Goal: Task Accomplishment & Management: Manage account settings

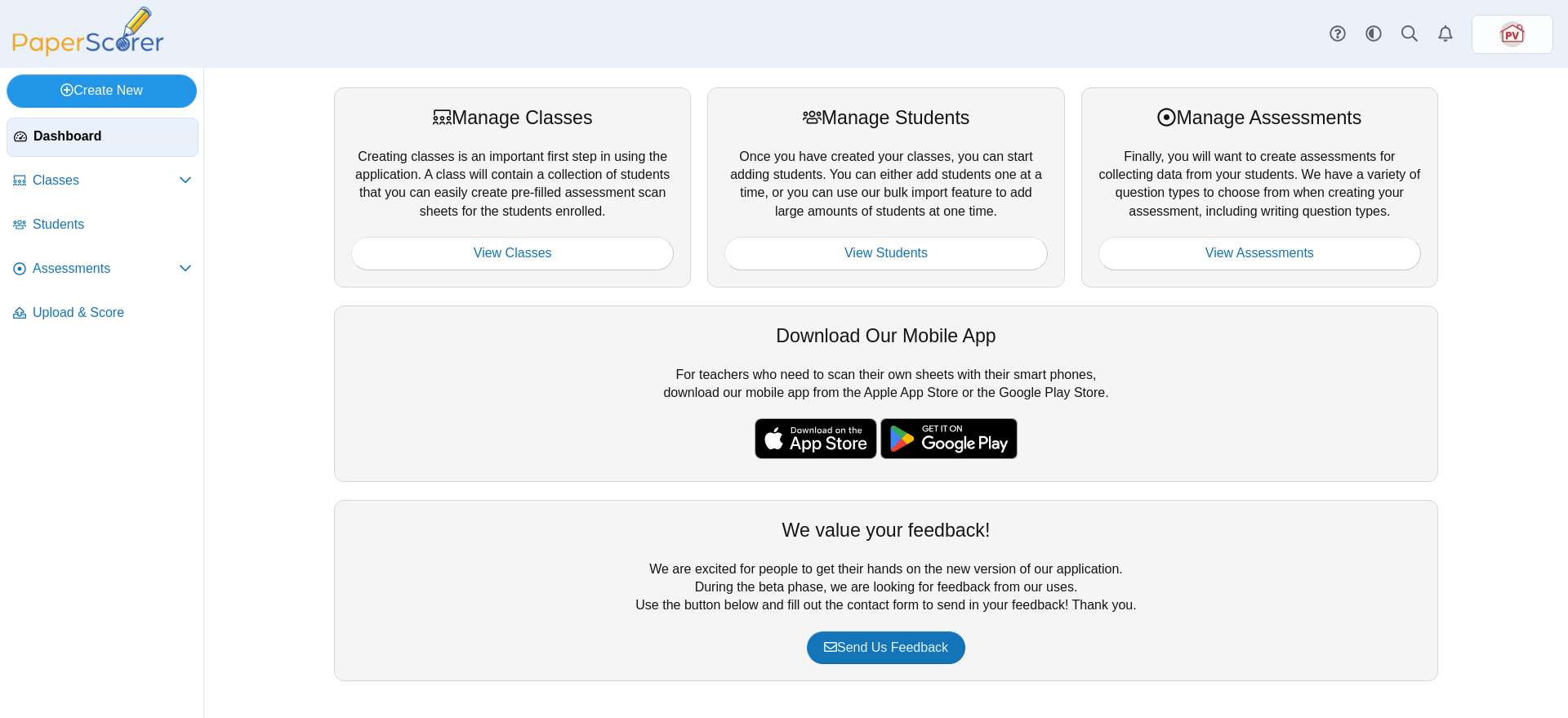
click at [97, 91] on link "Create New" at bounding box center [102, 90] width 191 height 33
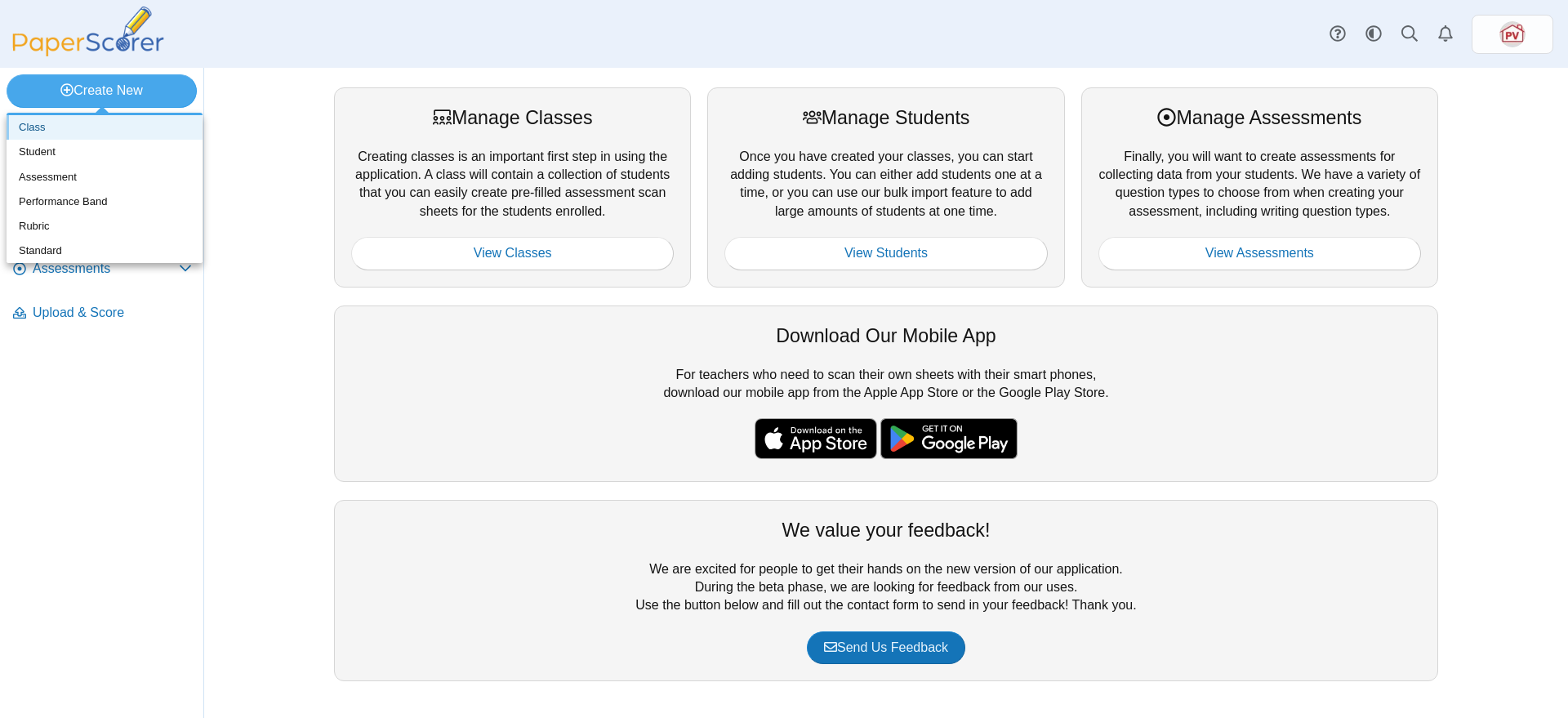
click at [85, 130] on link "Class" at bounding box center [104, 127] width 196 height 25
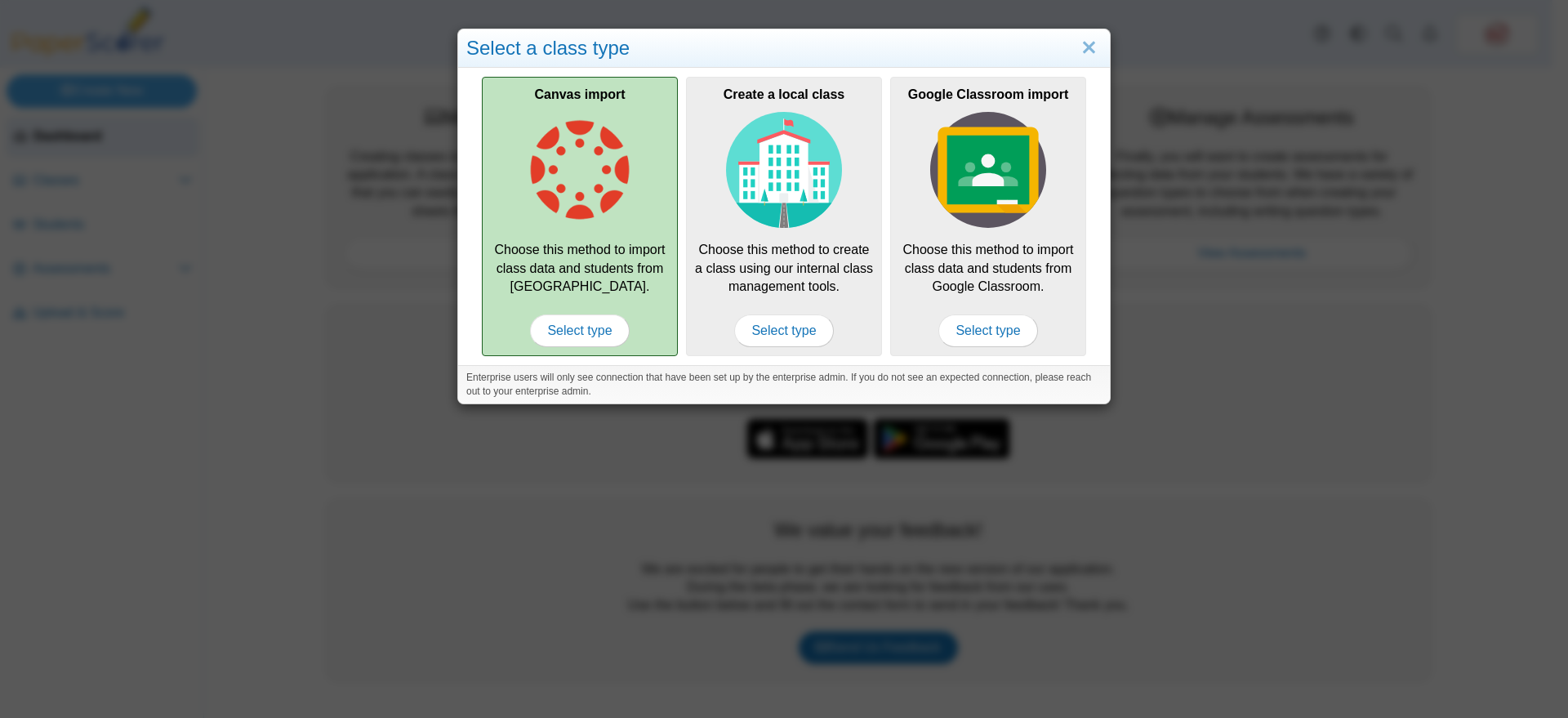
click at [578, 263] on div "Canvas import Choose this method to import class data and students from Canvas.…" at bounding box center [579, 216] width 196 height 279
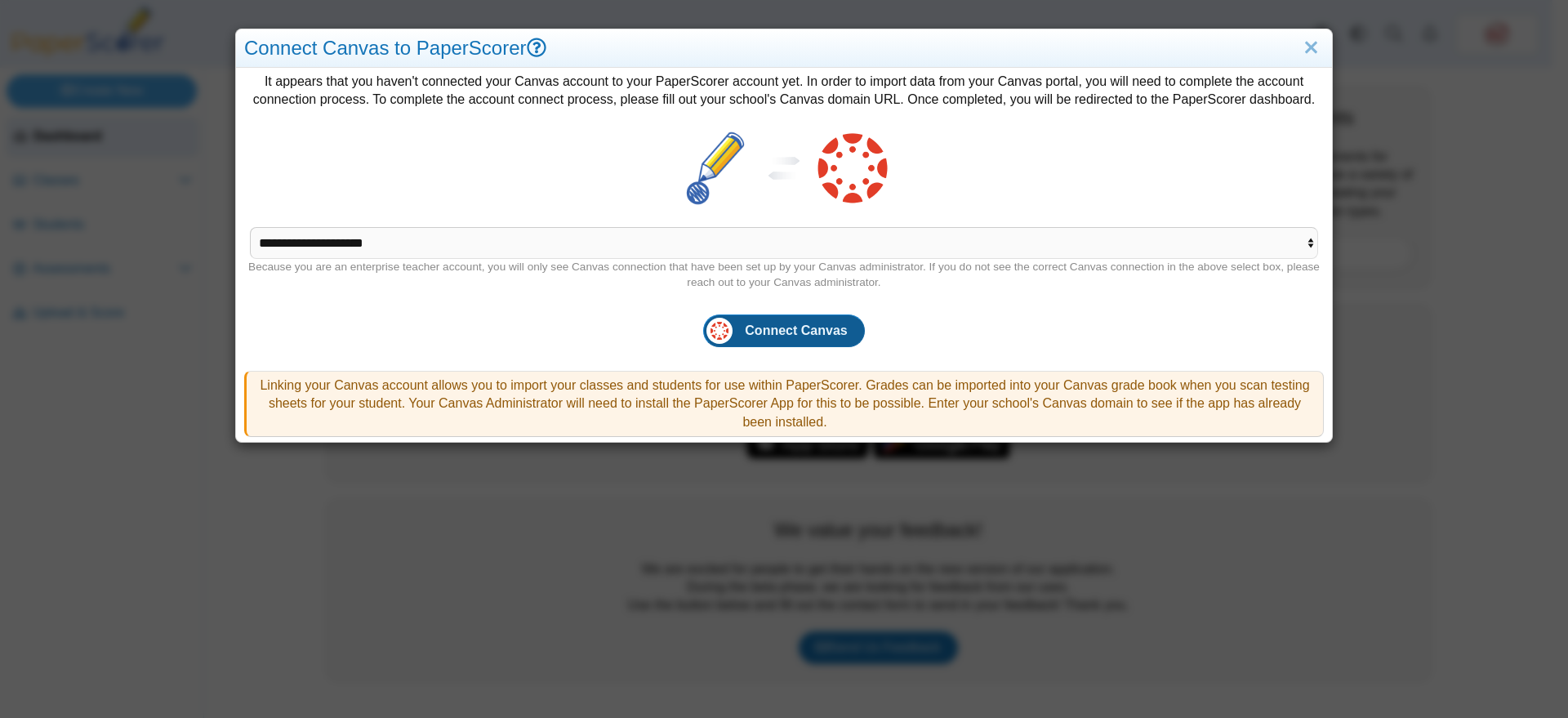
click at [758, 333] on span "Connect Canvas" at bounding box center [796, 330] width 102 height 14
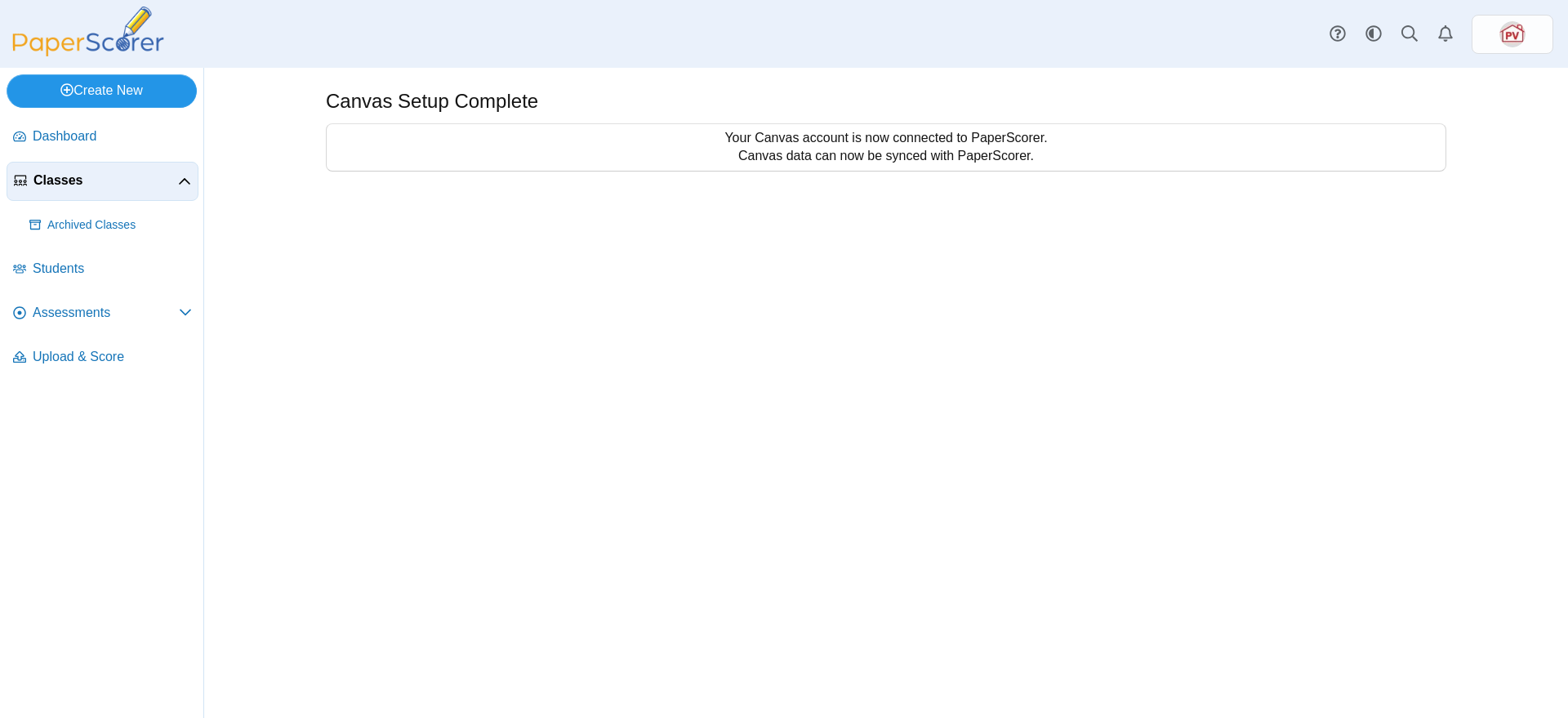
click at [118, 96] on link "Create New" at bounding box center [102, 90] width 191 height 33
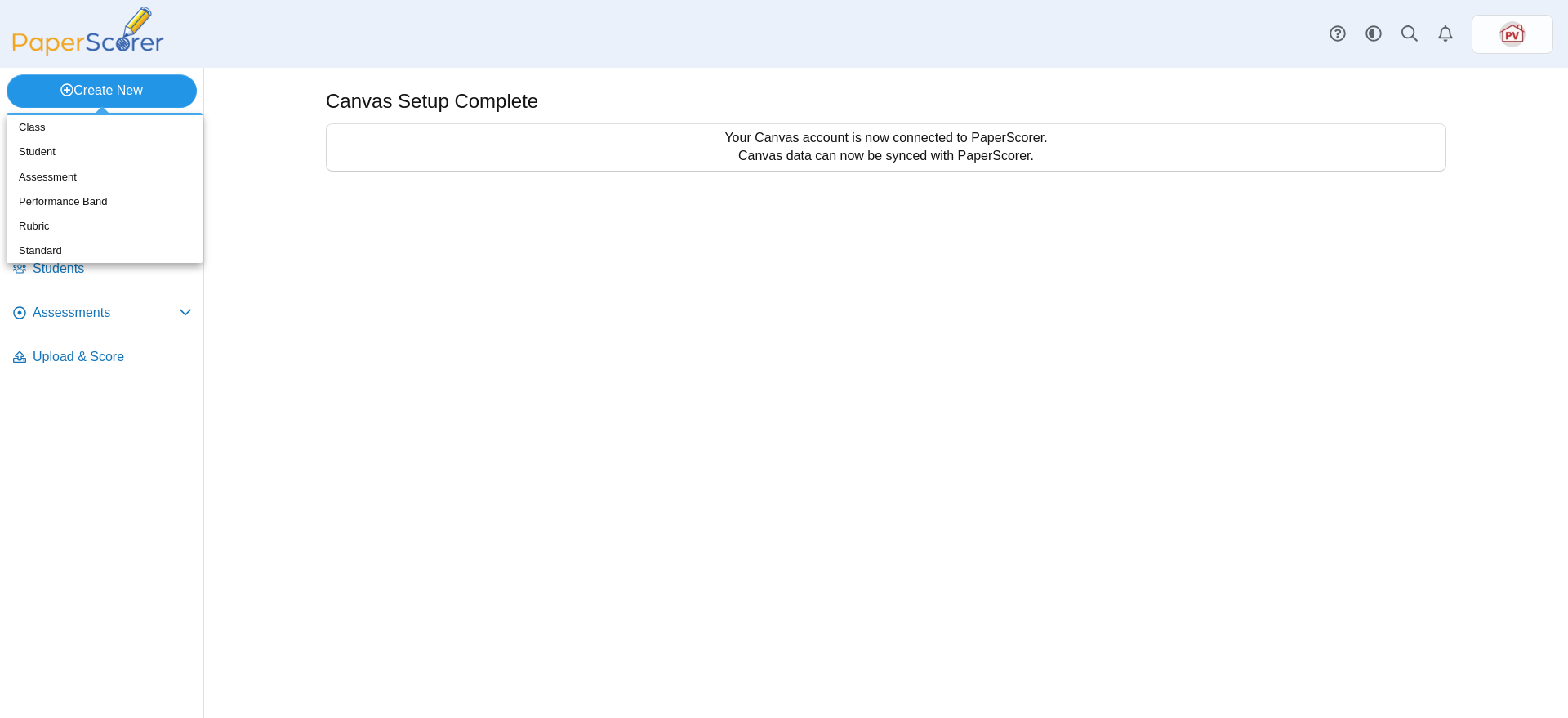
click at [118, 96] on link "Create New" at bounding box center [102, 90] width 191 height 33
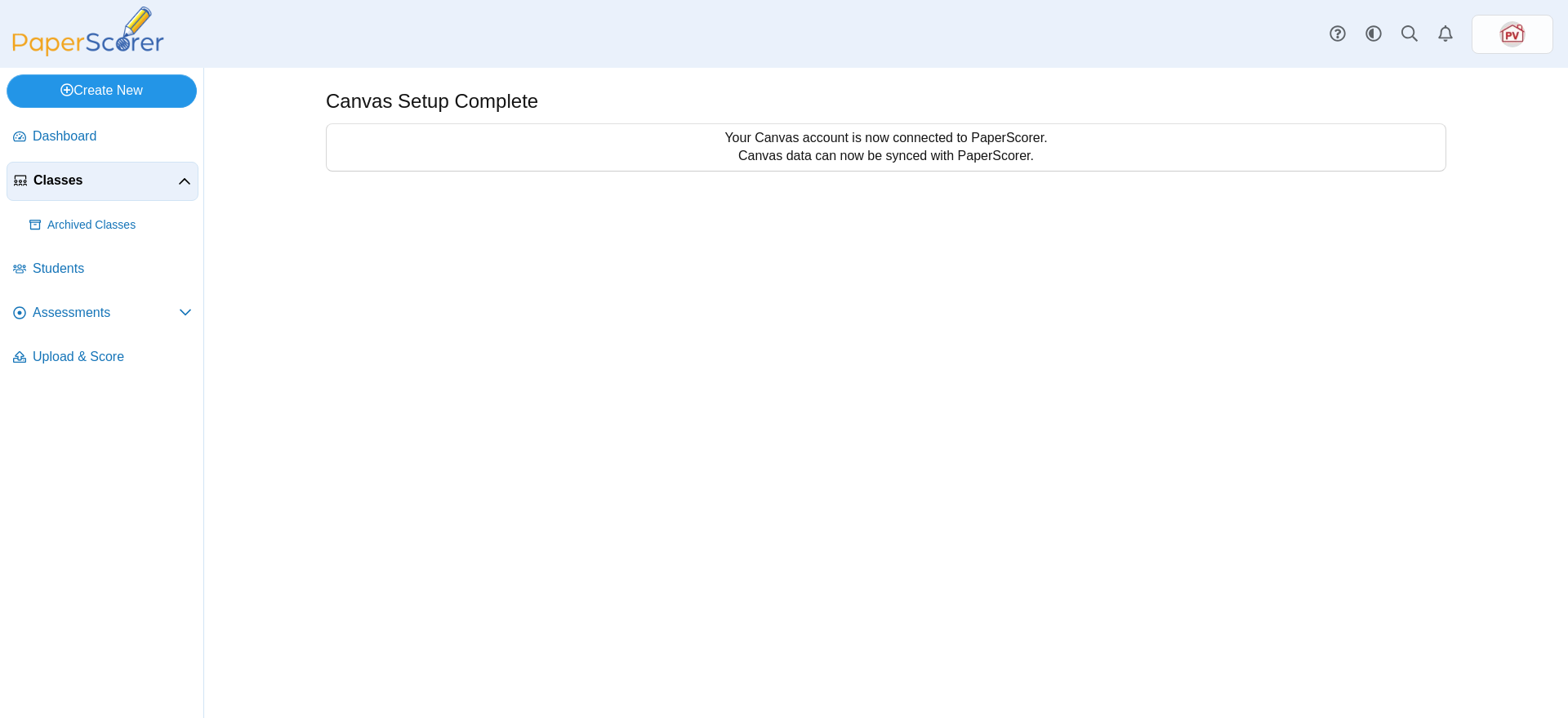
click at [118, 96] on link "Create New" at bounding box center [102, 90] width 191 height 33
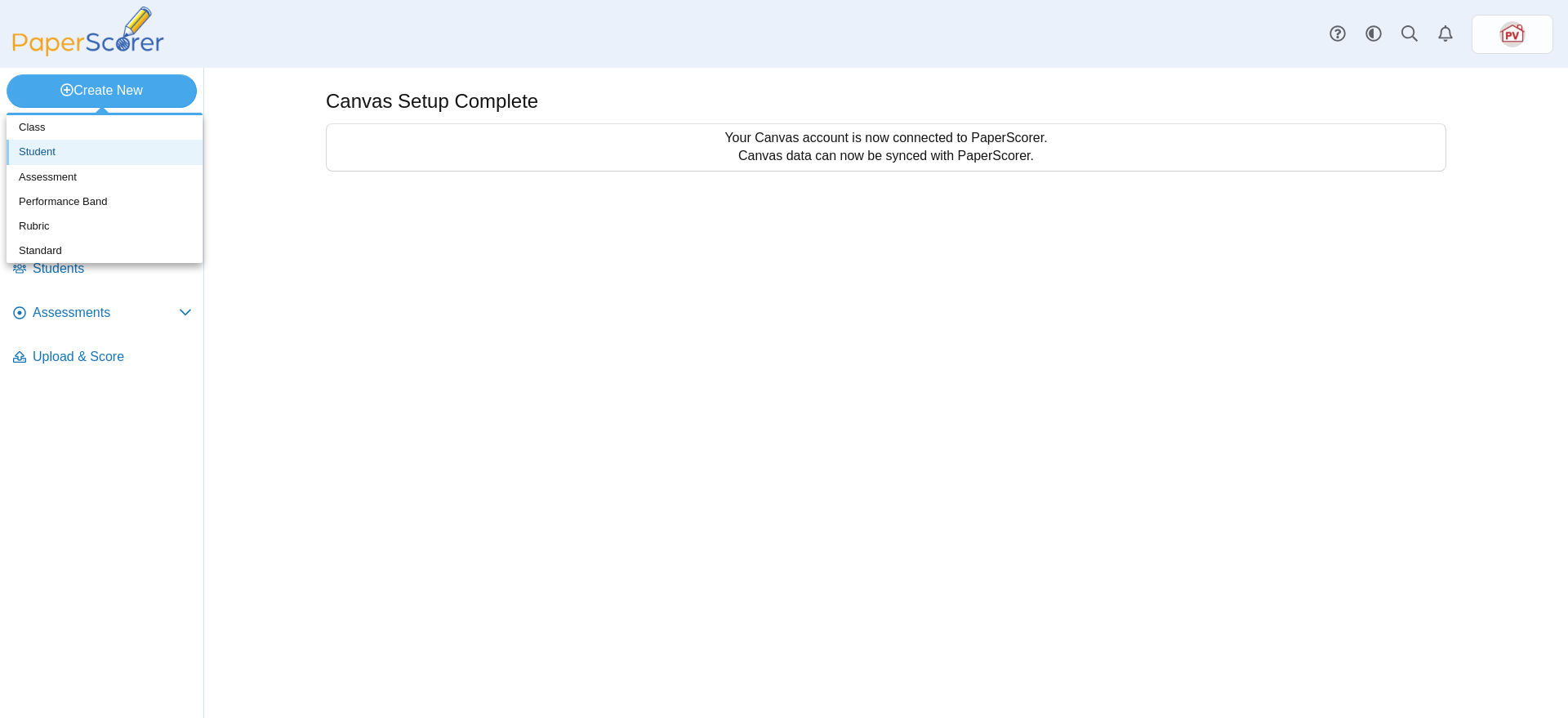
click at [103, 148] on link "Student" at bounding box center [104, 152] width 196 height 25
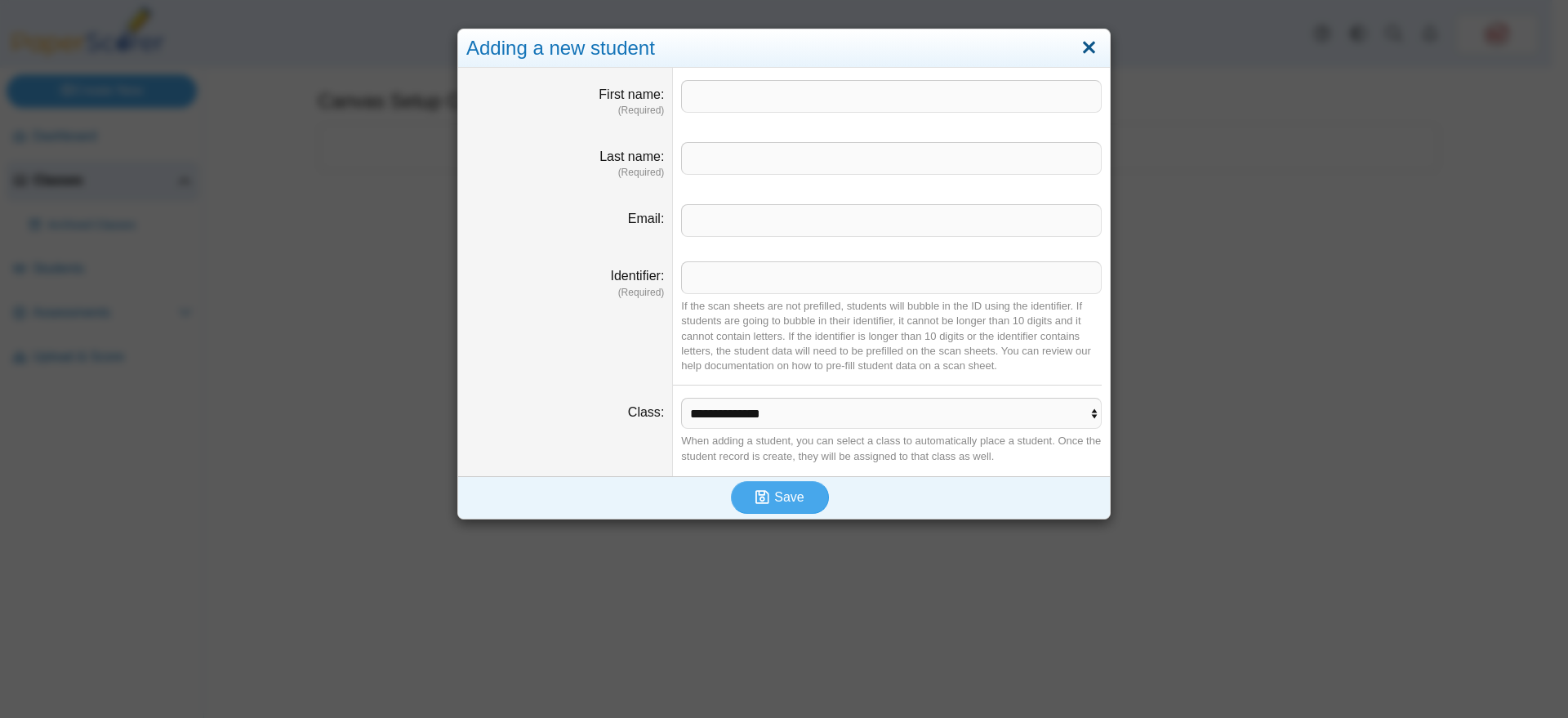
click at [1085, 43] on link "Close" at bounding box center [1089, 48] width 25 height 28
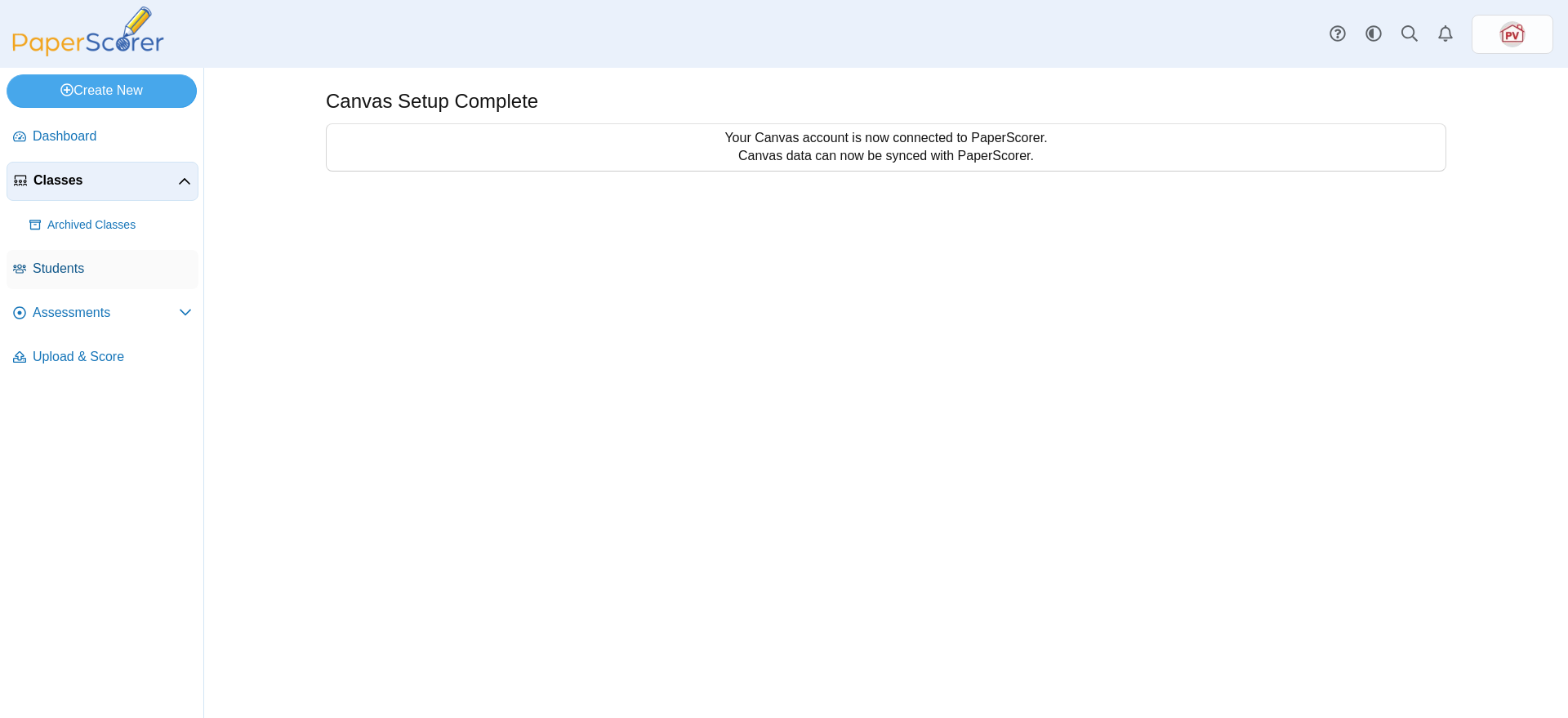
click at [82, 255] on link "Students" at bounding box center [103, 269] width 192 height 39
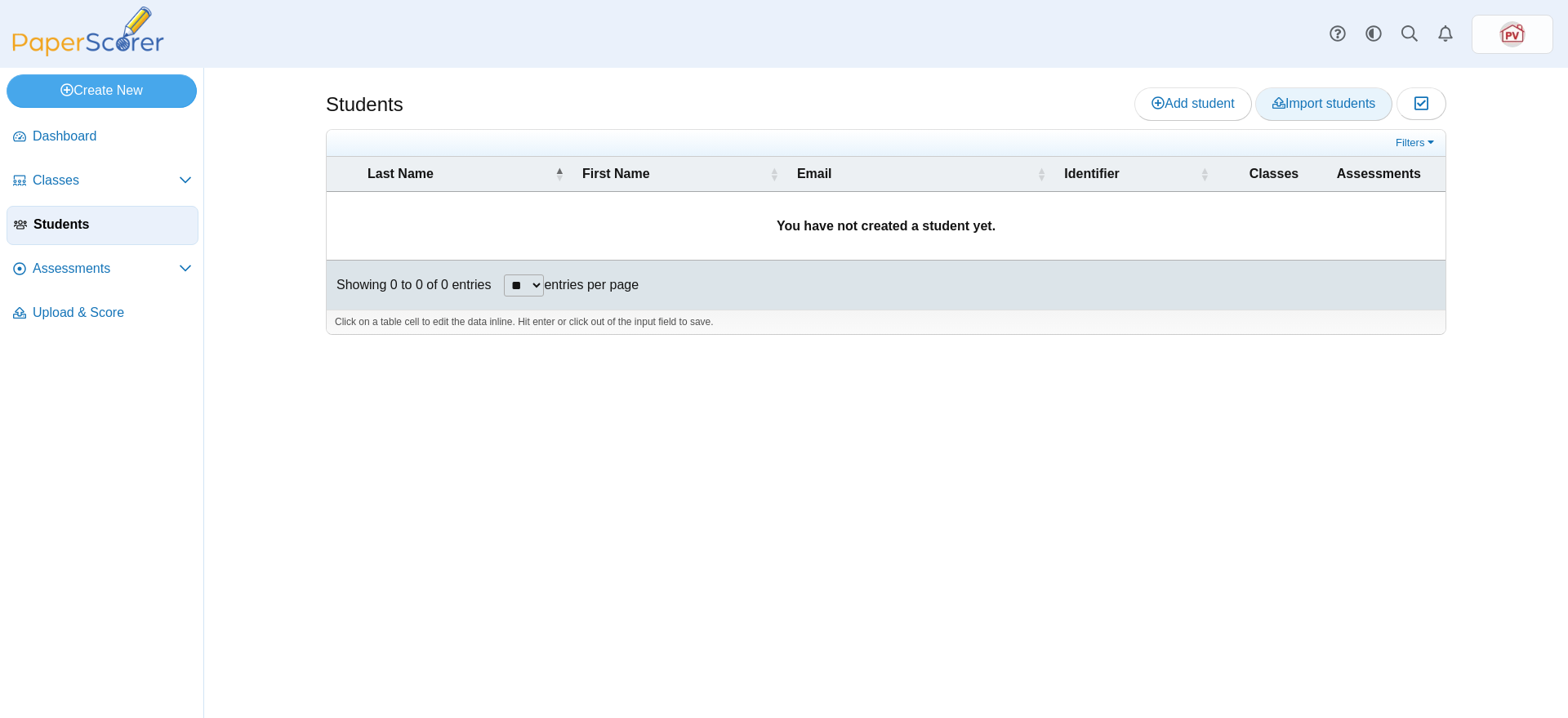
click at [1307, 109] on span "Import students" at bounding box center [1324, 103] width 103 height 14
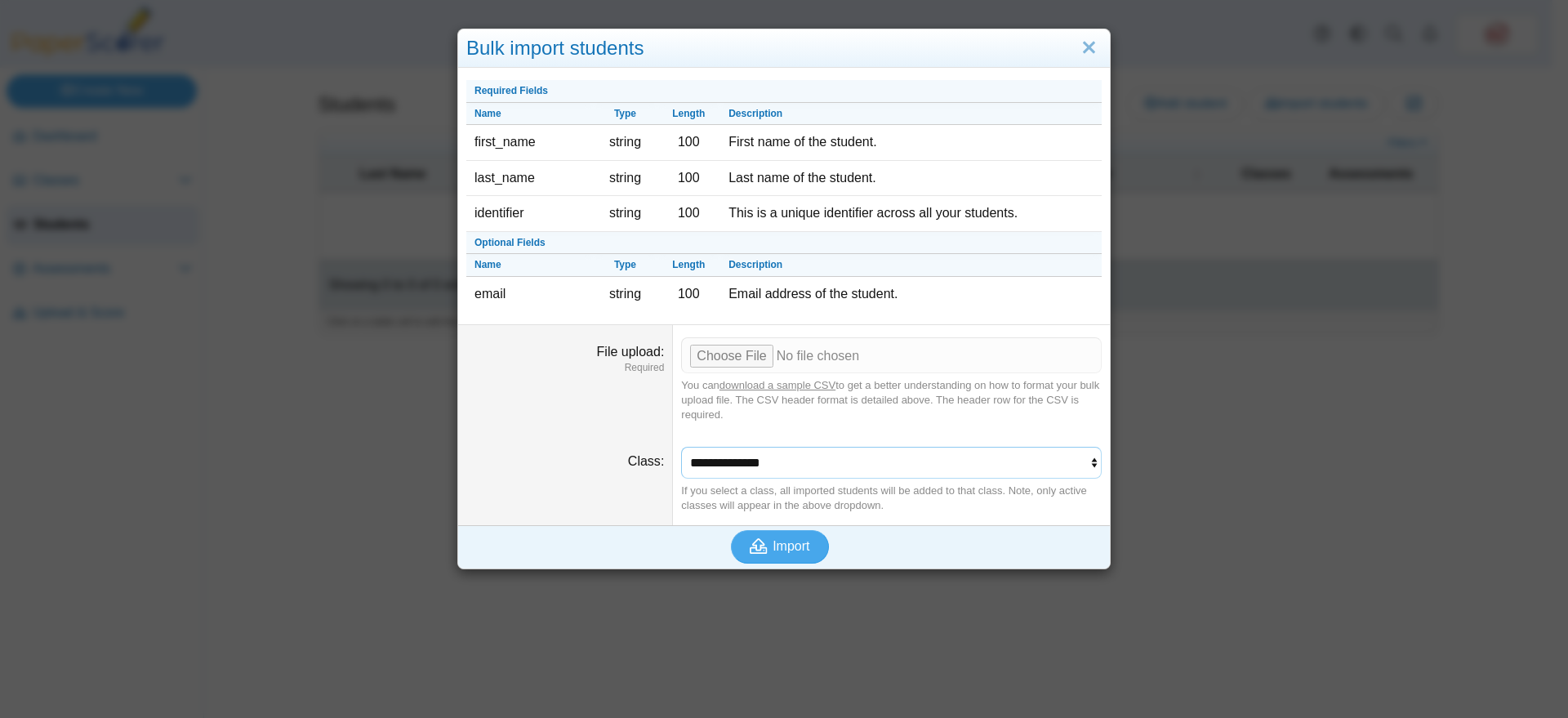
click at [943, 467] on select "**********" at bounding box center [892, 463] width 421 height 31
click at [1080, 47] on link "Close" at bounding box center [1089, 48] width 25 height 28
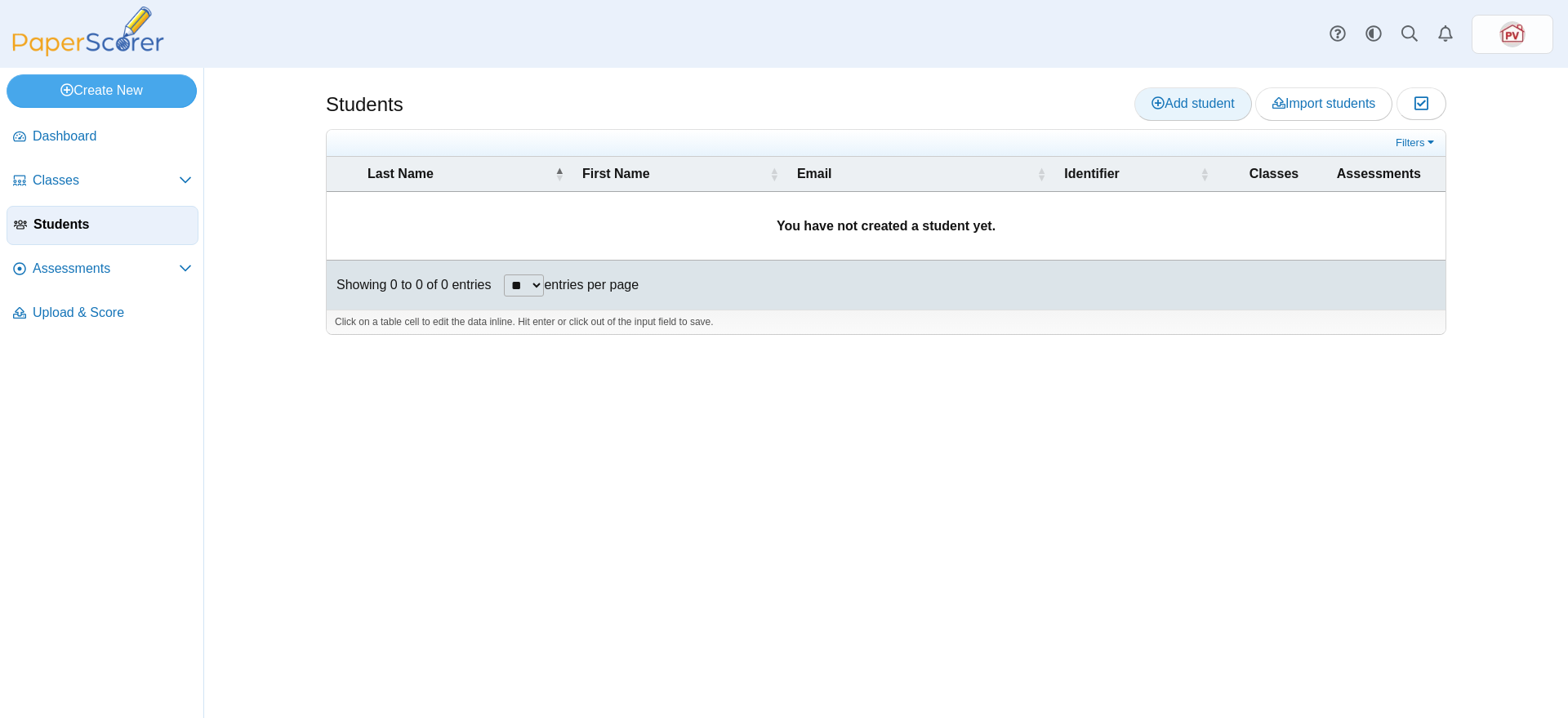
click at [1211, 99] on span "Add student" at bounding box center [1192, 103] width 82 height 14
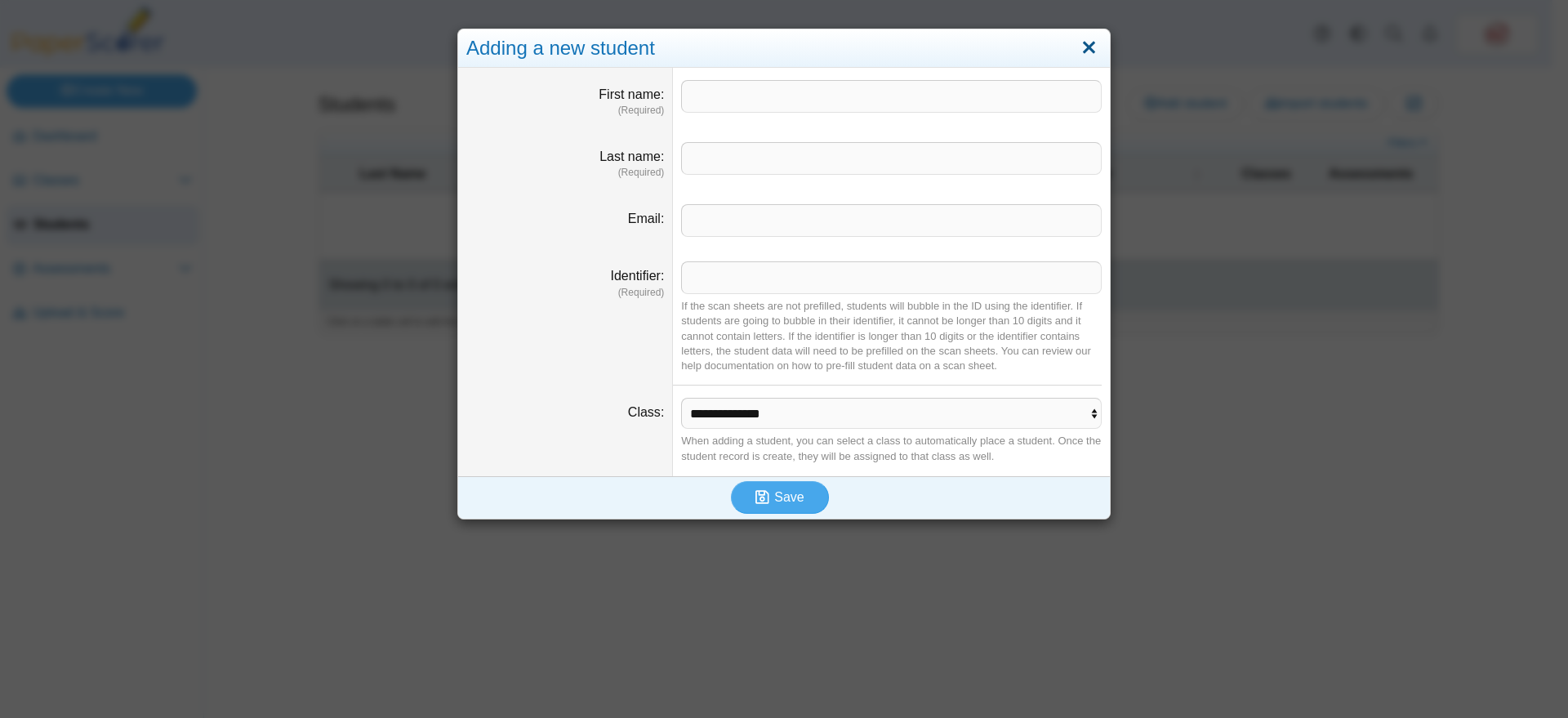
click at [1081, 44] on link "Close" at bounding box center [1089, 48] width 25 height 28
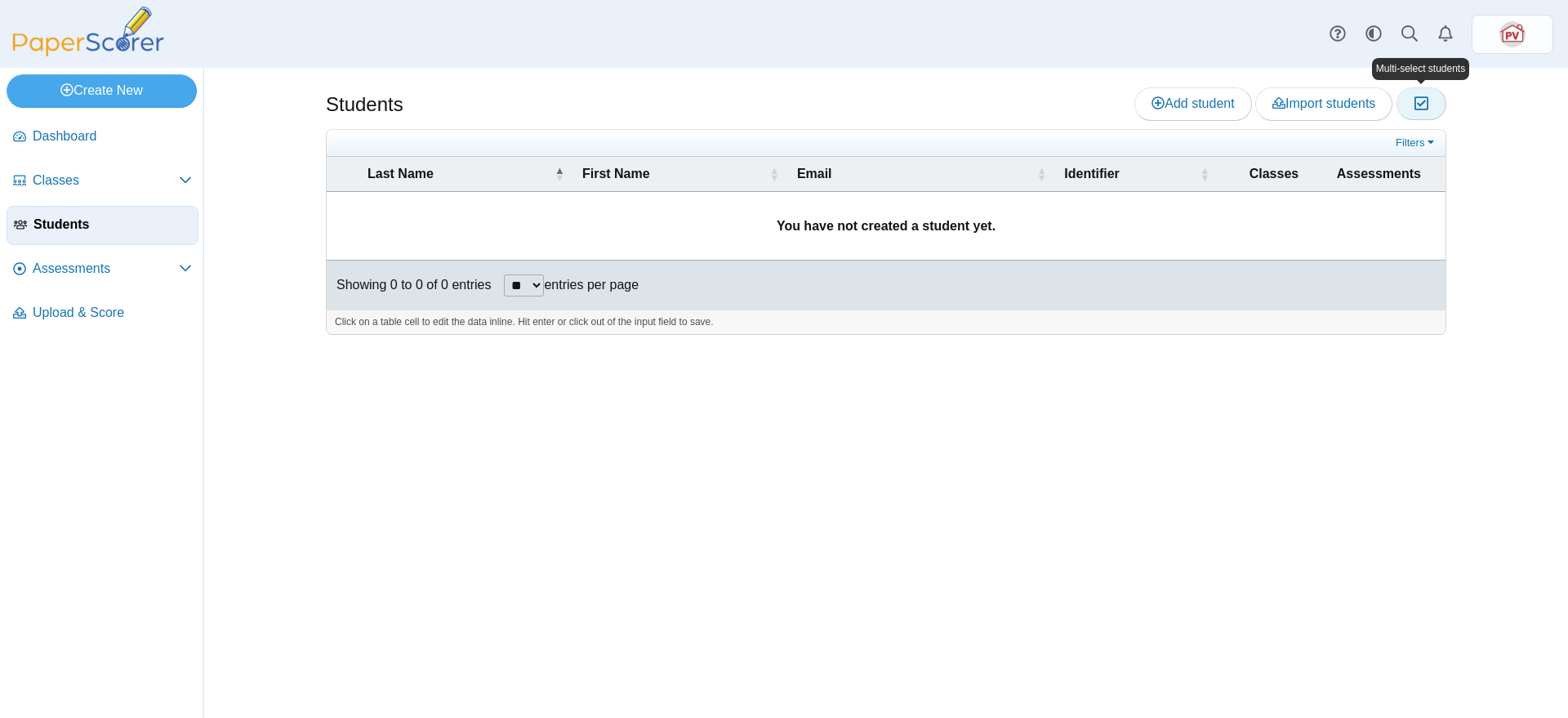
click at [1426, 110] on icon "button" at bounding box center [1422, 103] width 16 height 14
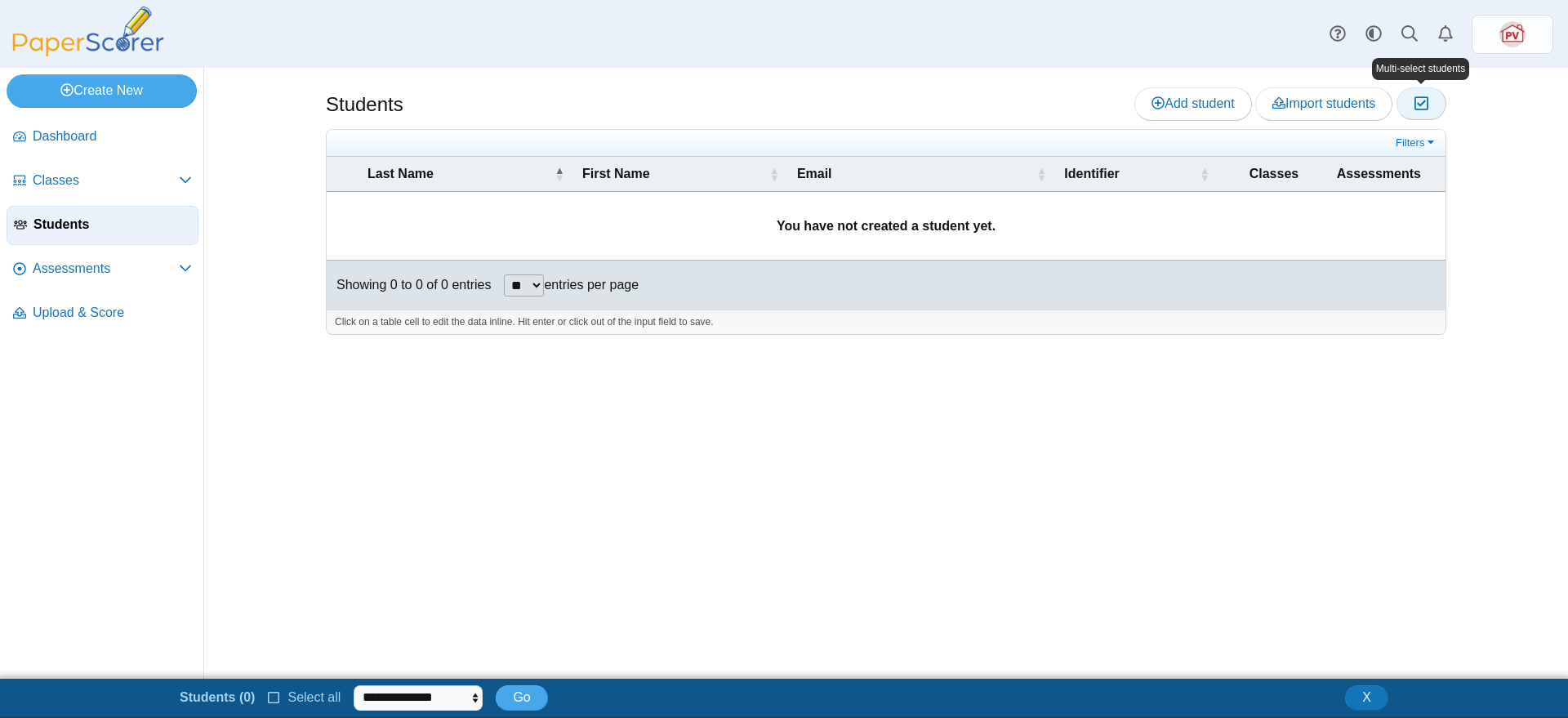
click at [1426, 110] on icon "button" at bounding box center [1422, 103] width 16 height 14
click at [1431, 137] on link "Filters" at bounding box center [1417, 143] width 50 height 16
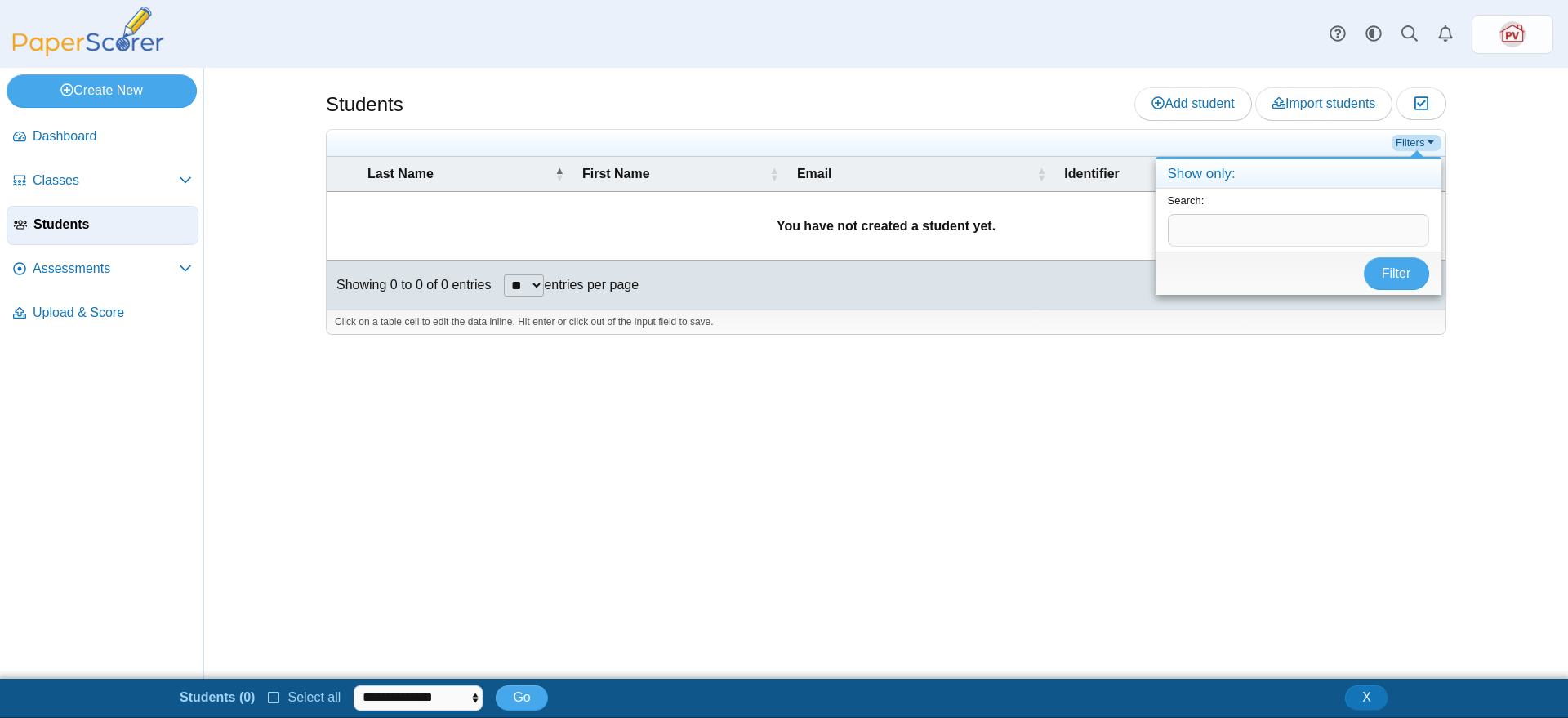
click at [1431, 137] on link "Filters" at bounding box center [1417, 143] width 50 height 16
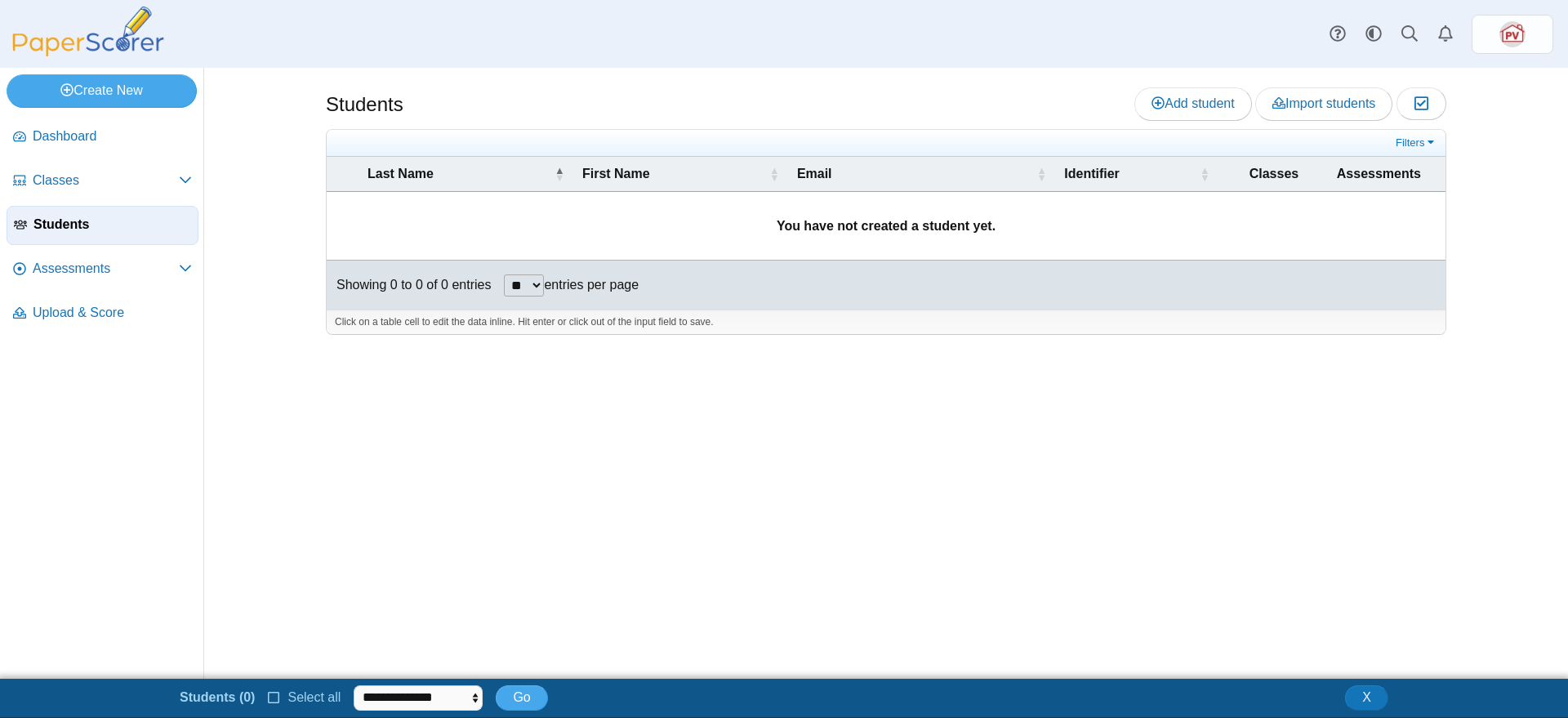
click at [124, 223] on span "Students" at bounding box center [113, 224] width 158 height 18
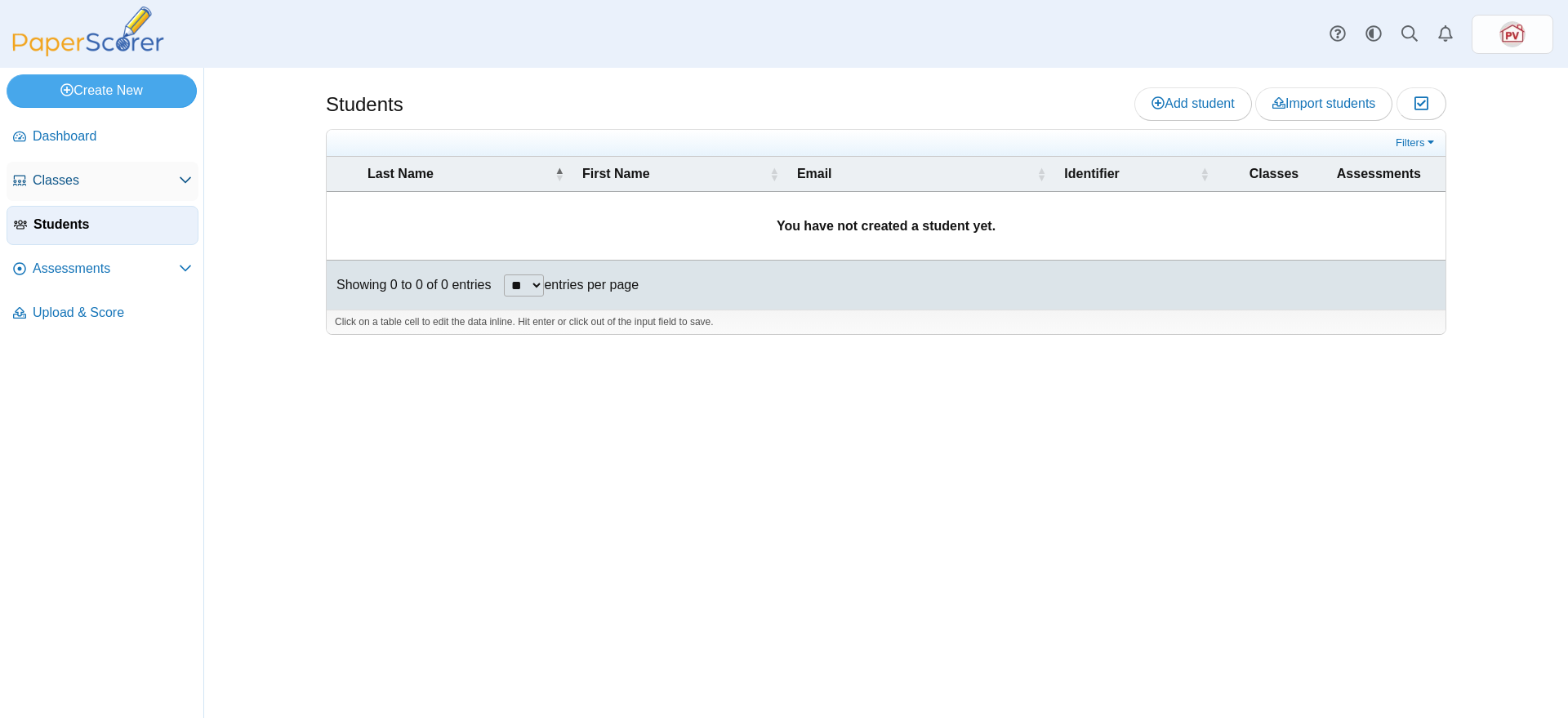
click at [97, 185] on span "Classes" at bounding box center [106, 181] width 146 height 18
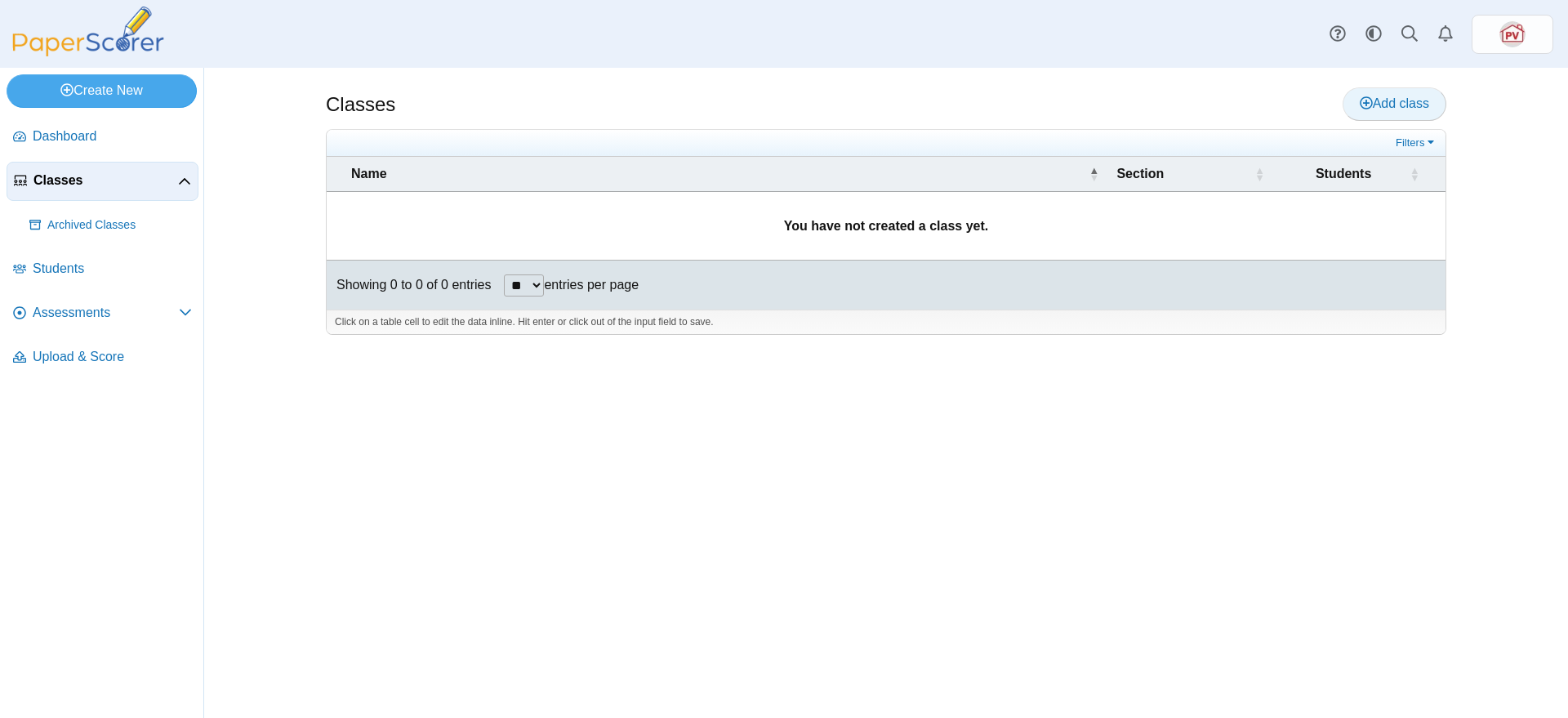
click at [1400, 109] on span "Add class" at bounding box center [1395, 103] width 69 height 14
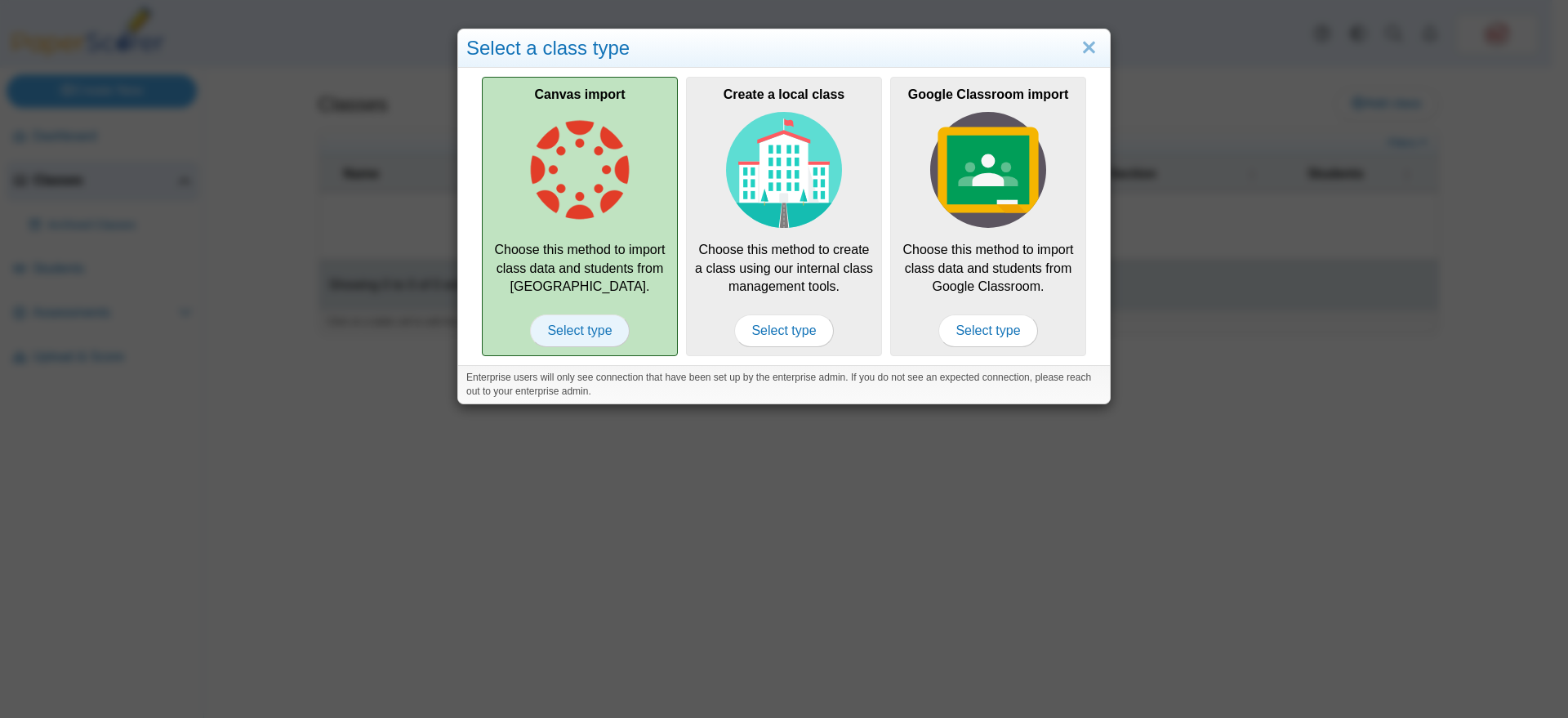
click at [579, 332] on span "Select type" at bounding box center [579, 331] width 99 height 33
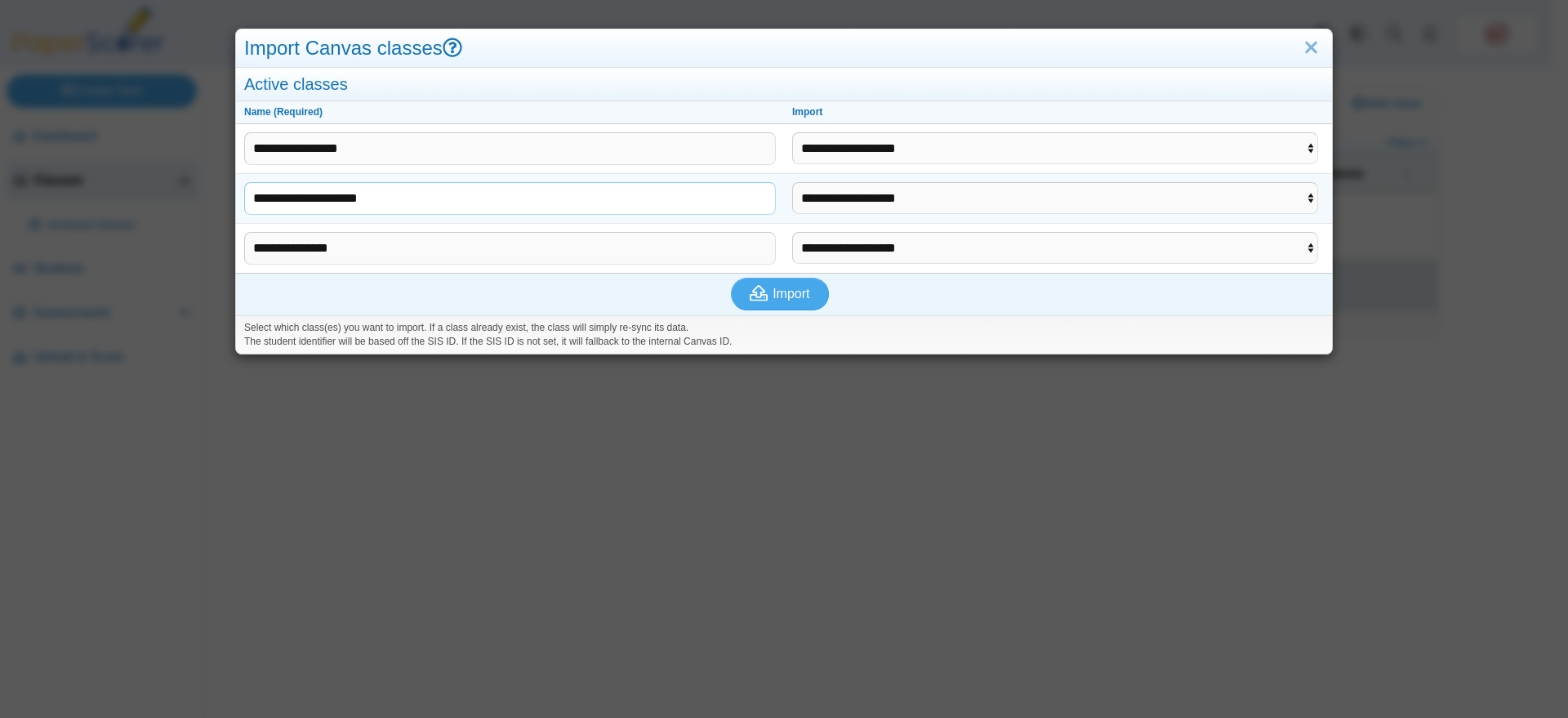
click at [450, 196] on input "**********" at bounding box center [510, 199] width 532 height 33
click at [941, 196] on select "**********" at bounding box center [1055, 198] width 526 height 31
select select "**********"
click at [792, 206] on select "**********" at bounding box center [1055, 198] width 526 height 31
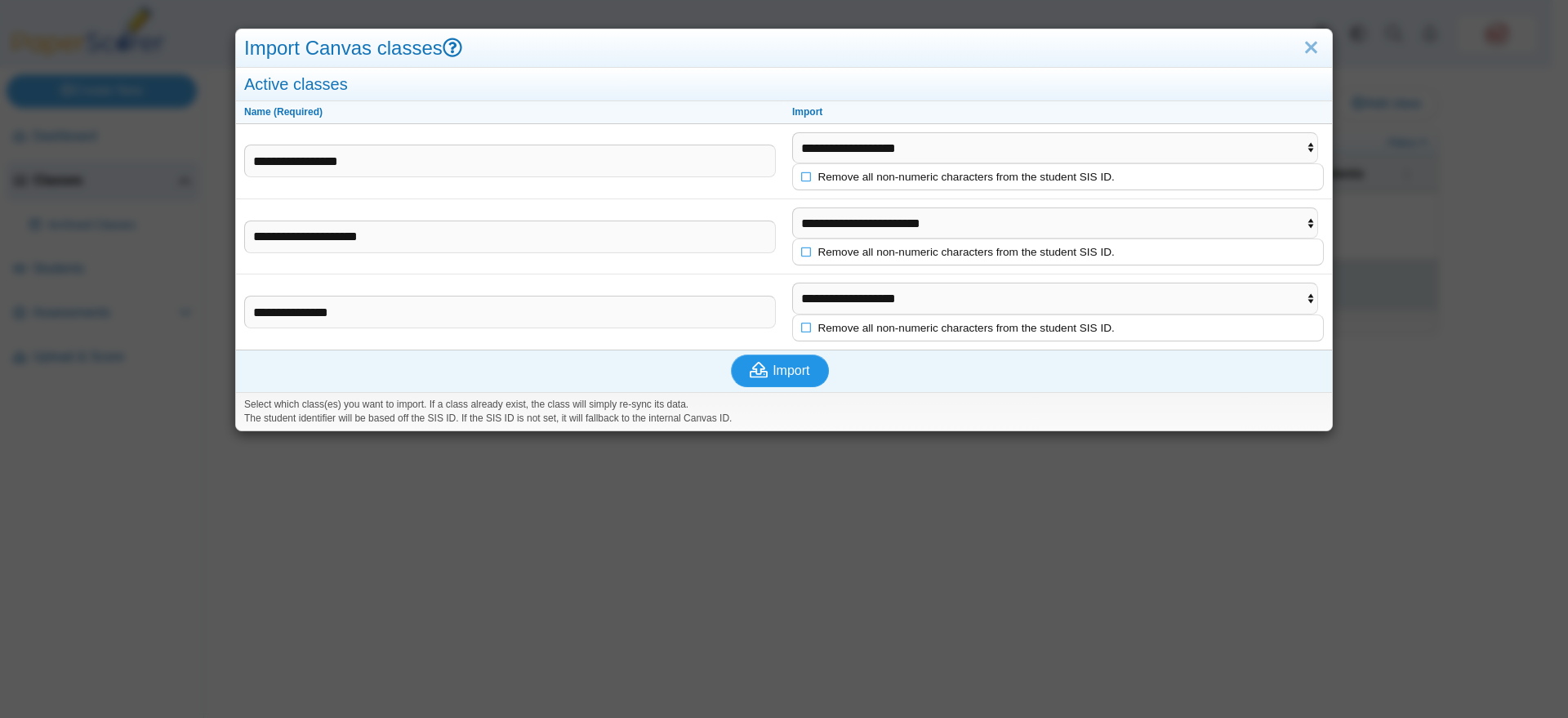
click at [777, 363] on span "Import" at bounding box center [791, 370] width 37 height 14
click at [801, 255] on icon at bounding box center [807, 251] width 12 height 10
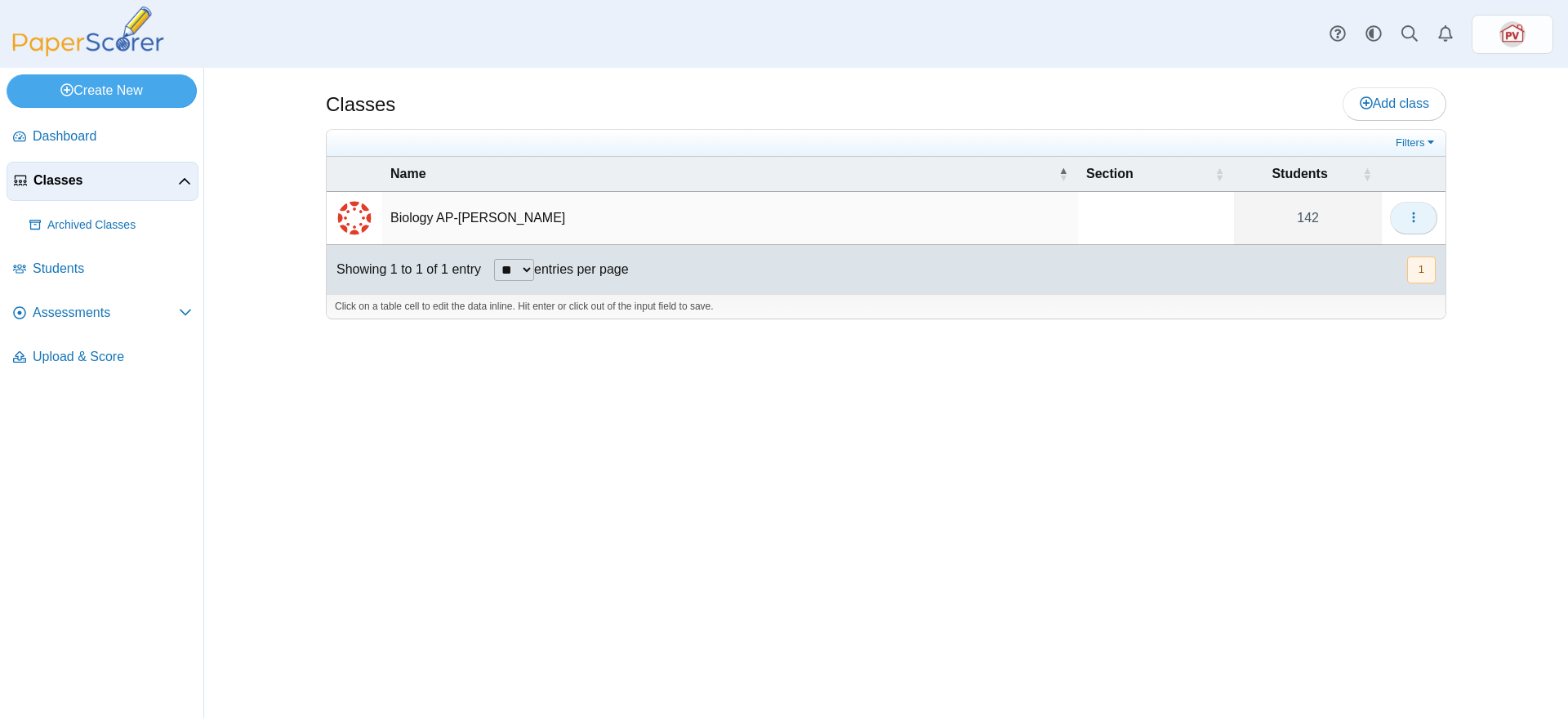
click at [1416, 220] on icon "button" at bounding box center [1414, 217] width 13 height 13
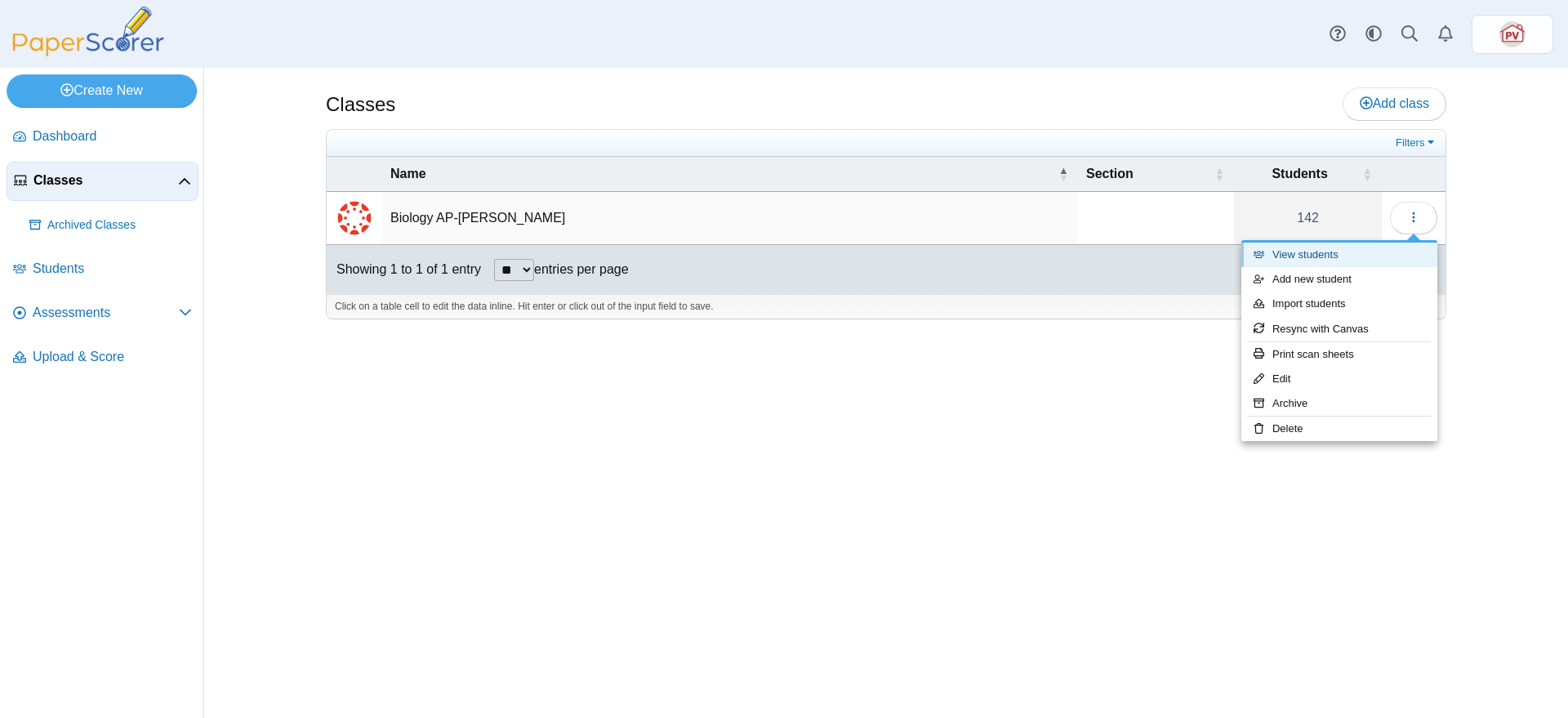
click at [1312, 256] on link "View students" at bounding box center [1340, 255] width 196 height 25
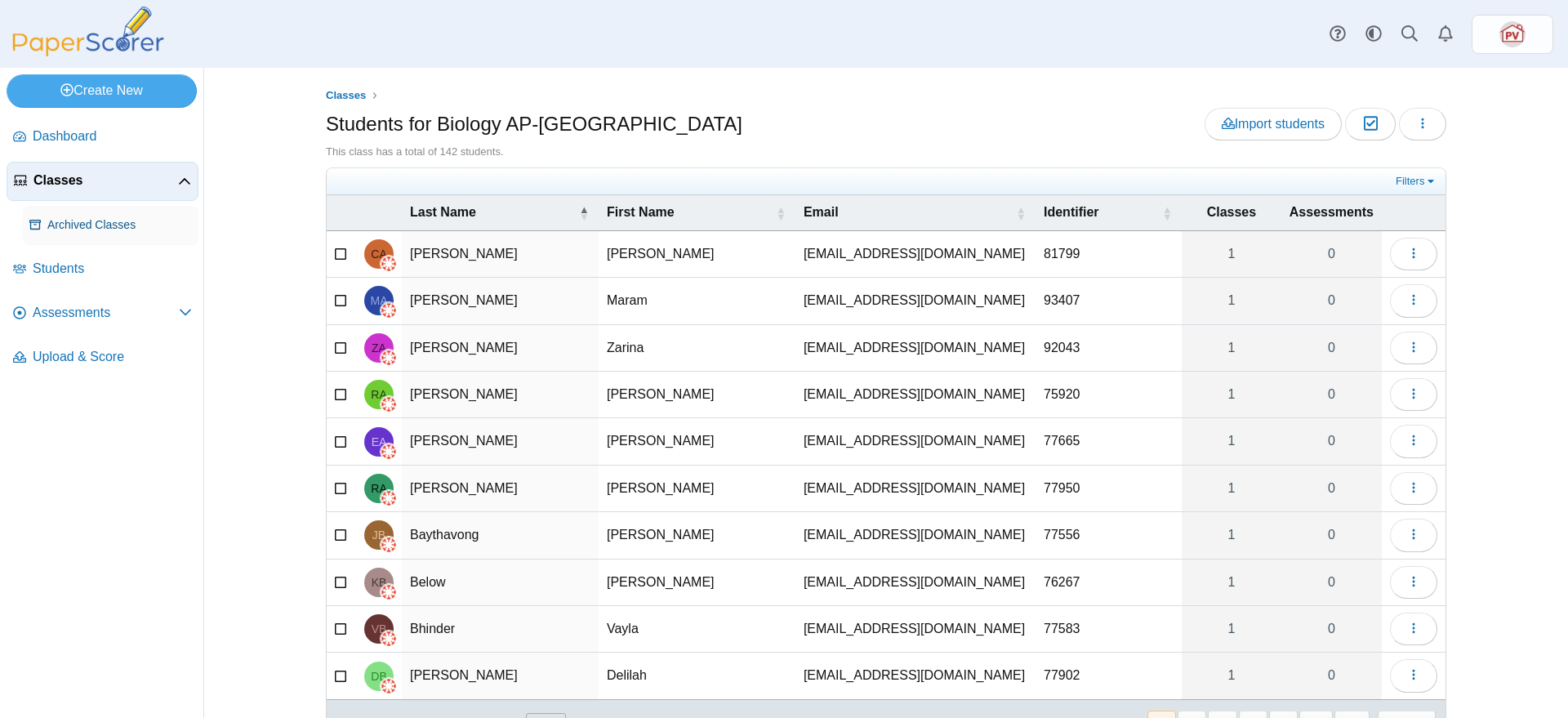
click at [73, 224] on span "Archived Classes" at bounding box center [120, 225] width 145 height 16
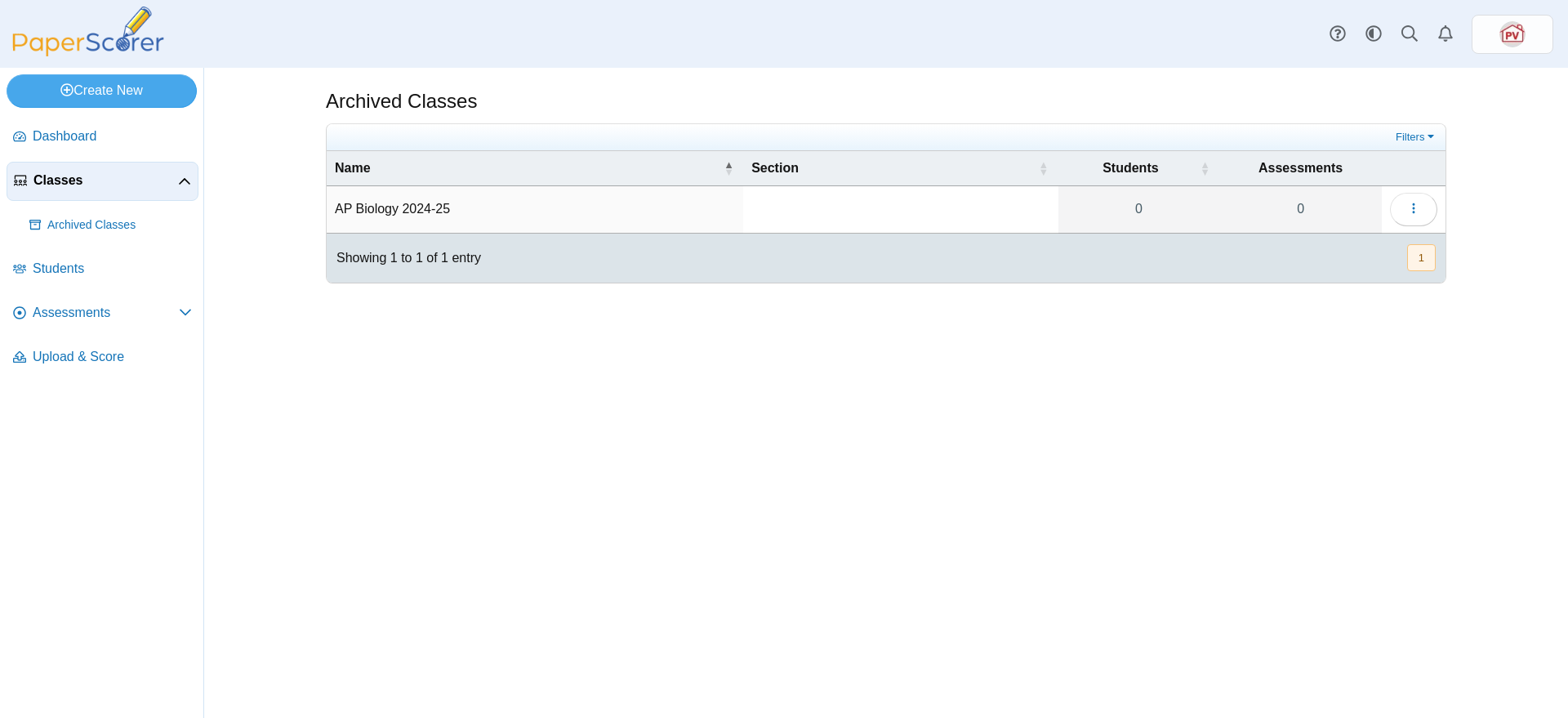
click at [74, 177] on span "Classes" at bounding box center [106, 181] width 145 height 18
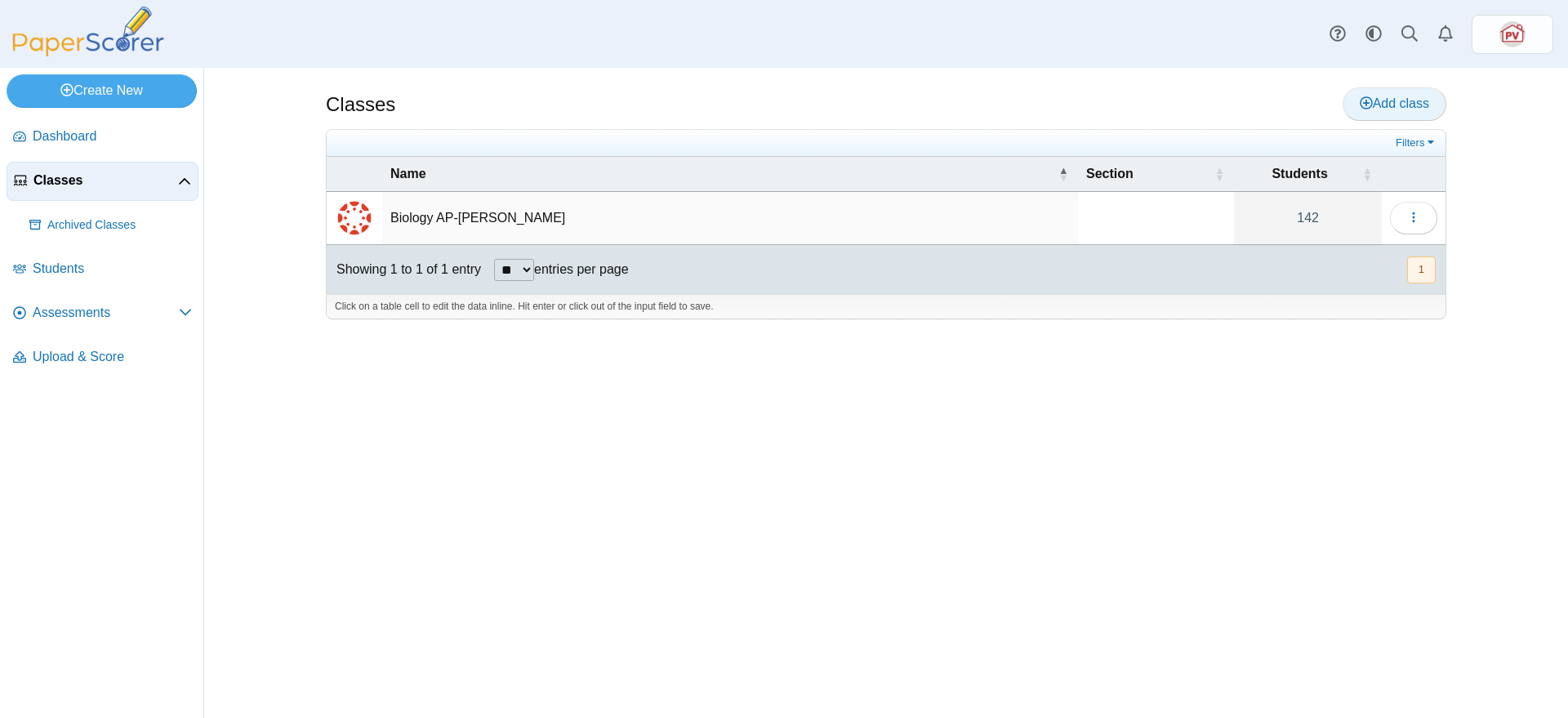
click at [1403, 99] on span "Add class" at bounding box center [1395, 103] width 69 height 14
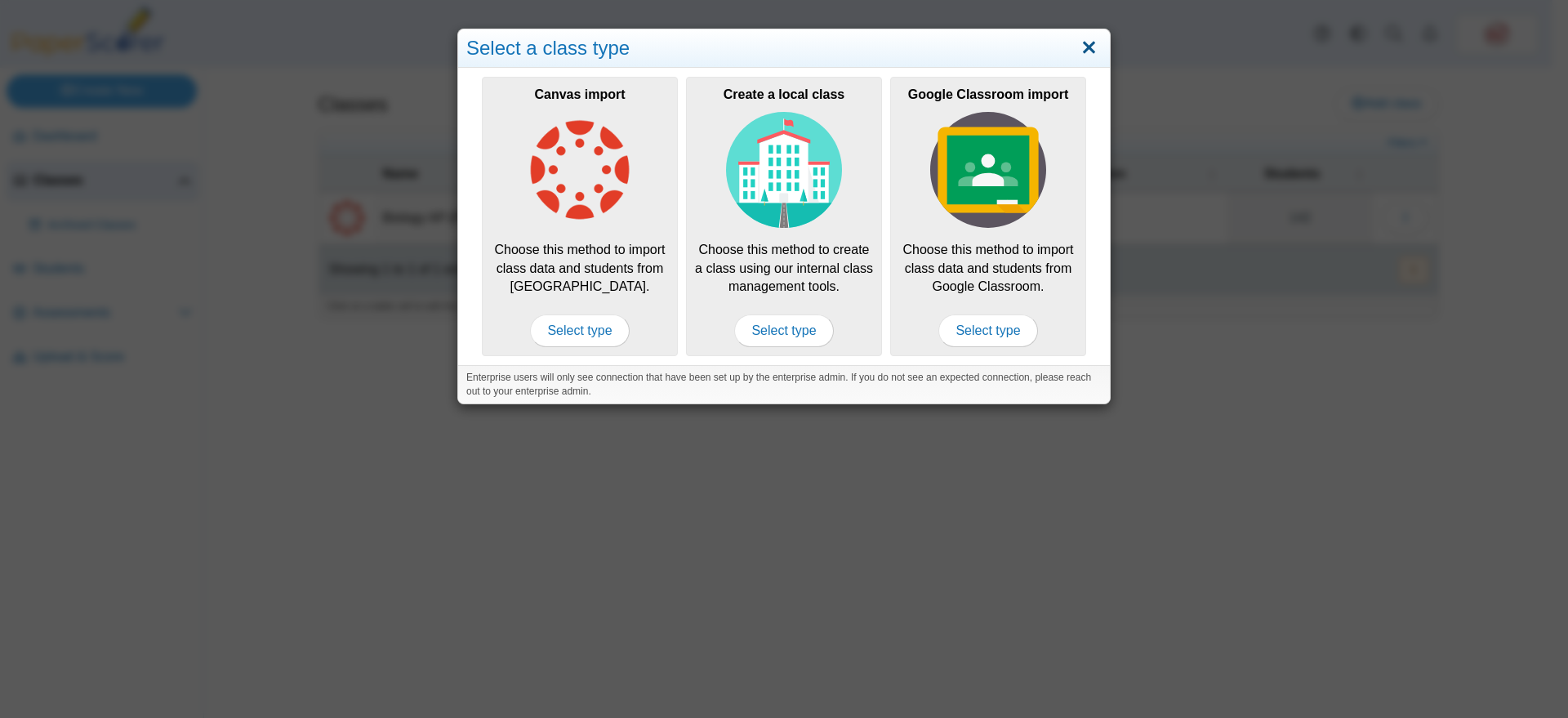
click at [1085, 49] on link "Close" at bounding box center [1089, 48] width 25 height 28
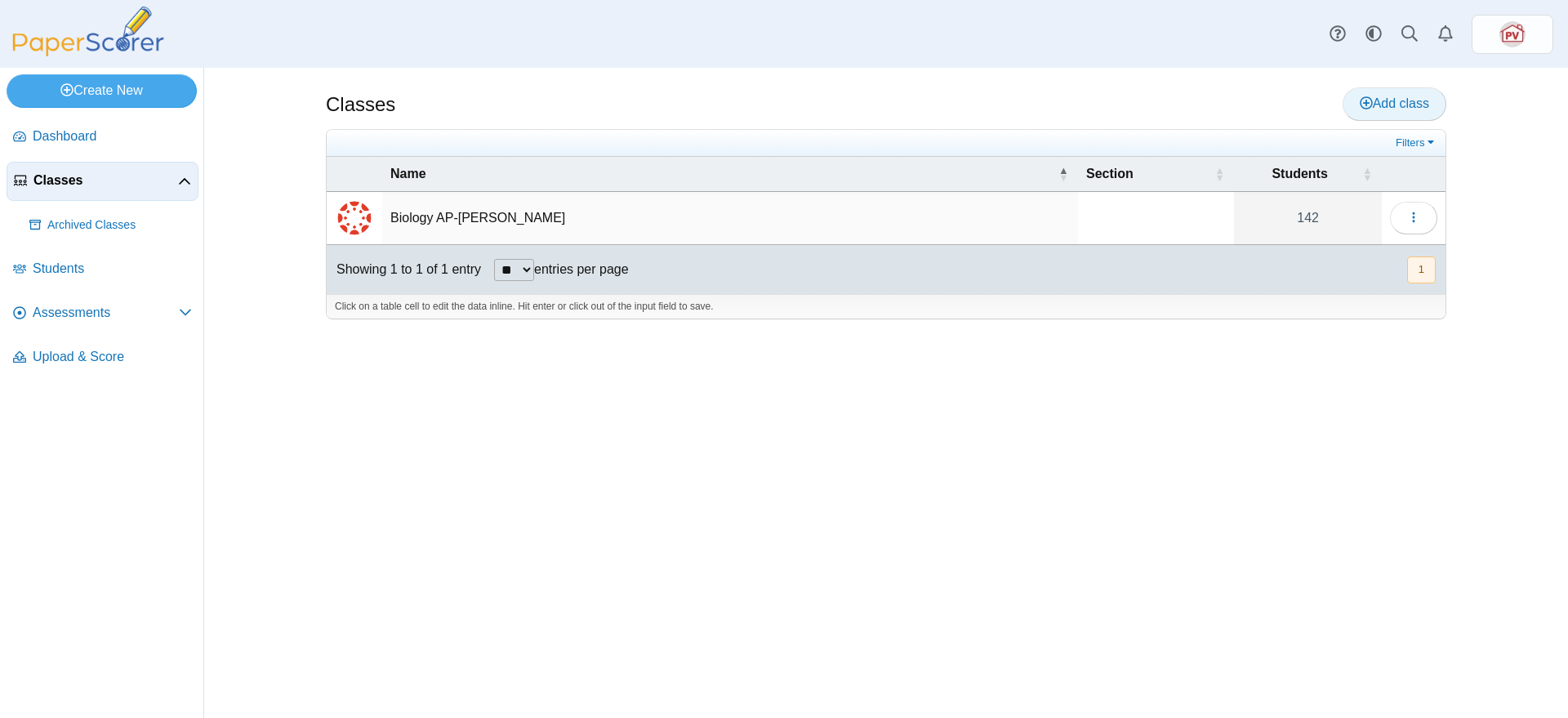
click at [1412, 104] on span "Add class" at bounding box center [1395, 103] width 69 height 14
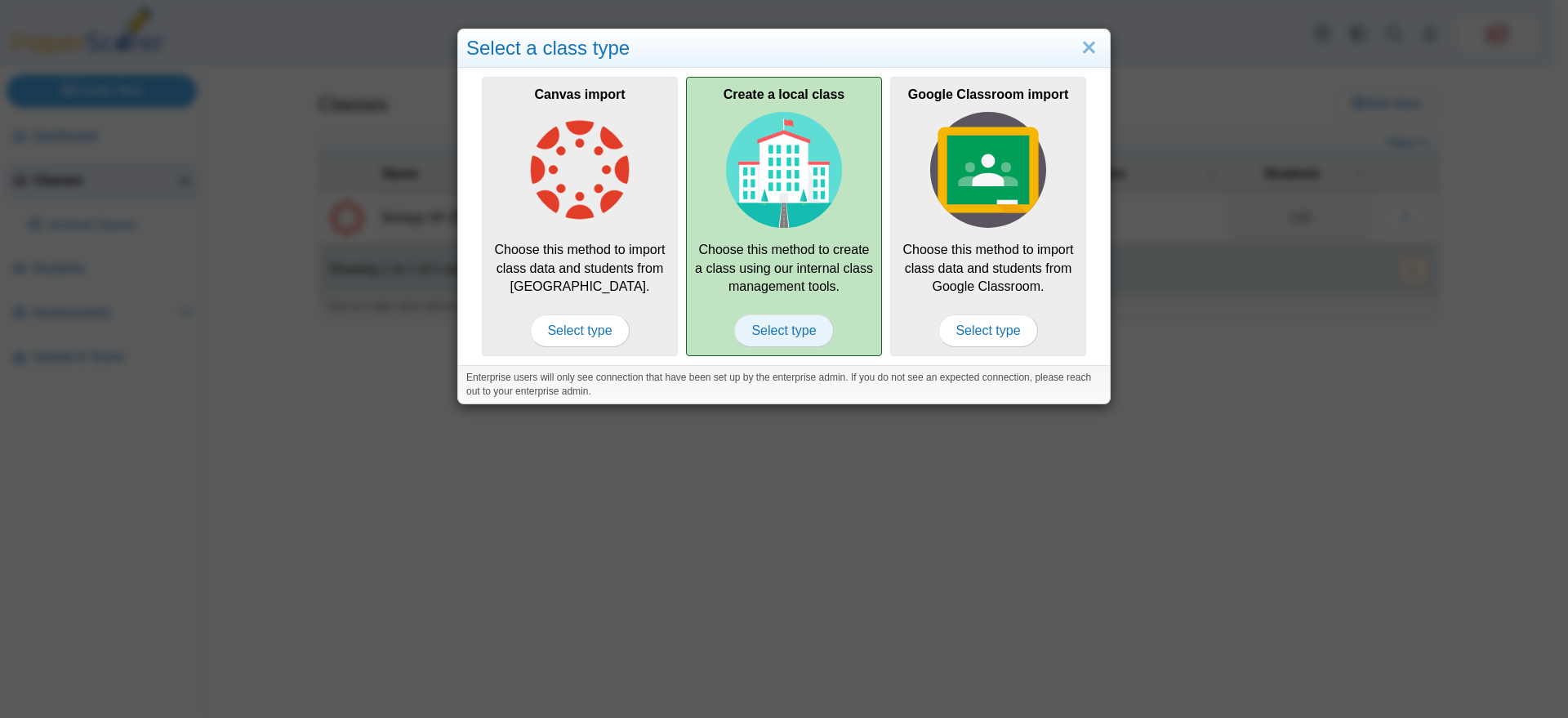
click at [795, 330] on span "Select type" at bounding box center [784, 331] width 99 height 33
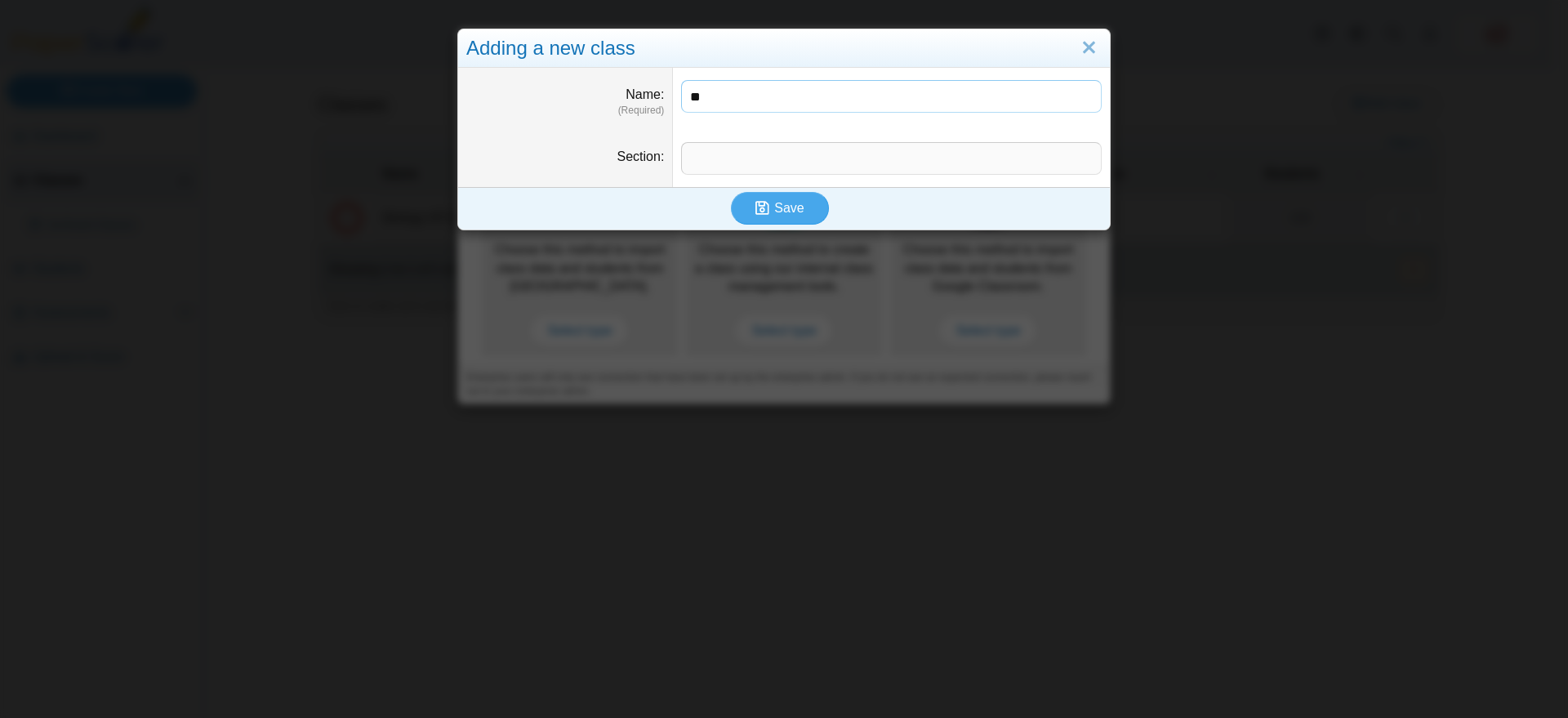
type input "*"
type input "**"
click at [1089, 48] on link "Close" at bounding box center [1089, 48] width 25 height 28
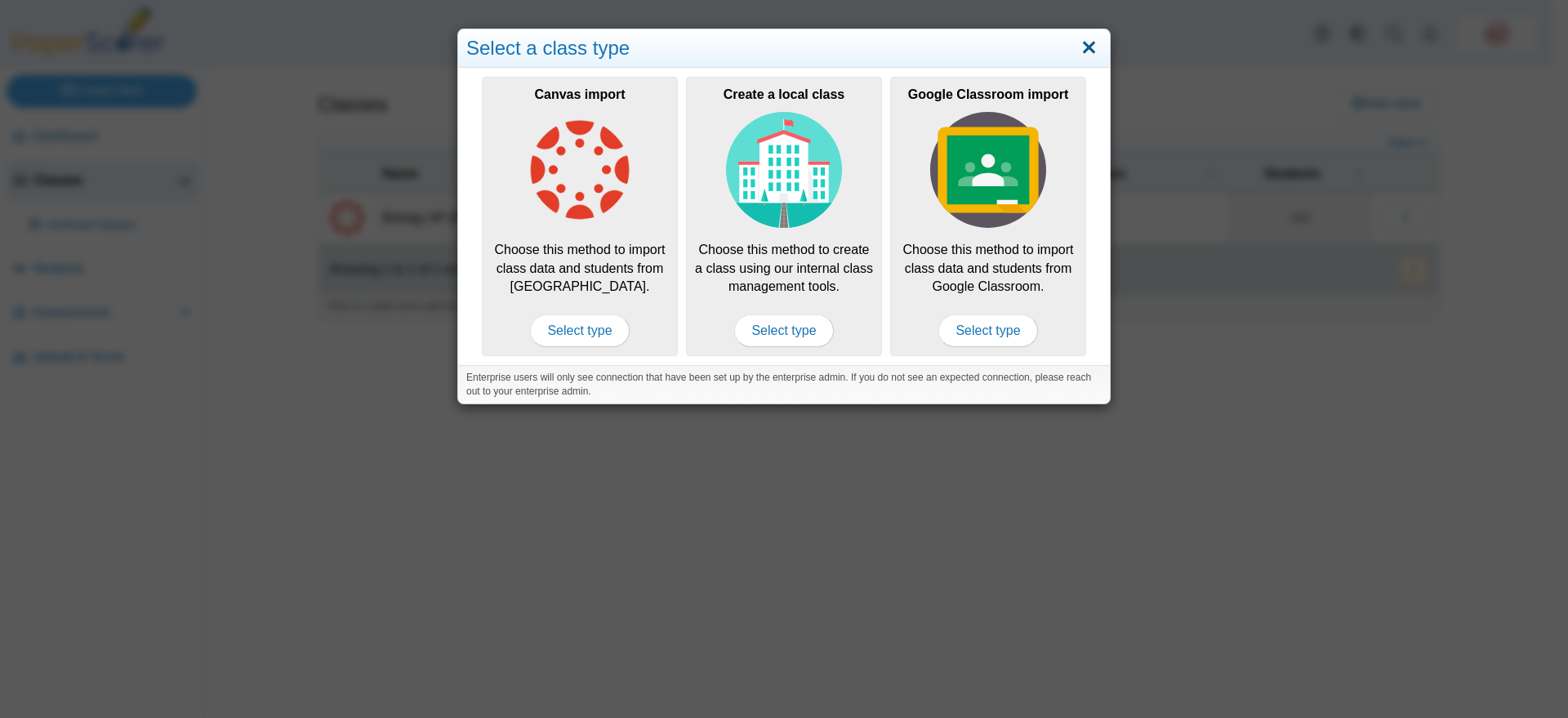
click at [1088, 48] on link "Close" at bounding box center [1089, 48] width 25 height 28
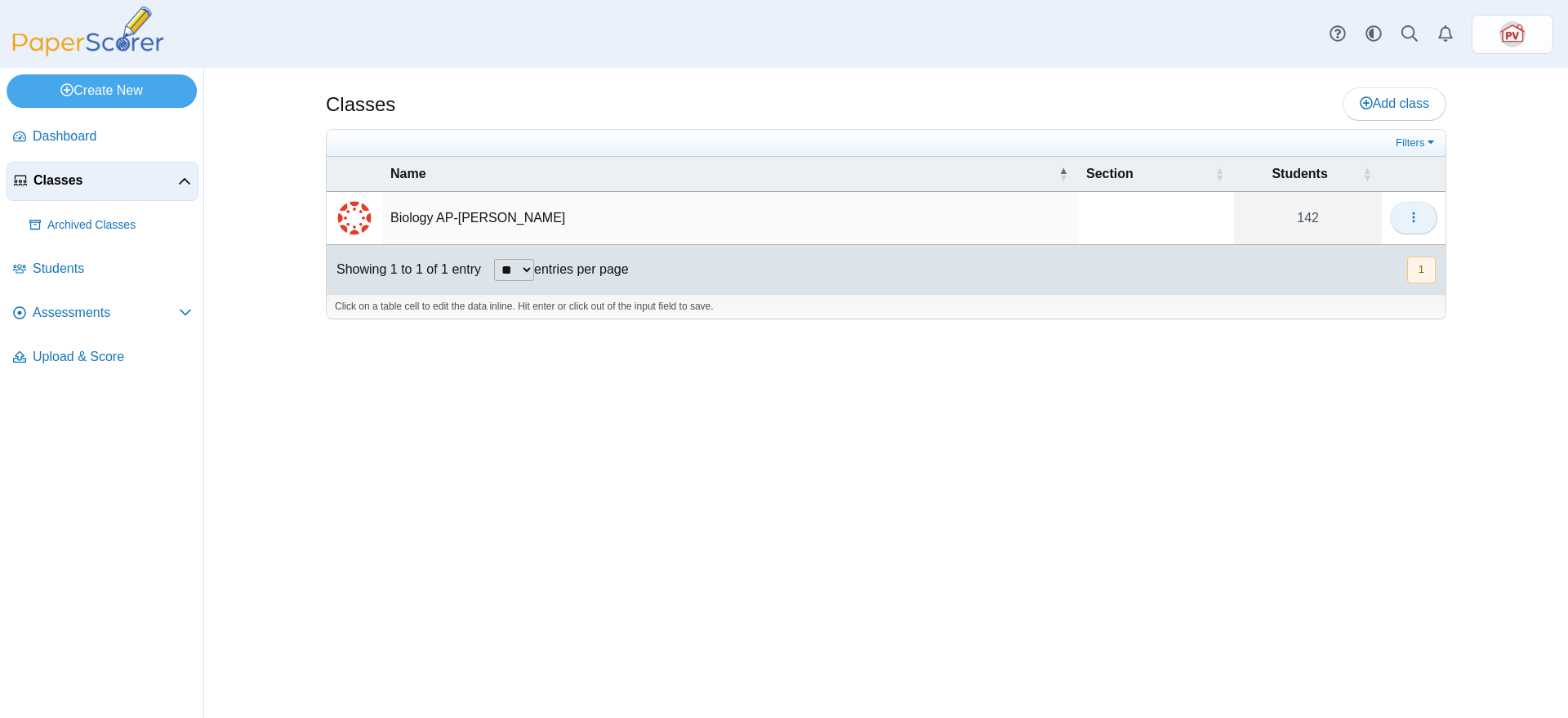
click at [1426, 217] on button "button" at bounding box center [1414, 219] width 48 height 33
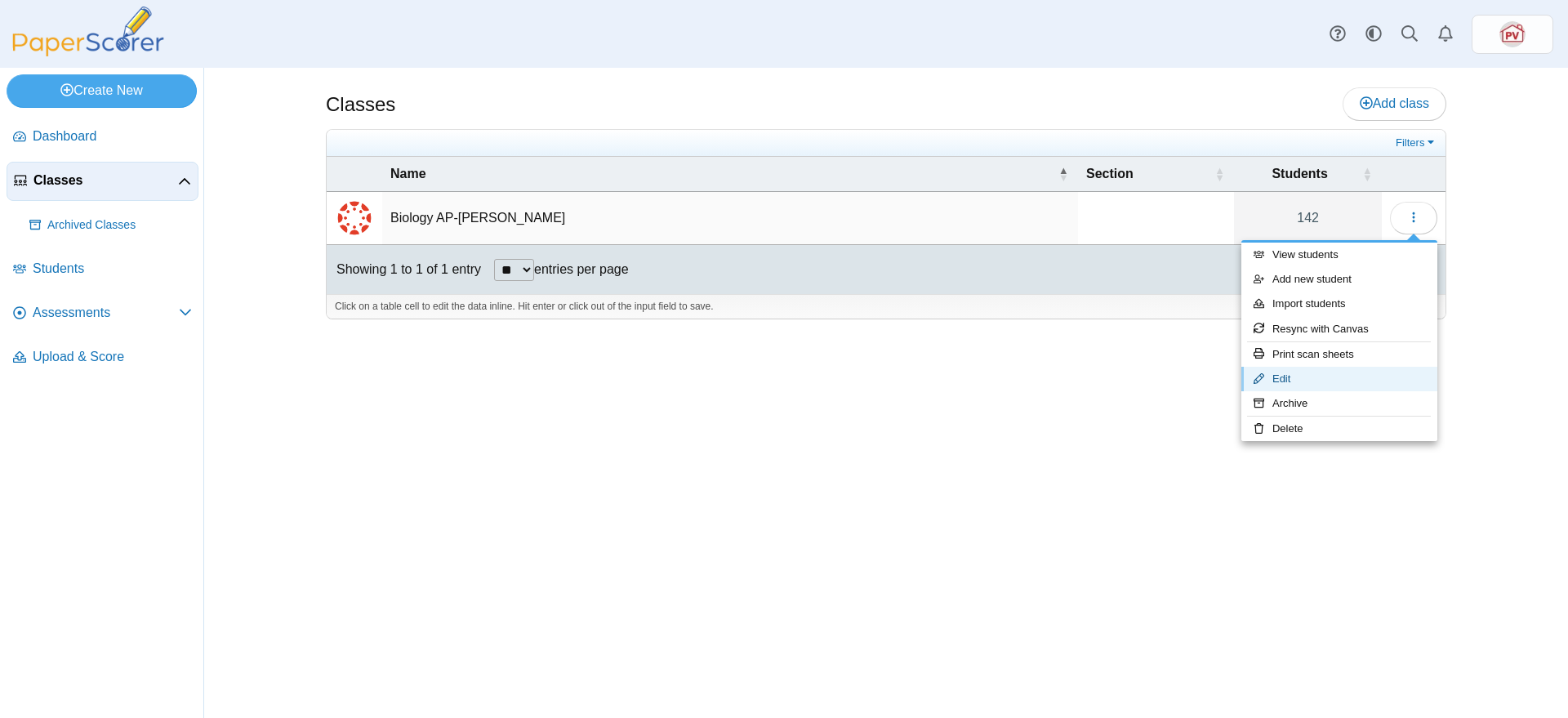
click at [1349, 376] on link "Edit" at bounding box center [1340, 379] width 196 height 25
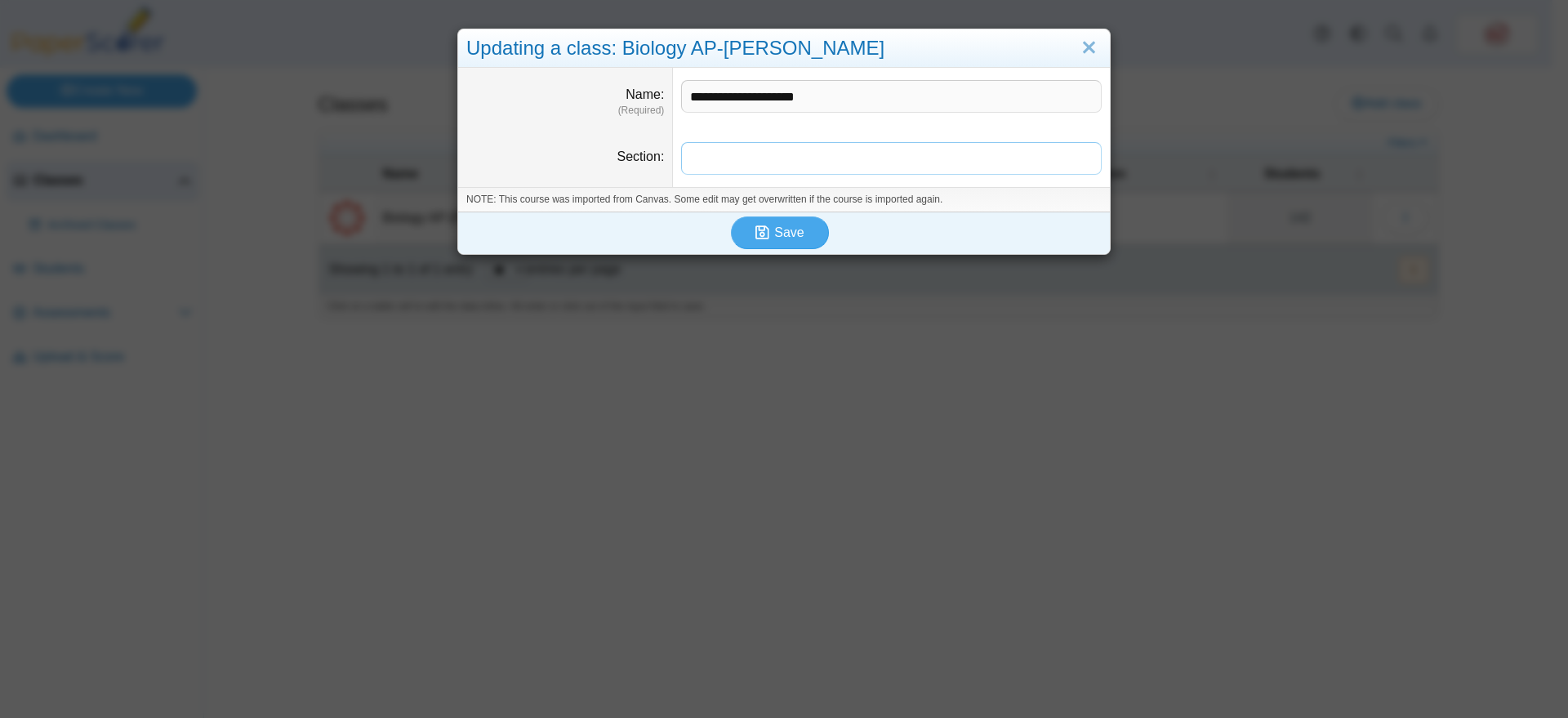
click at [953, 164] on input "Section" at bounding box center [892, 159] width 421 height 33
click at [1077, 46] on link "Close" at bounding box center [1089, 48] width 25 height 28
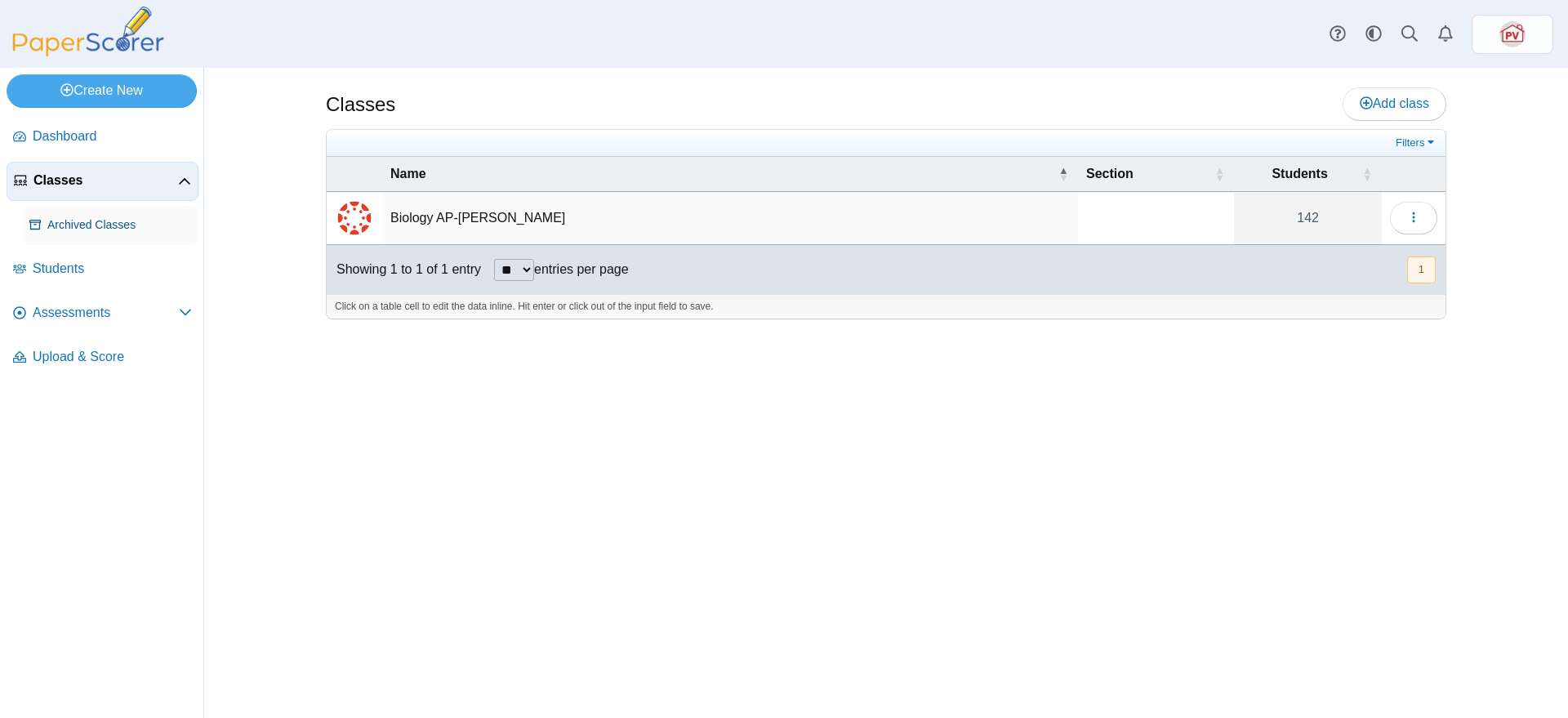
click at [108, 217] on span "Archived Classes" at bounding box center [120, 225] width 145 height 16
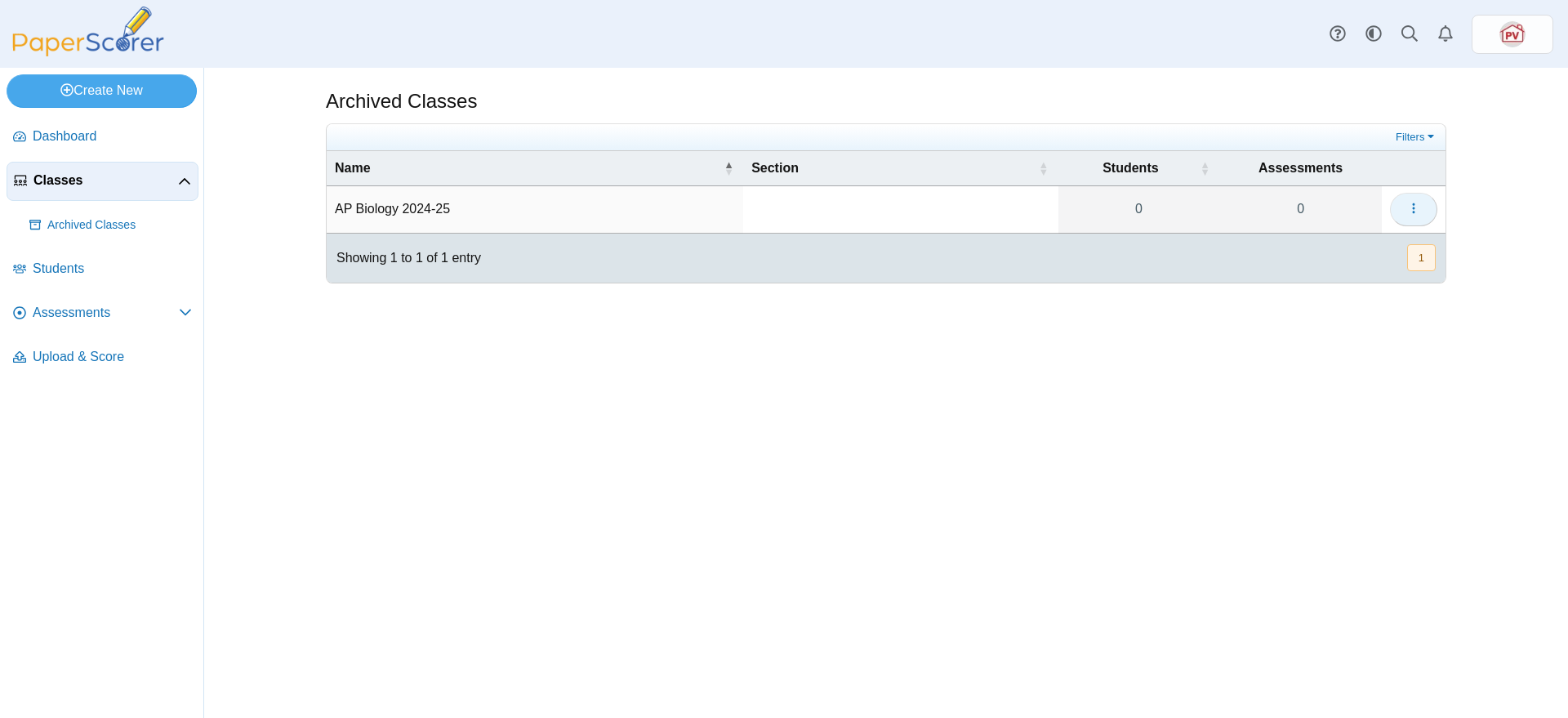
click at [1423, 214] on button "button" at bounding box center [1414, 209] width 48 height 33
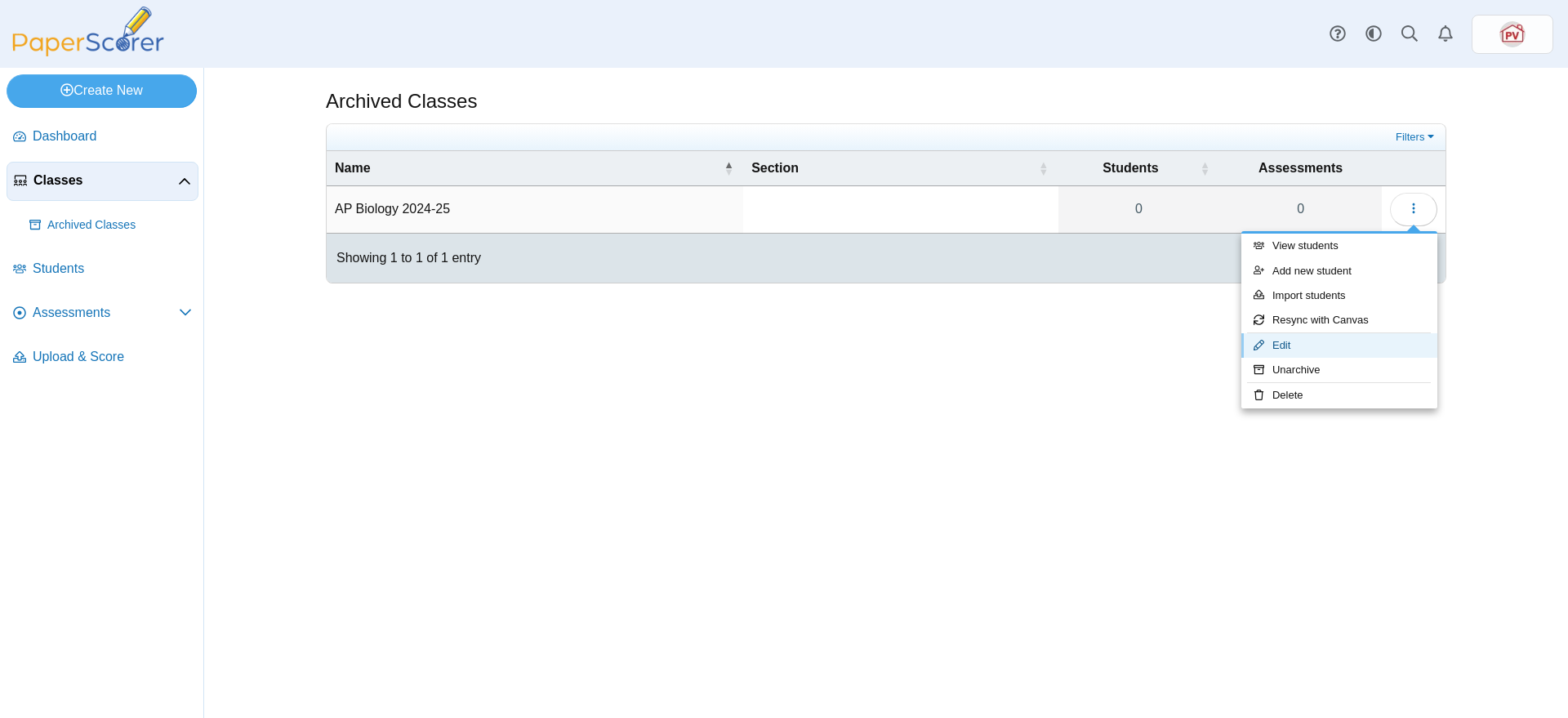
click at [1332, 342] on link "Edit" at bounding box center [1340, 346] width 196 height 25
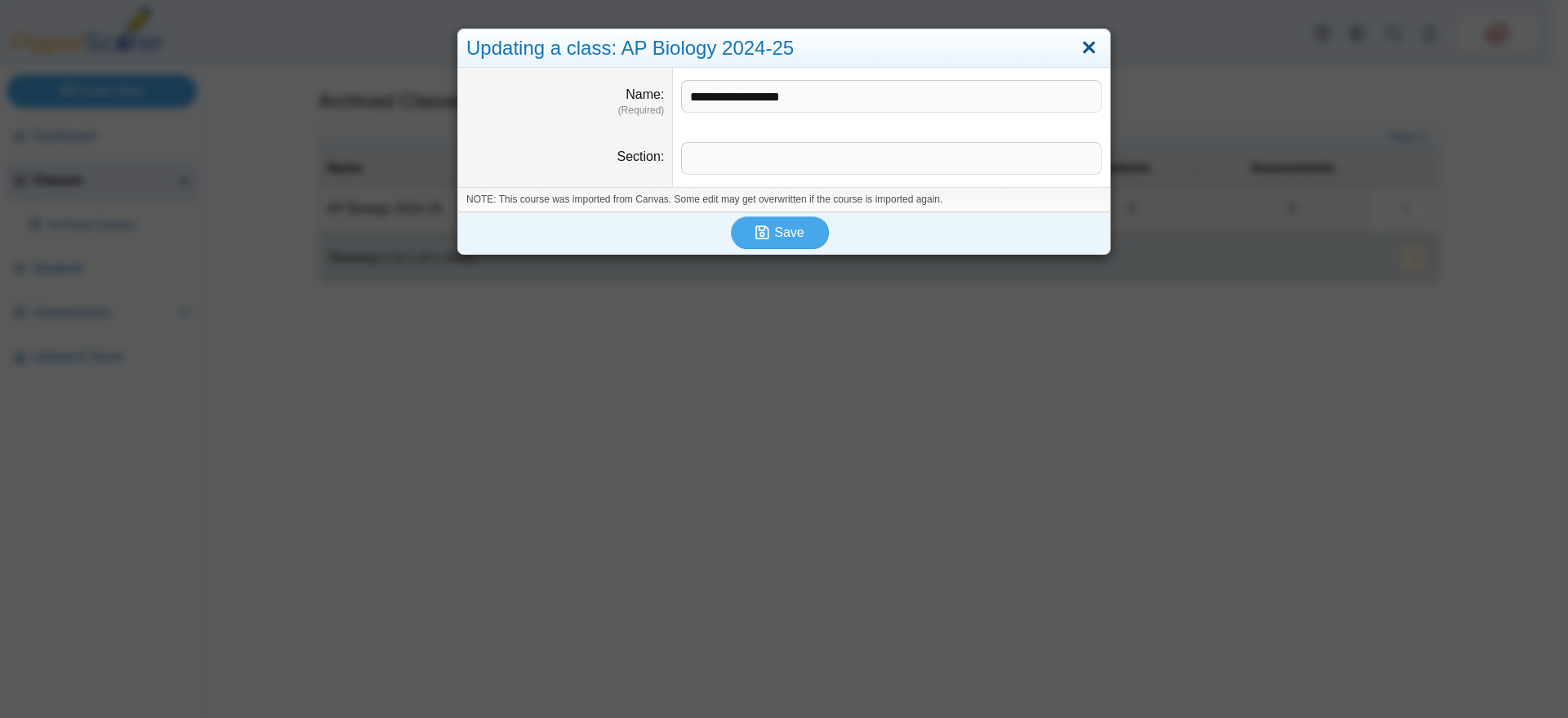
click at [1081, 45] on link "Close" at bounding box center [1089, 48] width 25 height 28
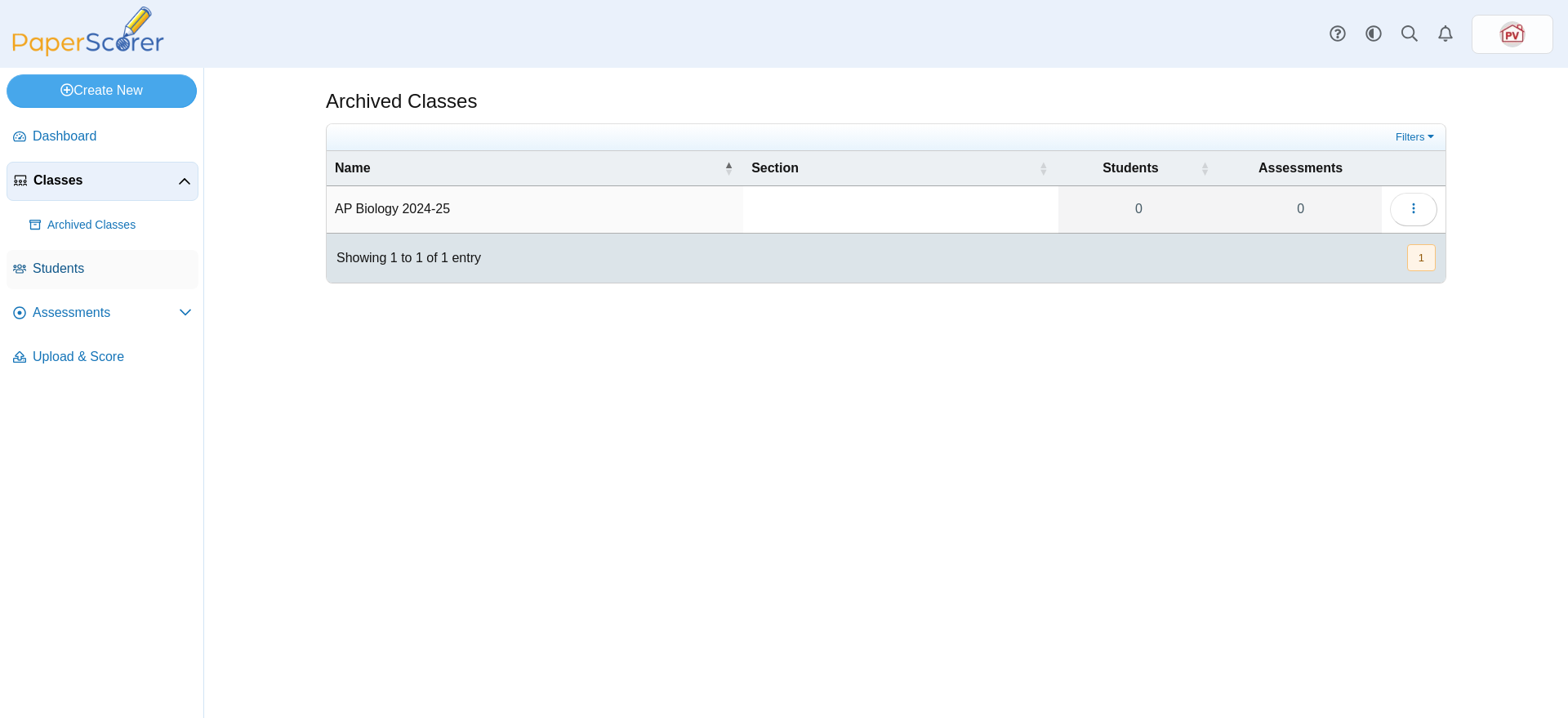
click at [98, 268] on span "Students" at bounding box center [113, 269] width 159 height 18
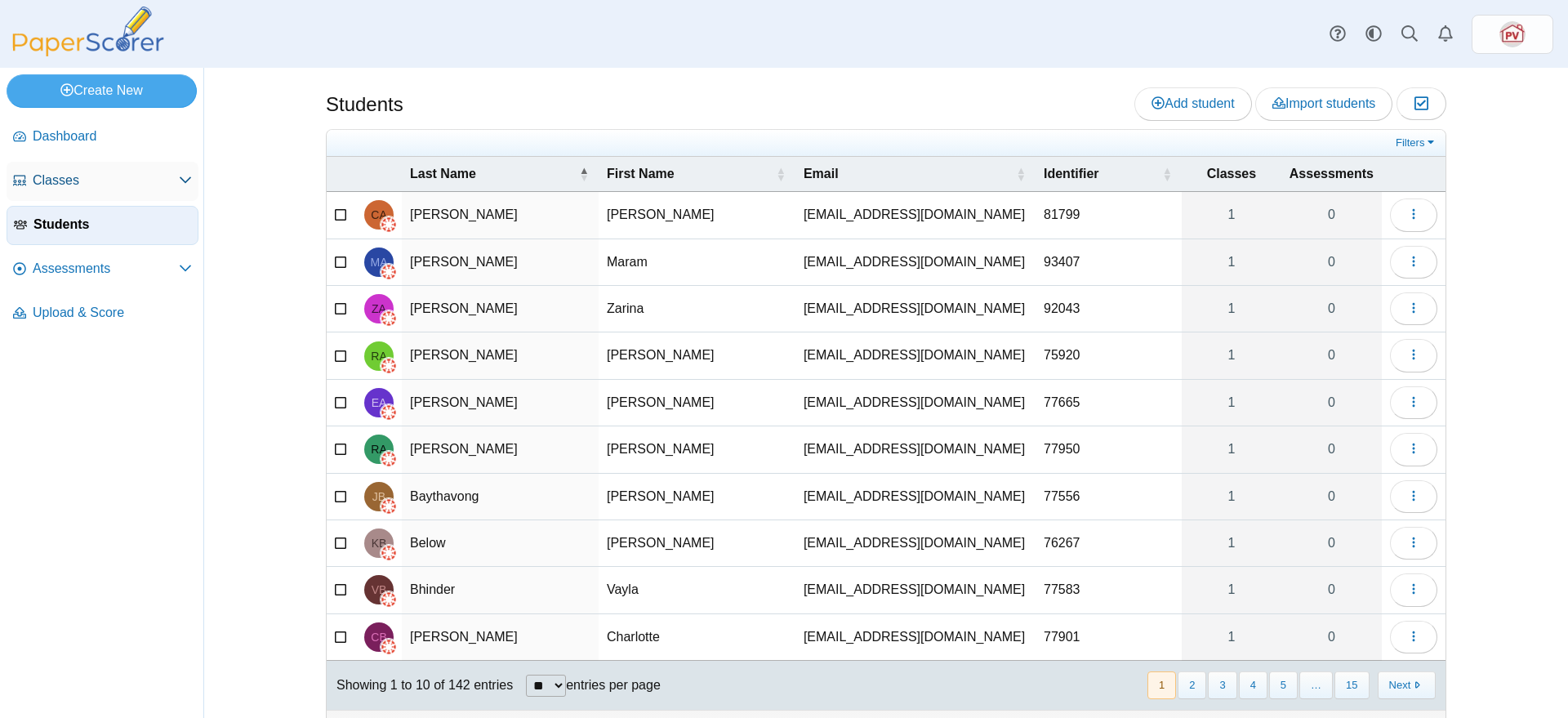
click at [85, 173] on span "Classes" at bounding box center [106, 181] width 146 height 18
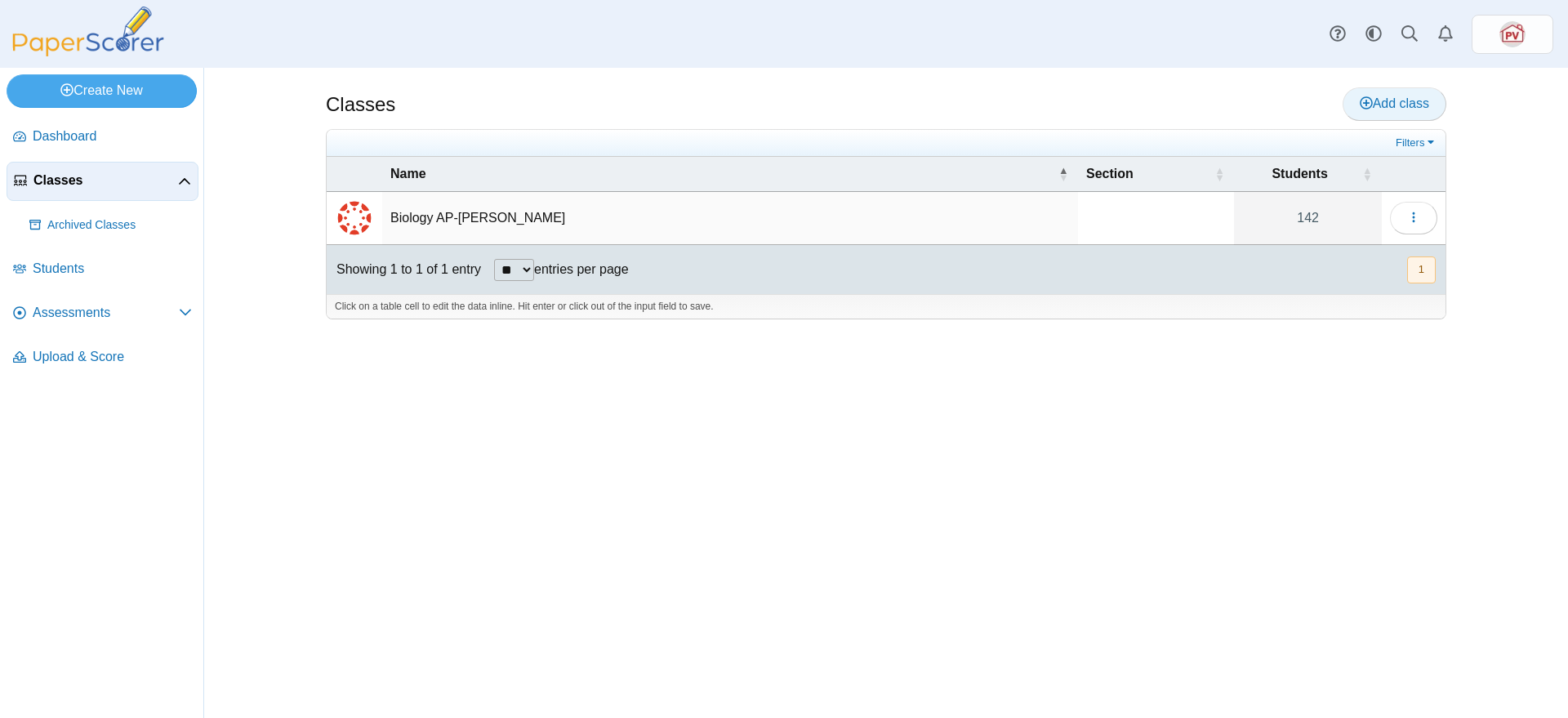
click at [1403, 114] on link "Add class" at bounding box center [1395, 104] width 104 height 33
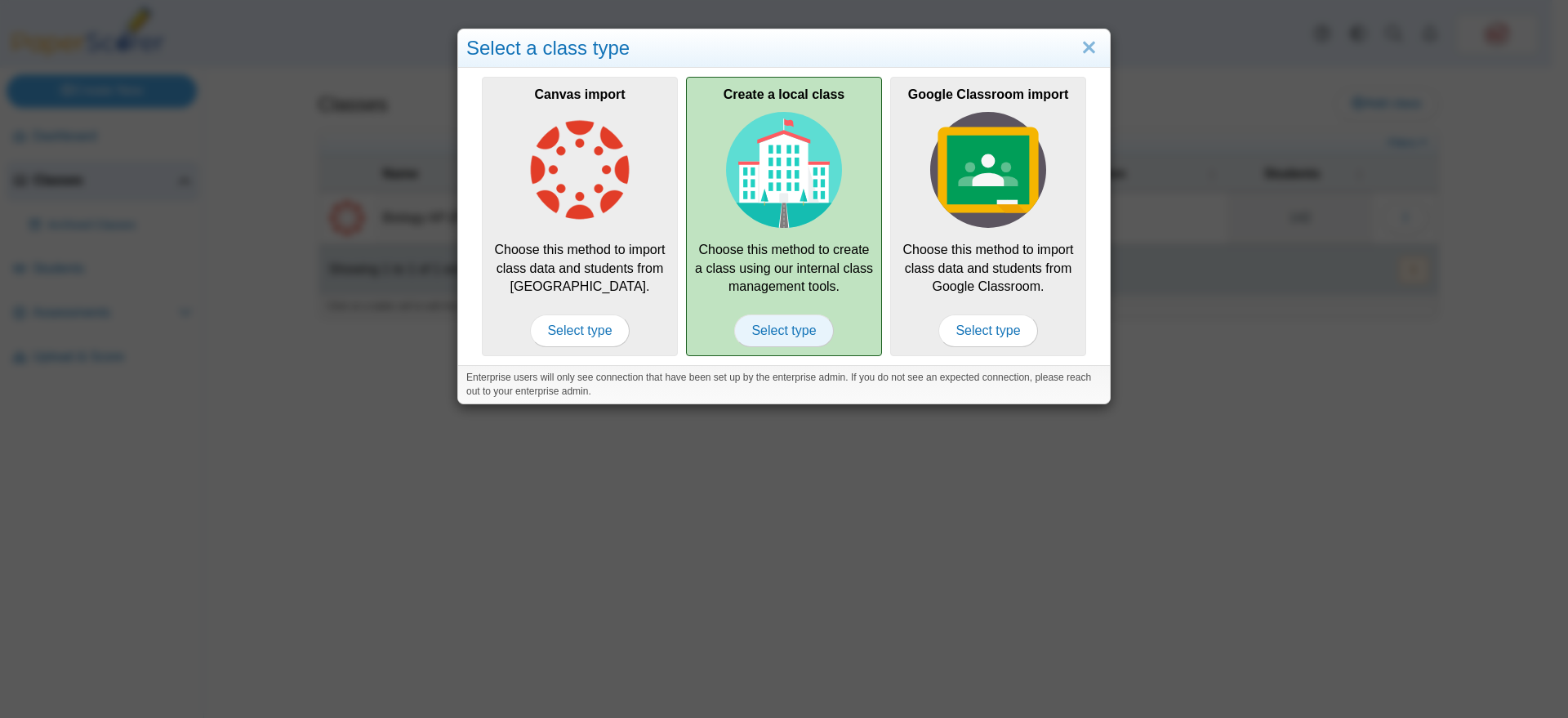
click at [809, 332] on span "Select type" at bounding box center [784, 331] width 99 height 33
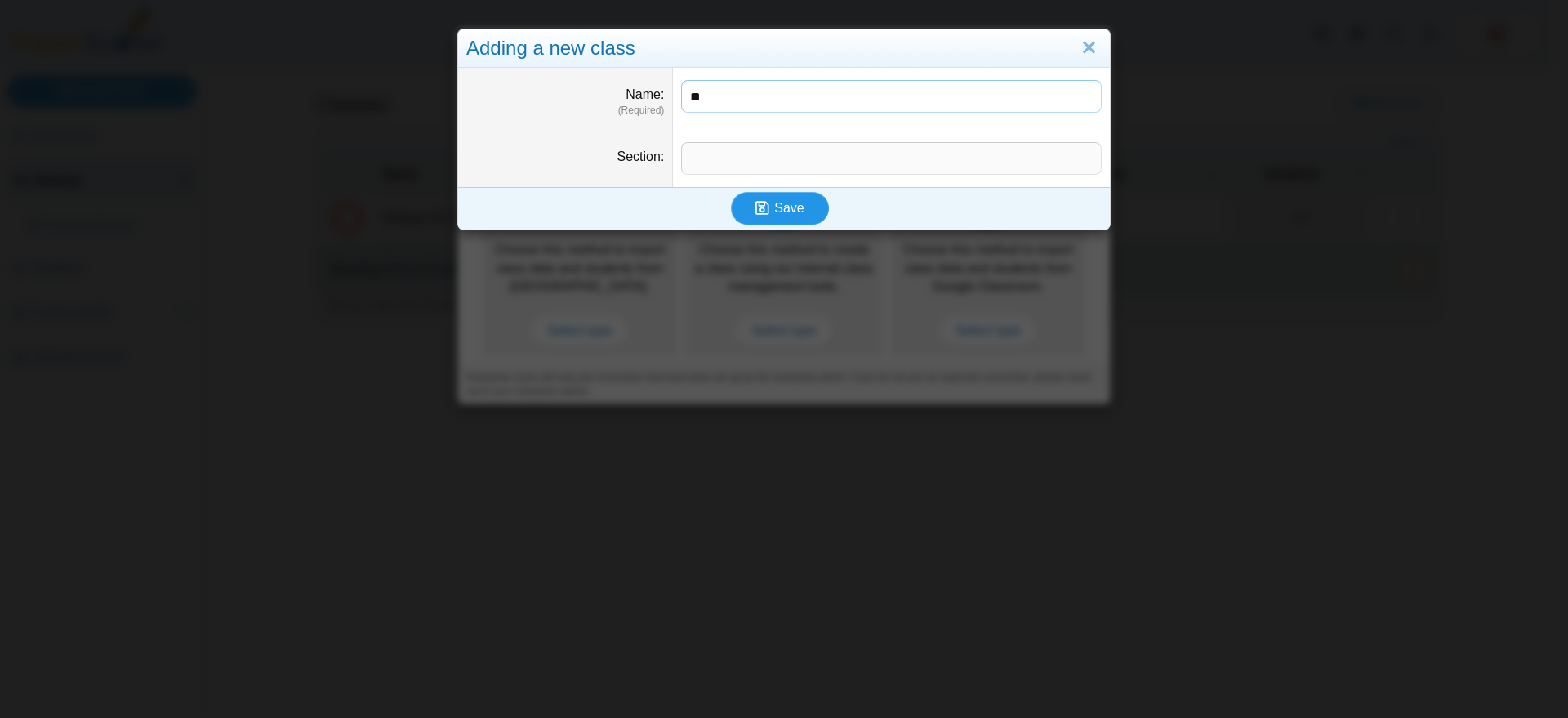
type input "**"
click at [792, 201] on span "Save" at bounding box center [789, 208] width 30 height 14
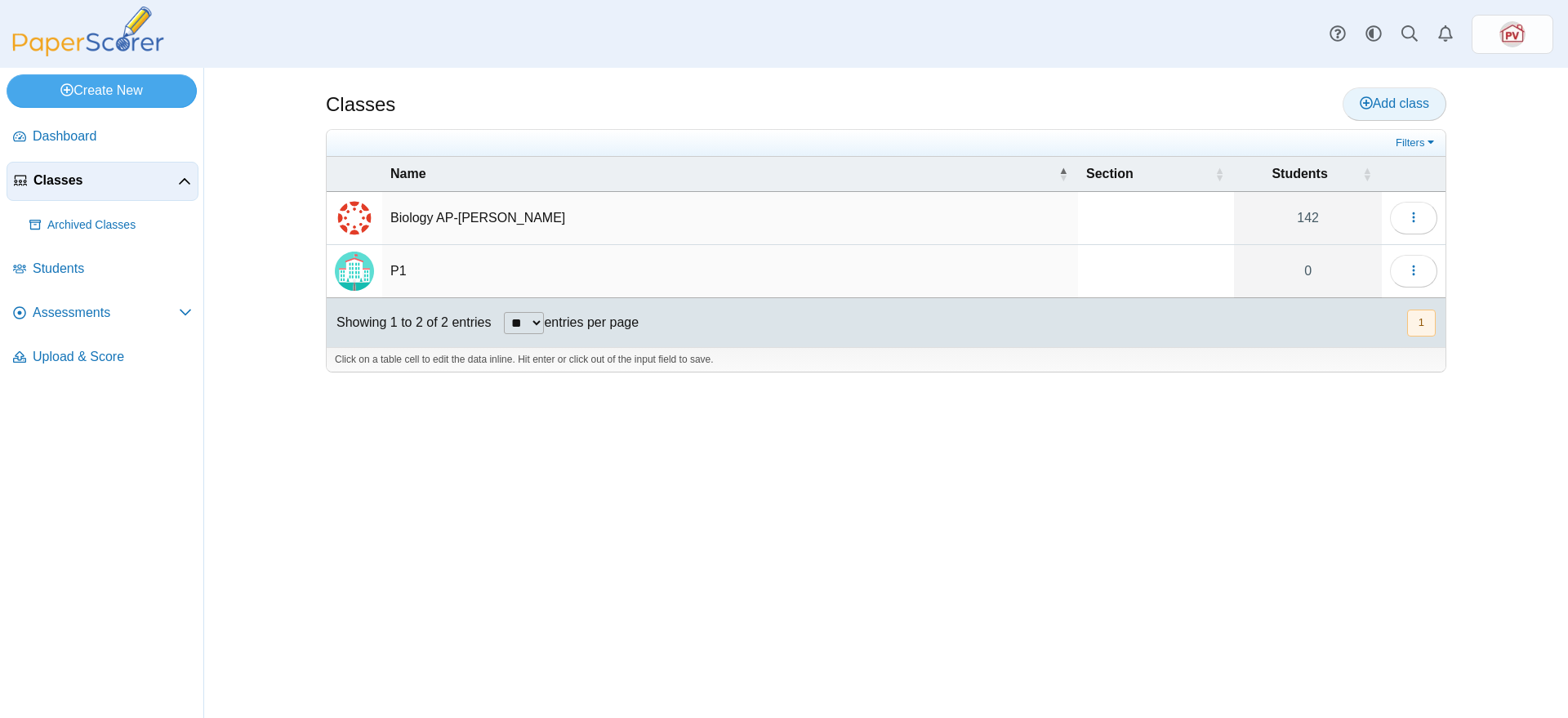
click at [1402, 96] on span "Add class" at bounding box center [1395, 103] width 69 height 14
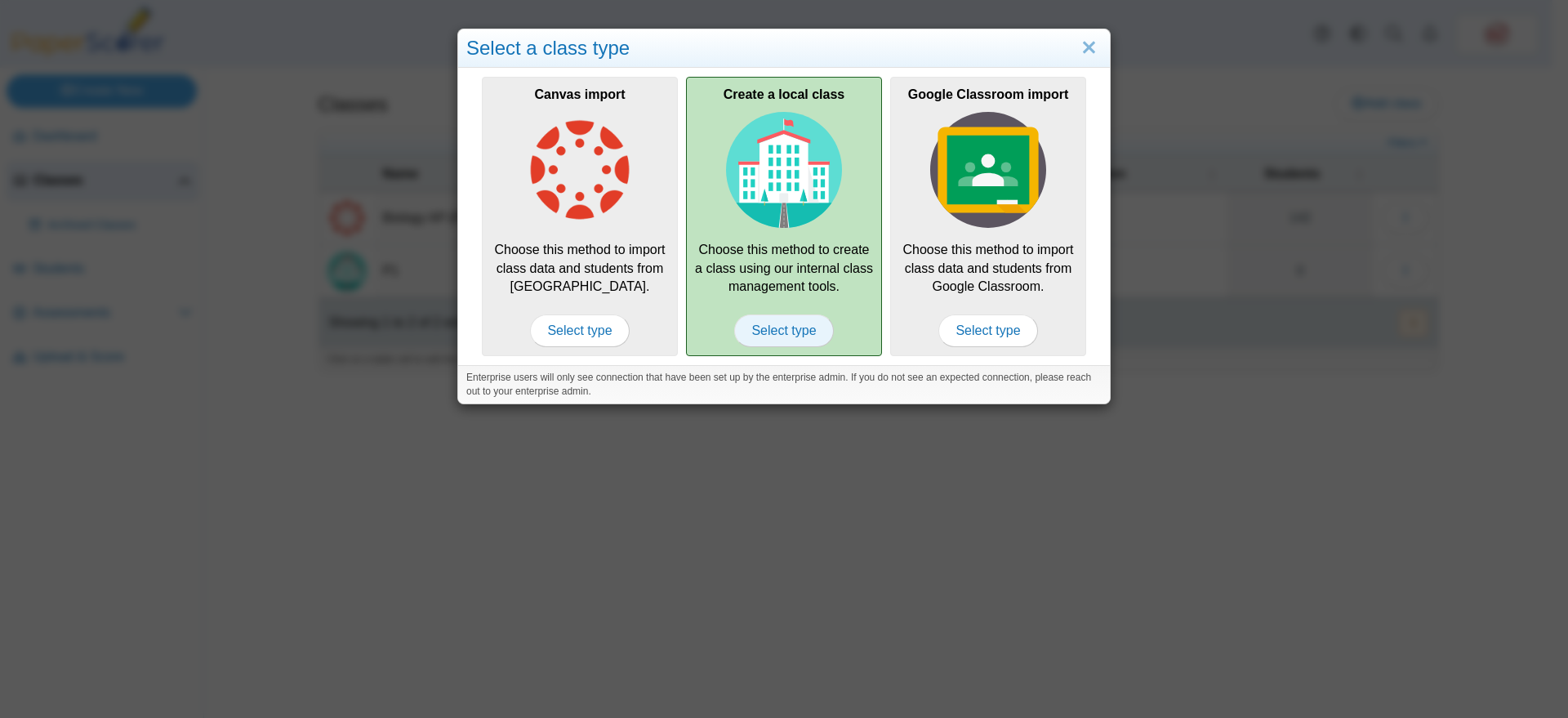
click at [821, 334] on span "Select type" at bounding box center [784, 331] width 99 height 33
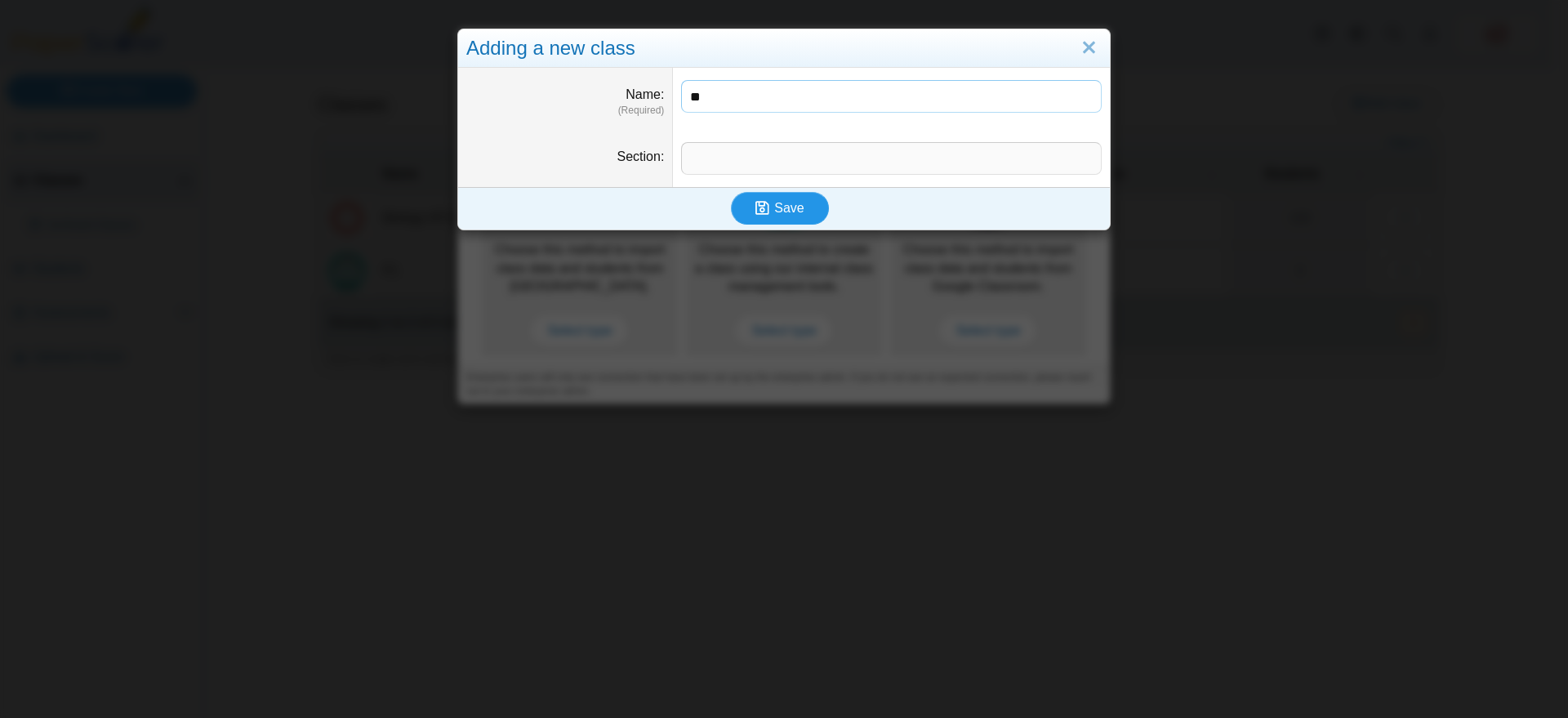
type input "**"
click at [774, 209] on span "Save" at bounding box center [789, 208] width 30 height 14
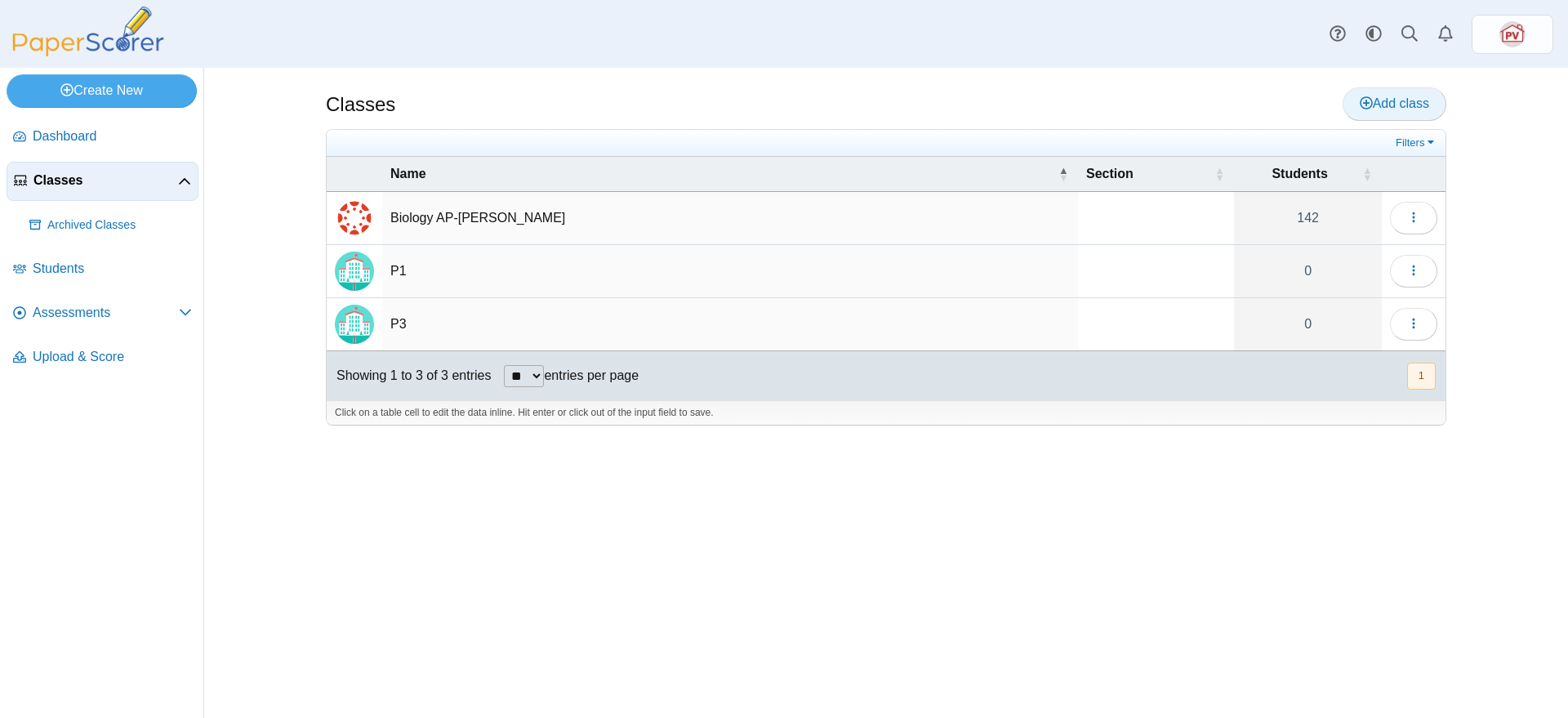
click at [1418, 108] on span "Add class" at bounding box center [1395, 103] width 69 height 14
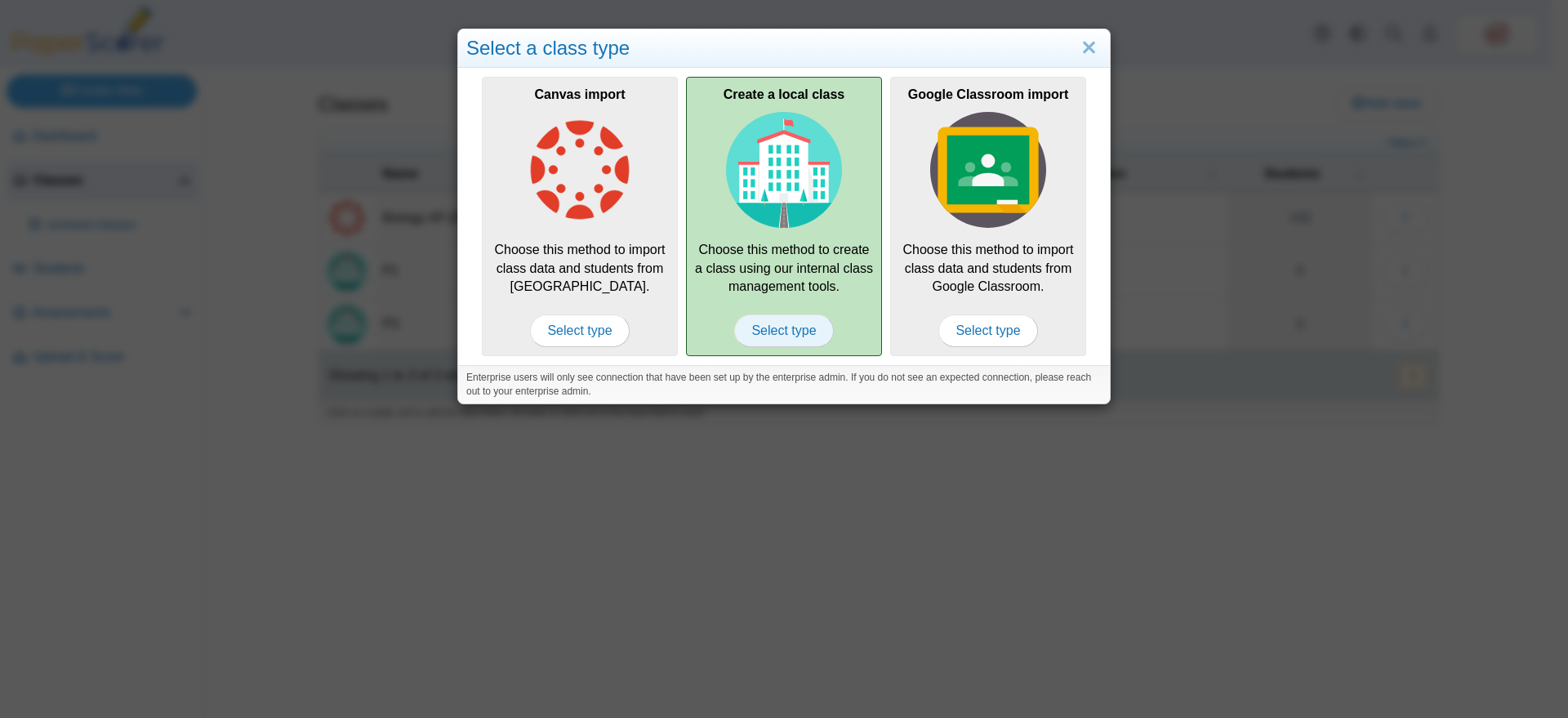
click at [803, 323] on span "Select type" at bounding box center [784, 331] width 99 height 33
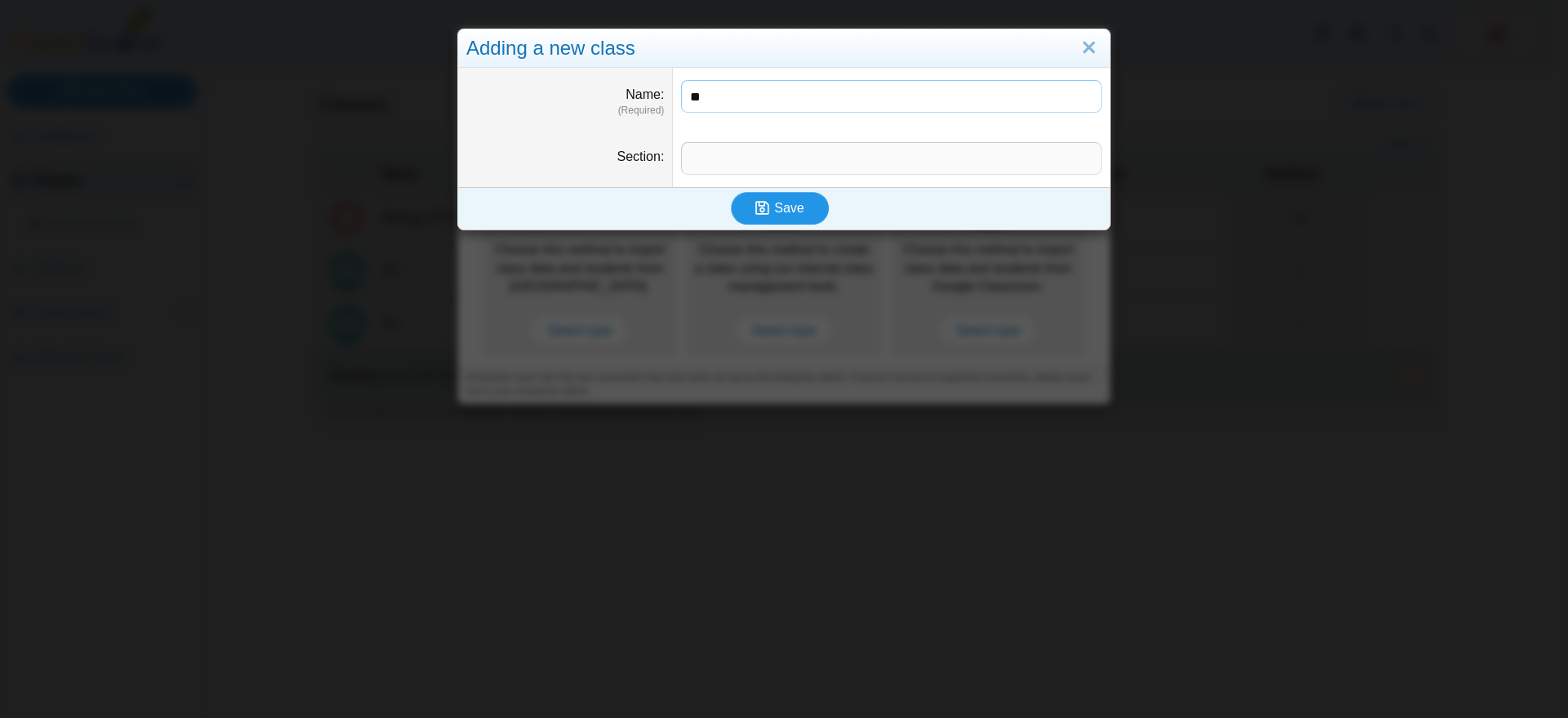
type input "**"
click at [799, 211] on button "Save" at bounding box center [780, 209] width 98 height 33
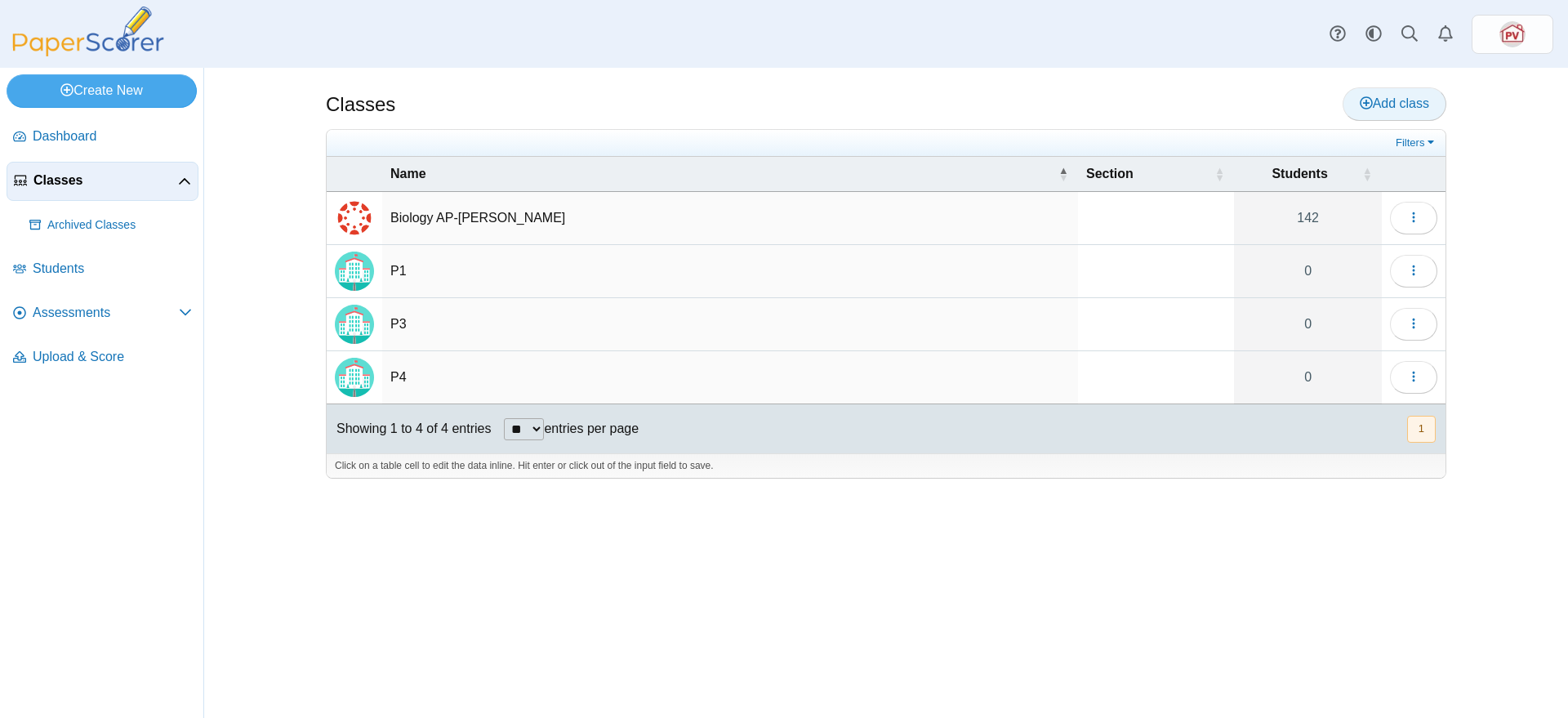
click at [1406, 87] on link "Add class" at bounding box center [1395, 104] width 104 height 33
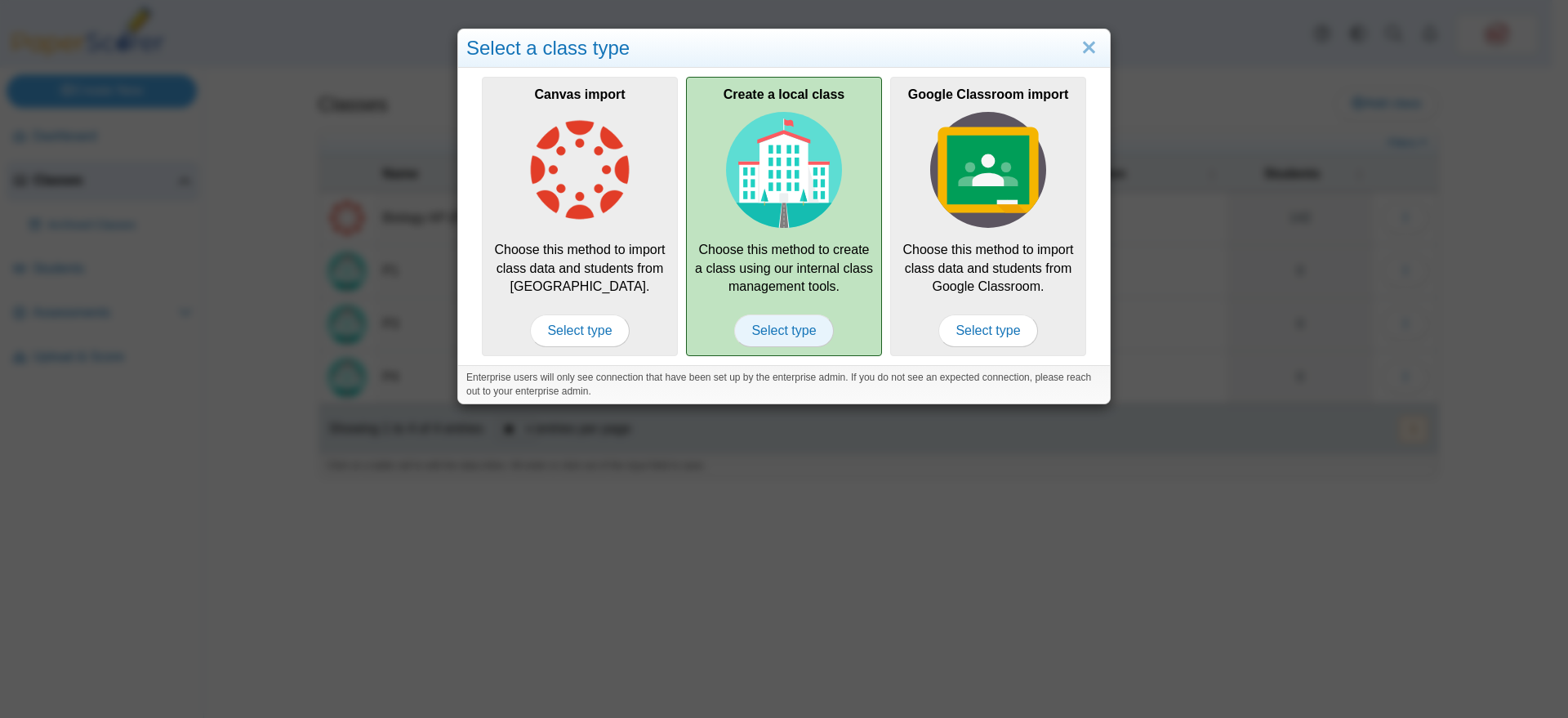
click at [791, 324] on span "Select type" at bounding box center [784, 331] width 99 height 33
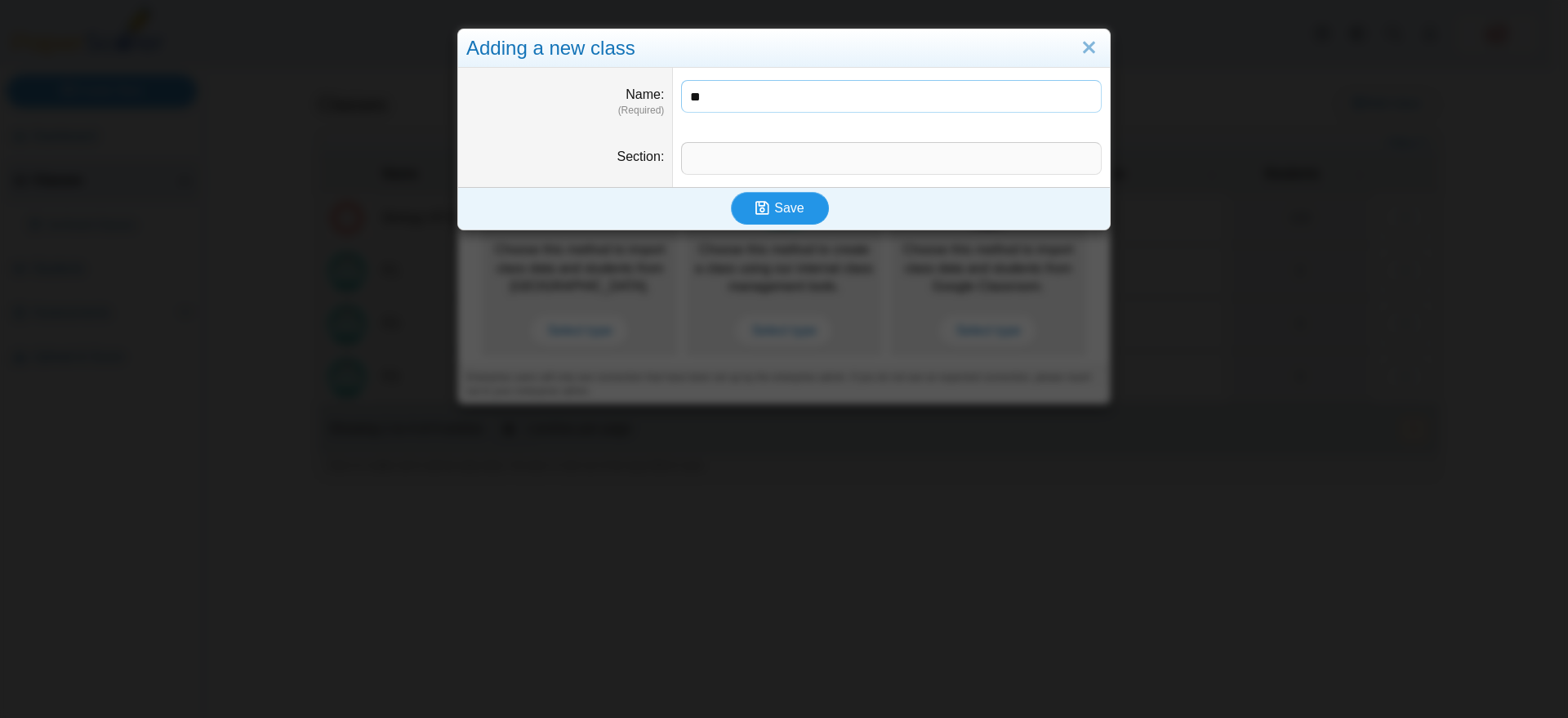
type input "**"
click at [791, 205] on span "Save" at bounding box center [789, 208] width 30 height 14
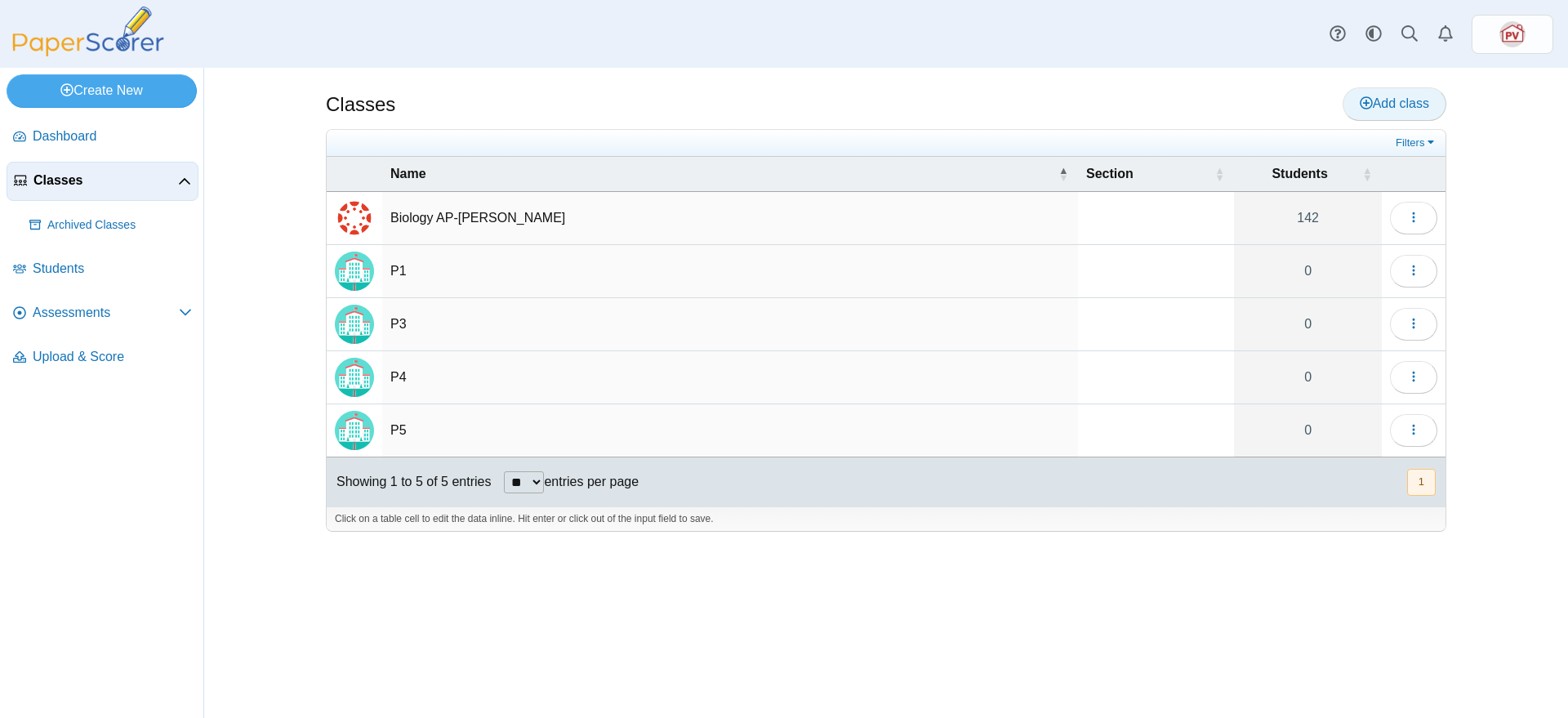
click at [1413, 108] on span "Add class" at bounding box center [1395, 103] width 69 height 14
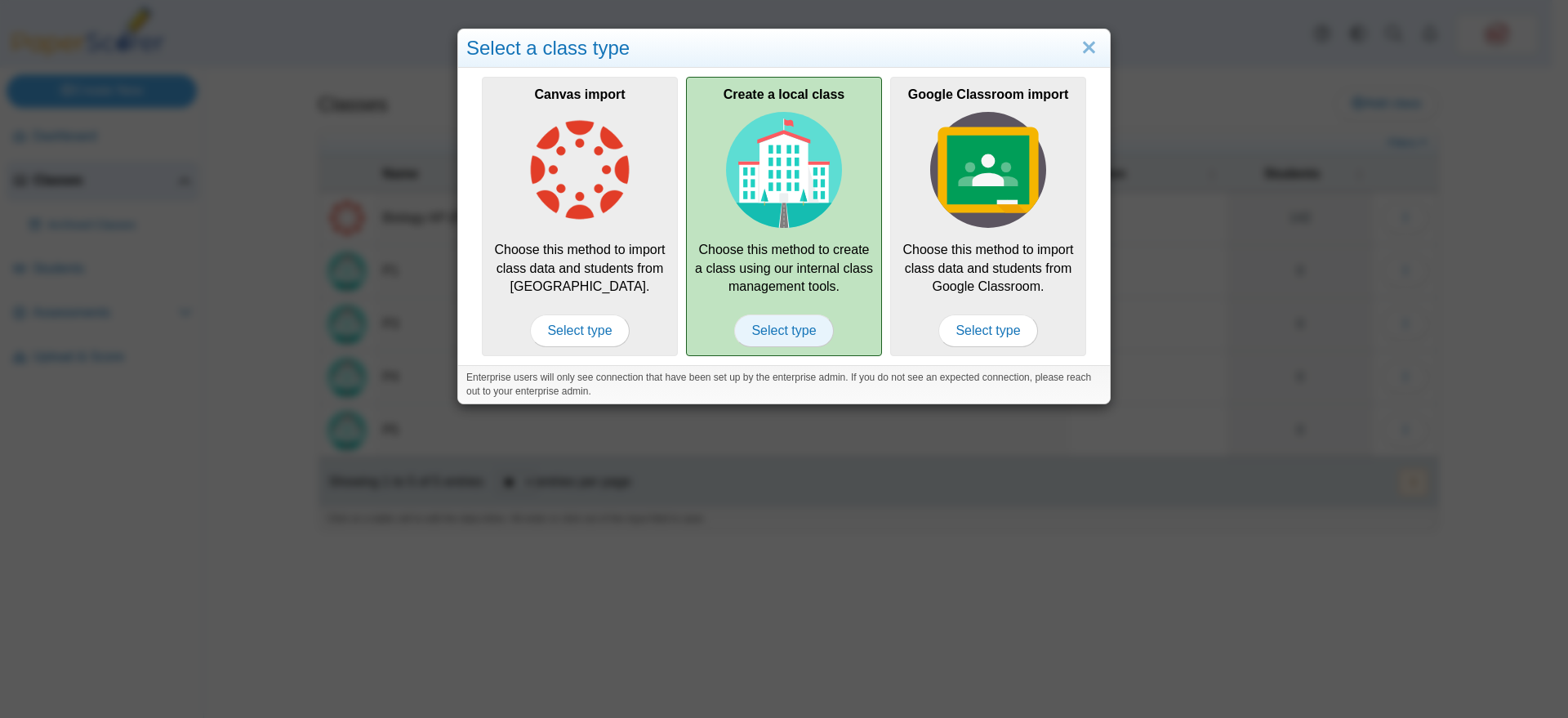
click at [792, 329] on span "Select type" at bounding box center [784, 331] width 99 height 33
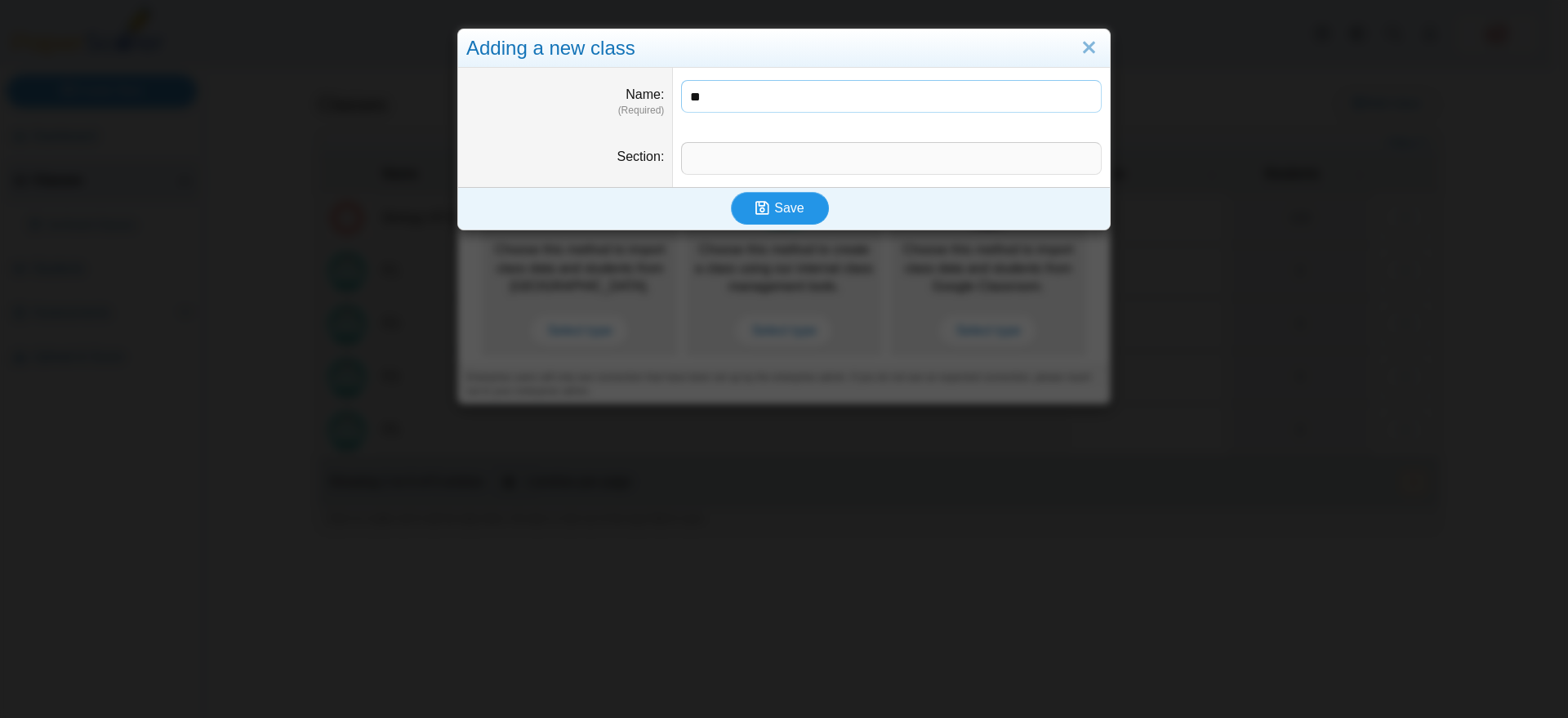
type input "**"
click at [785, 216] on button "Save" at bounding box center [780, 209] width 98 height 33
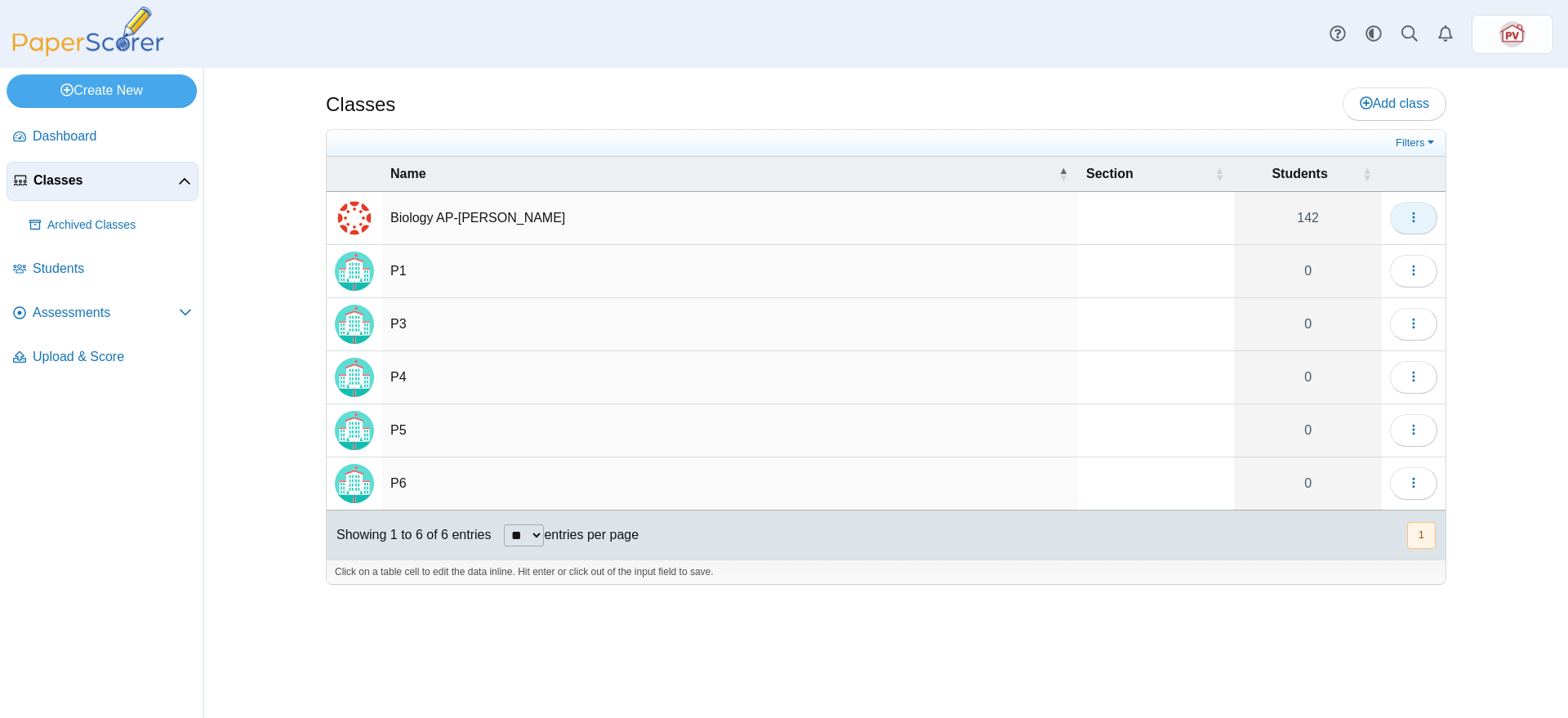
click at [1421, 219] on button "button" at bounding box center [1414, 219] width 48 height 33
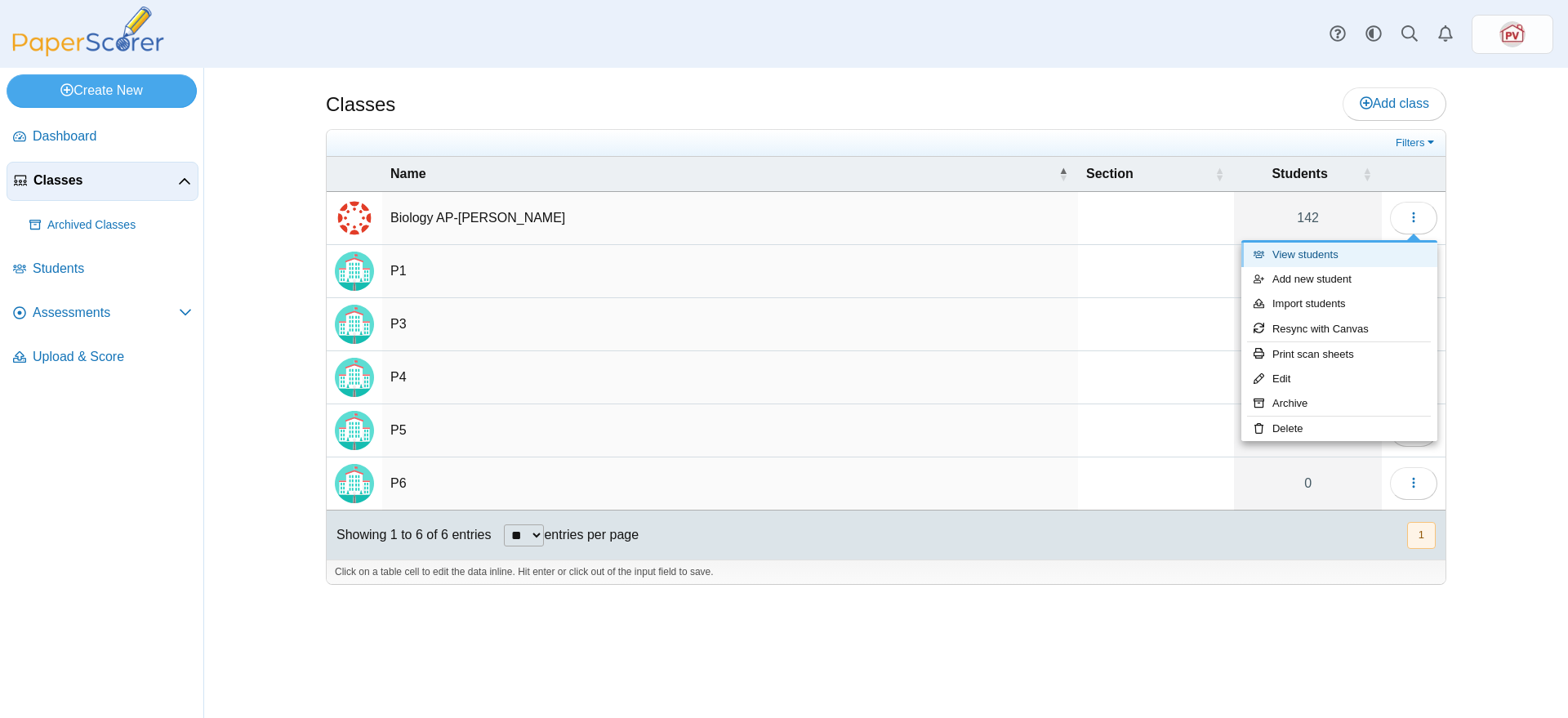
click at [1357, 260] on link "View students" at bounding box center [1340, 255] width 196 height 25
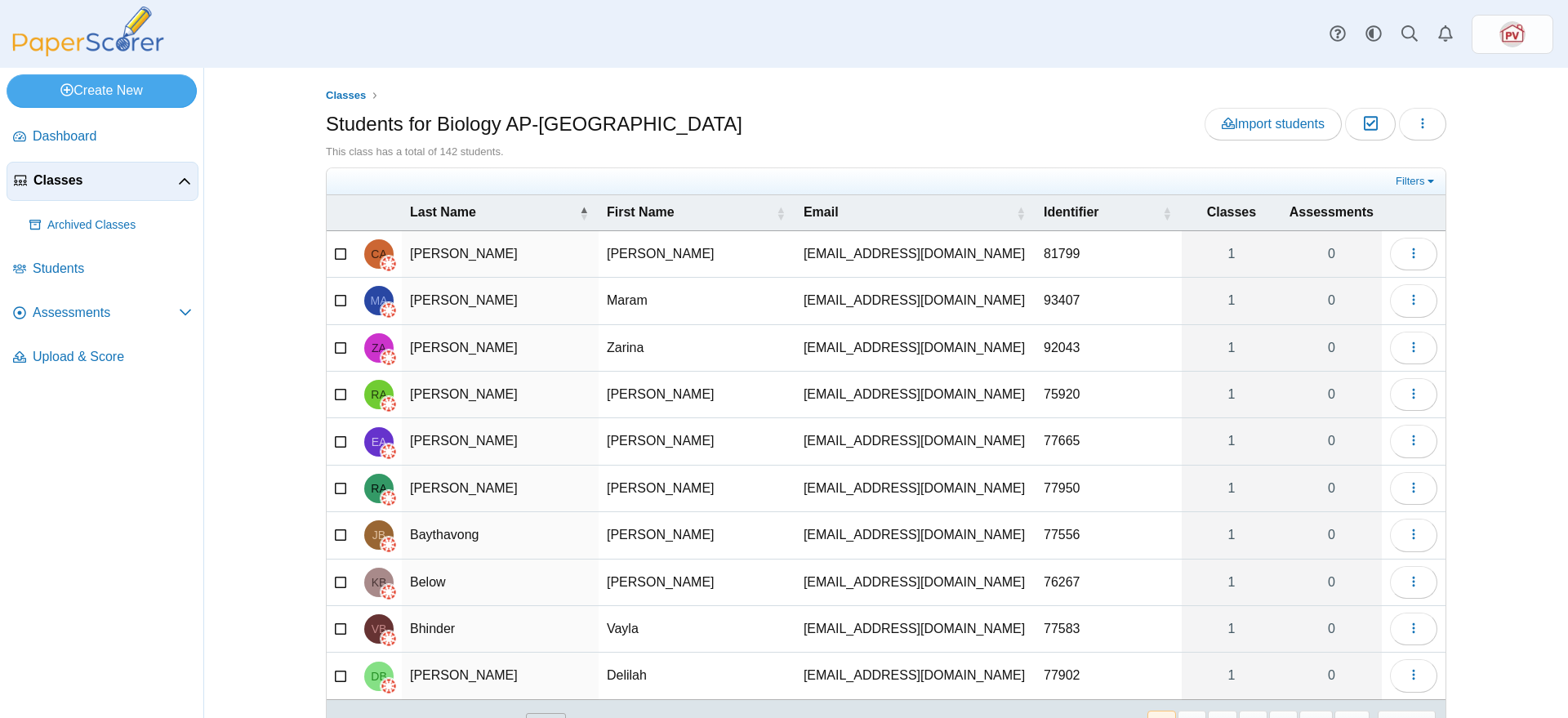
click at [335, 248] on icon at bounding box center [342, 251] width 13 height 12
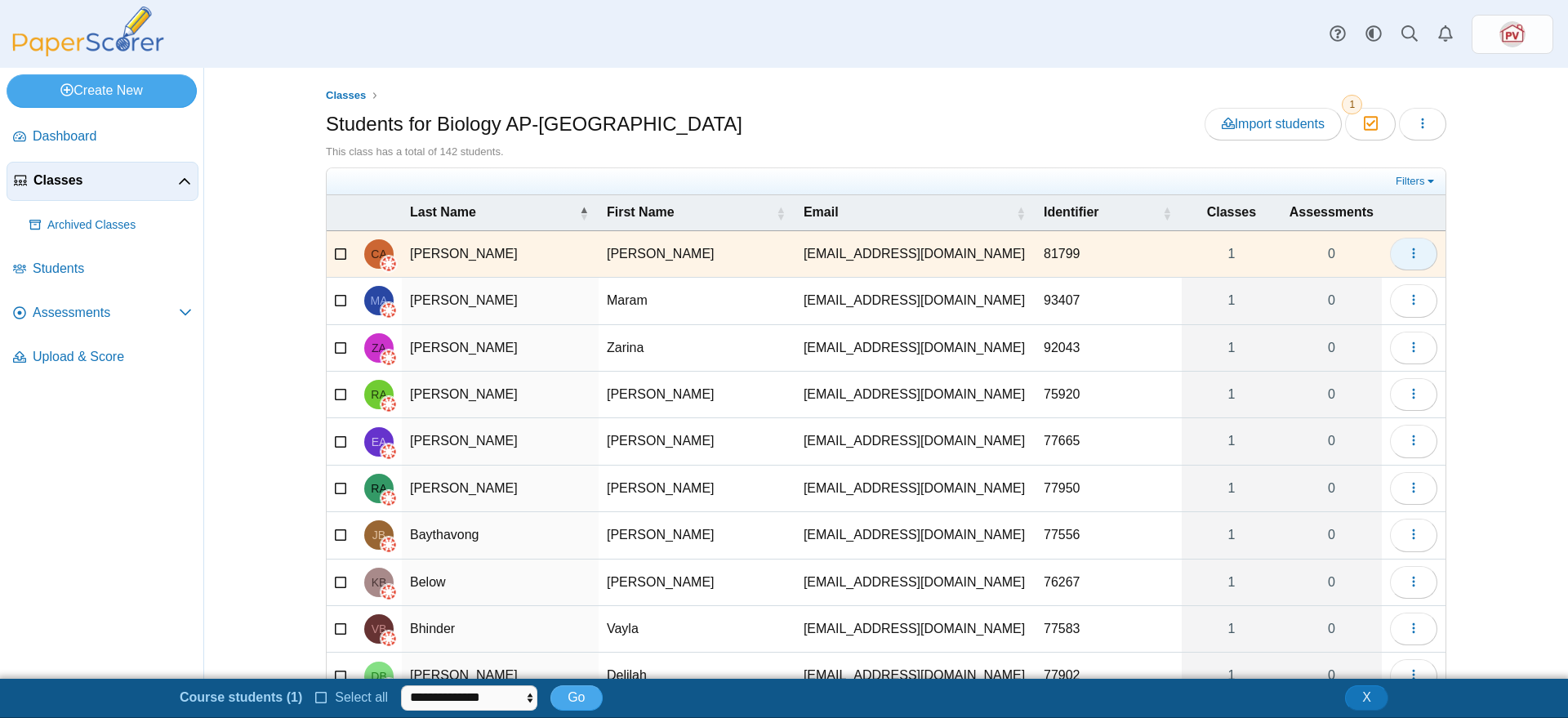
click at [1408, 254] on icon "button" at bounding box center [1414, 253] width 13 height 13
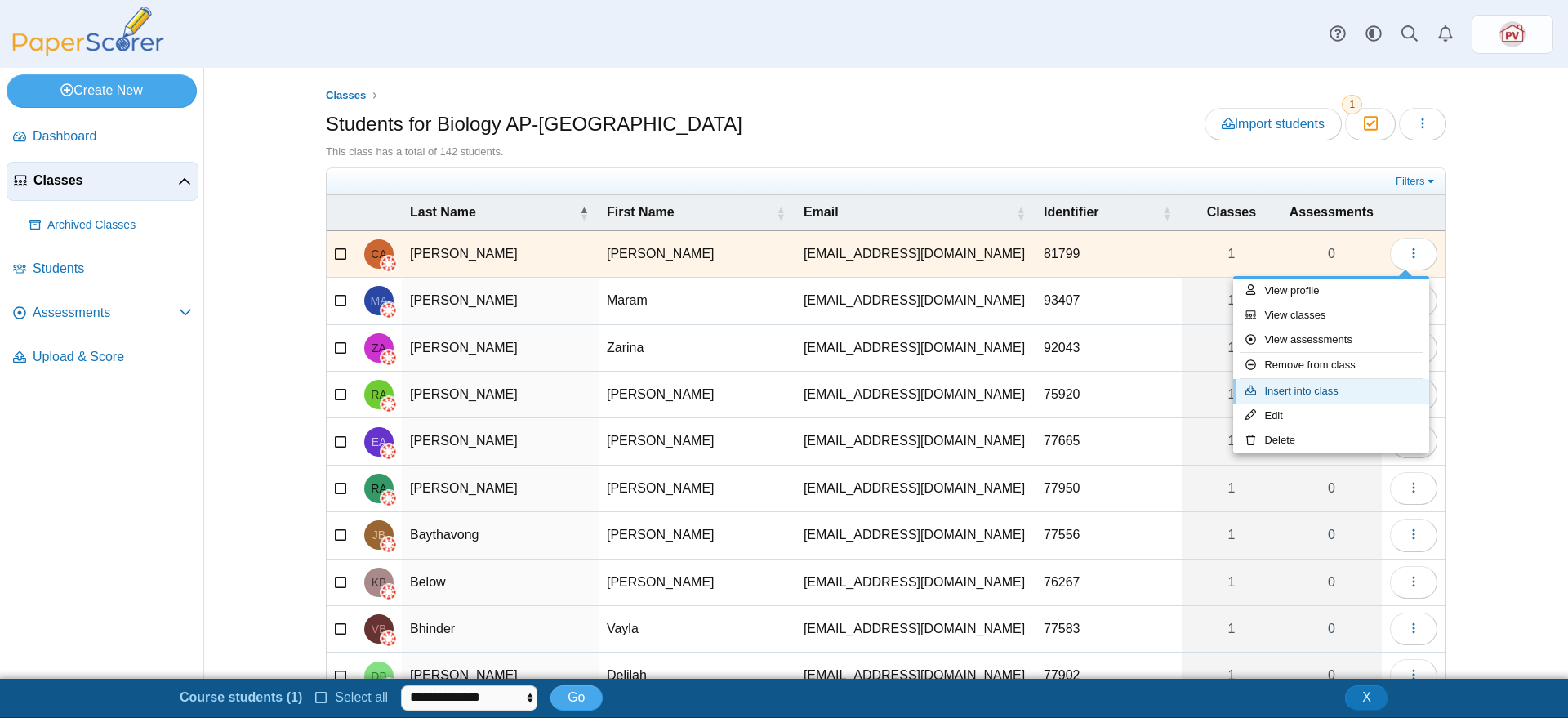
click at [1342, 389] on link "Insert into class" at bounding box center [1331, 391] width 196 height 25
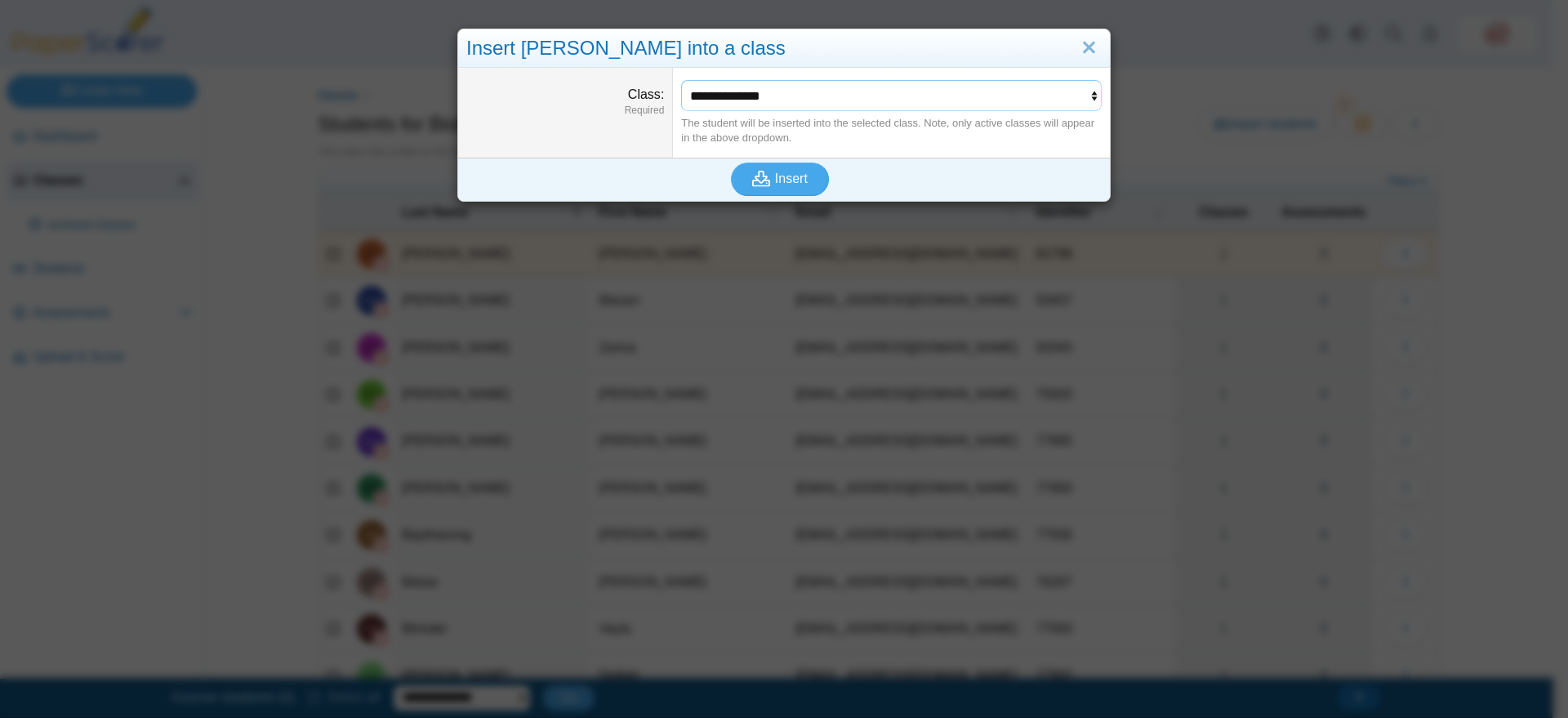
click at [947, 91] on select "**********" at bounding box center [892, 95] width 421 height 31
click at [1083, 44] on link "Close" at bounding box center [1089, 48] width 25 height 28
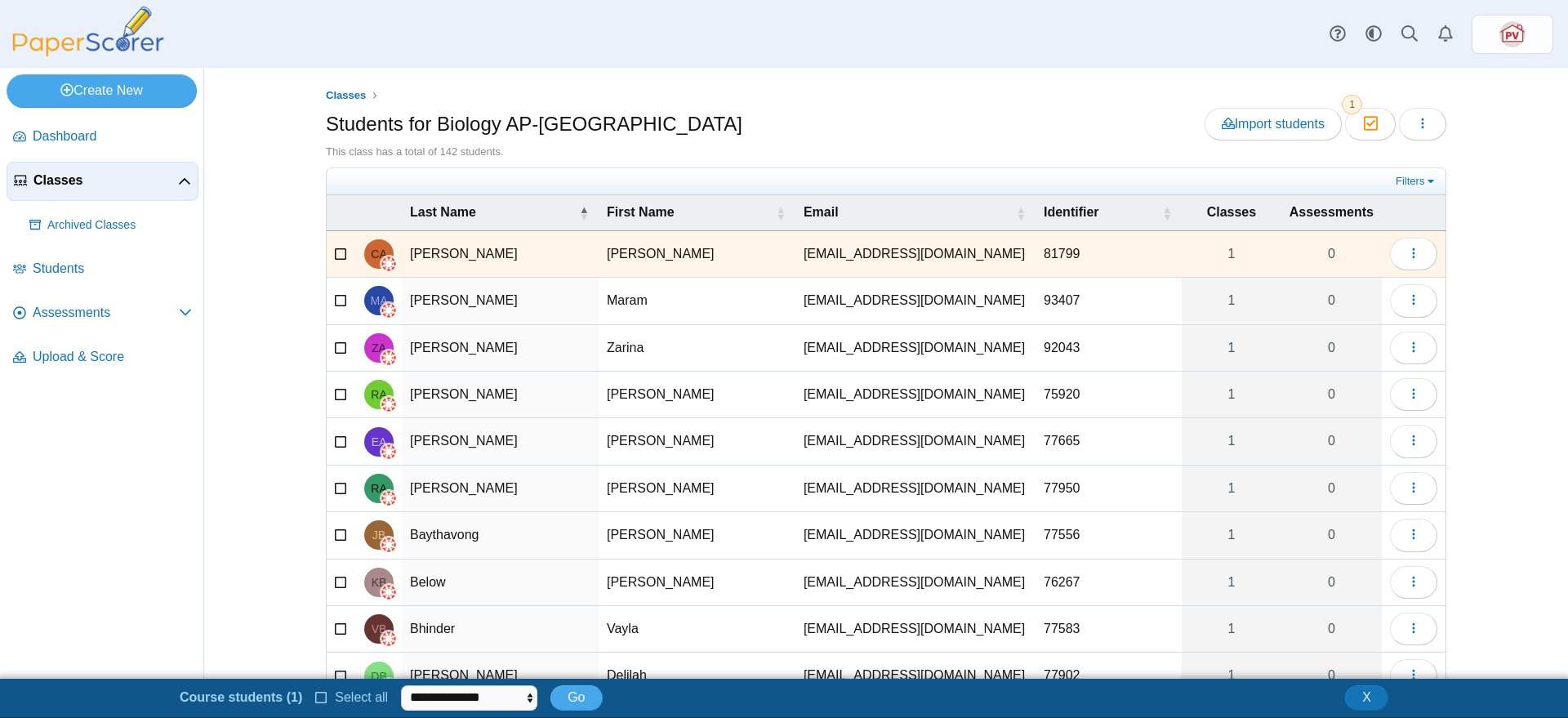
click at [335, 249] on icon at bounding box center [342, 251] width 13 height 12
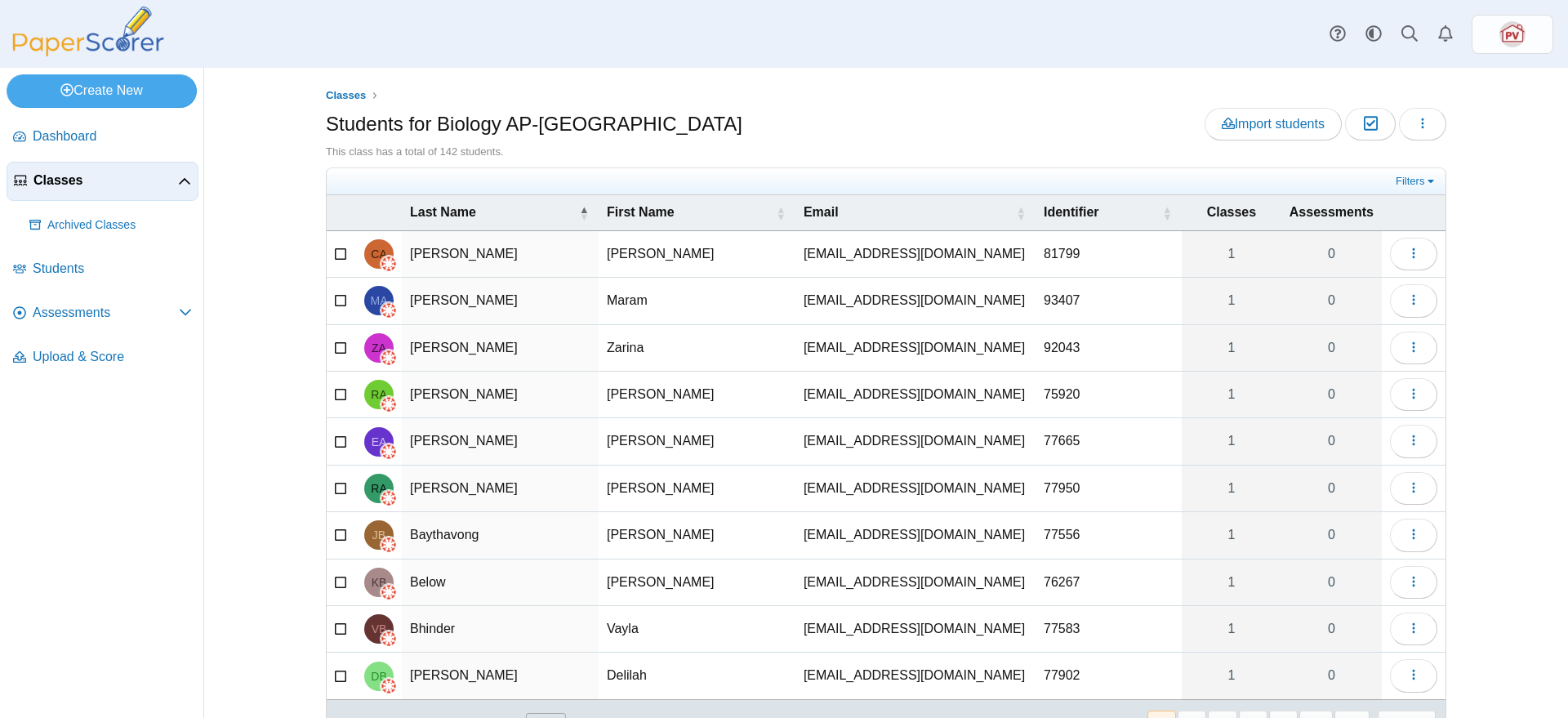
click at [96, 187] on span "Classes" at bounding box center [106, 181] width 145 height 18
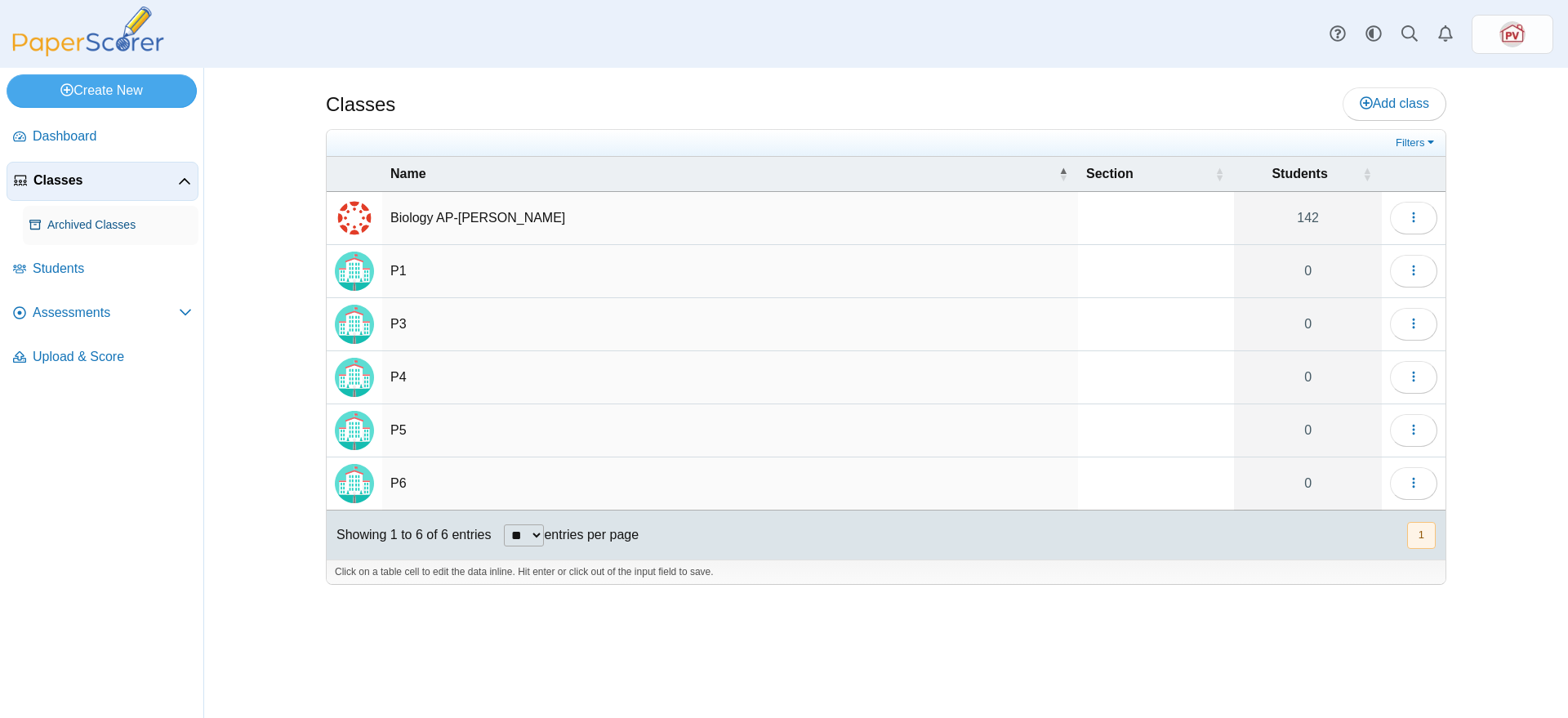
click at [127, 224] on span "Archived Classes" at bounding box center [120, 225] width 145 height 16
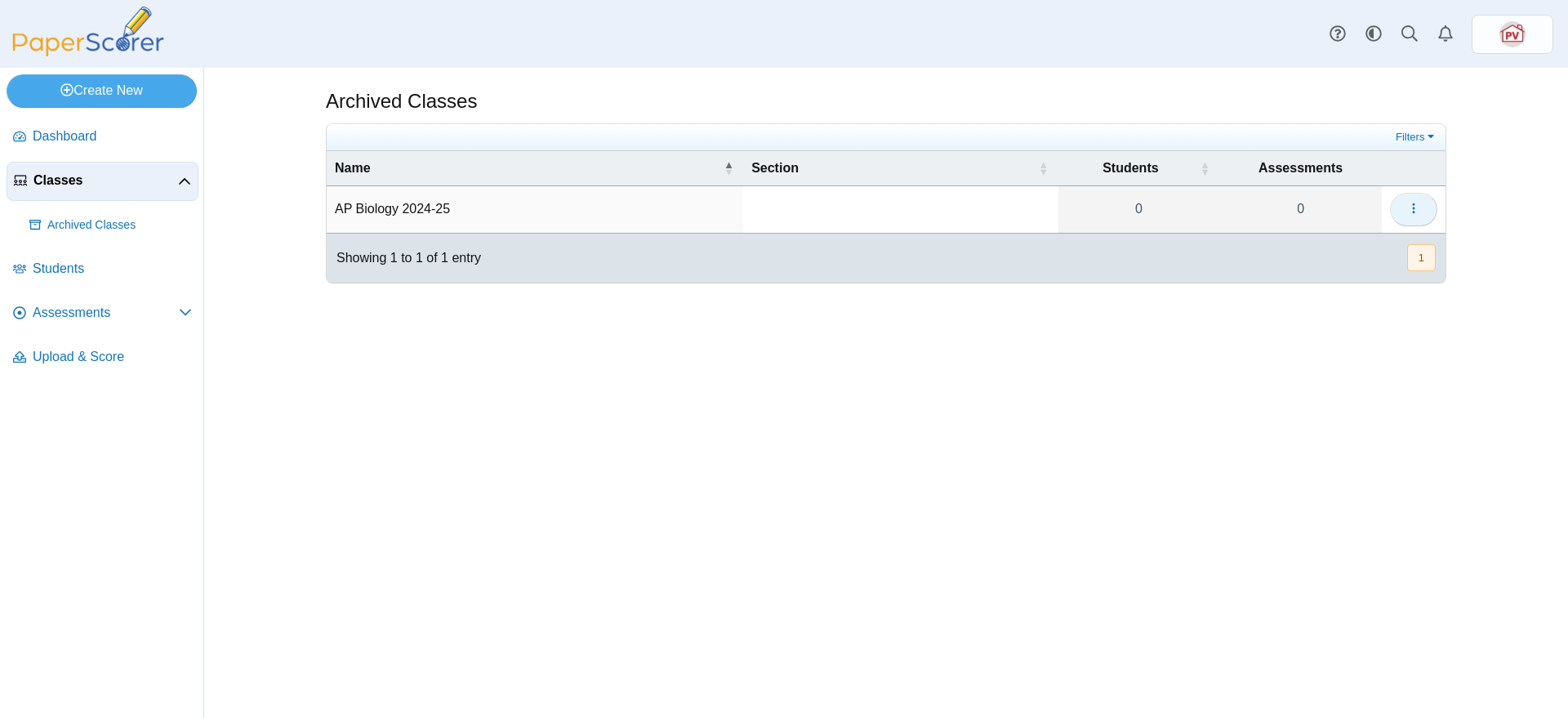
click at [1409, 209] on icon "button" at bounding box center [1414, 209] width 13 height 13
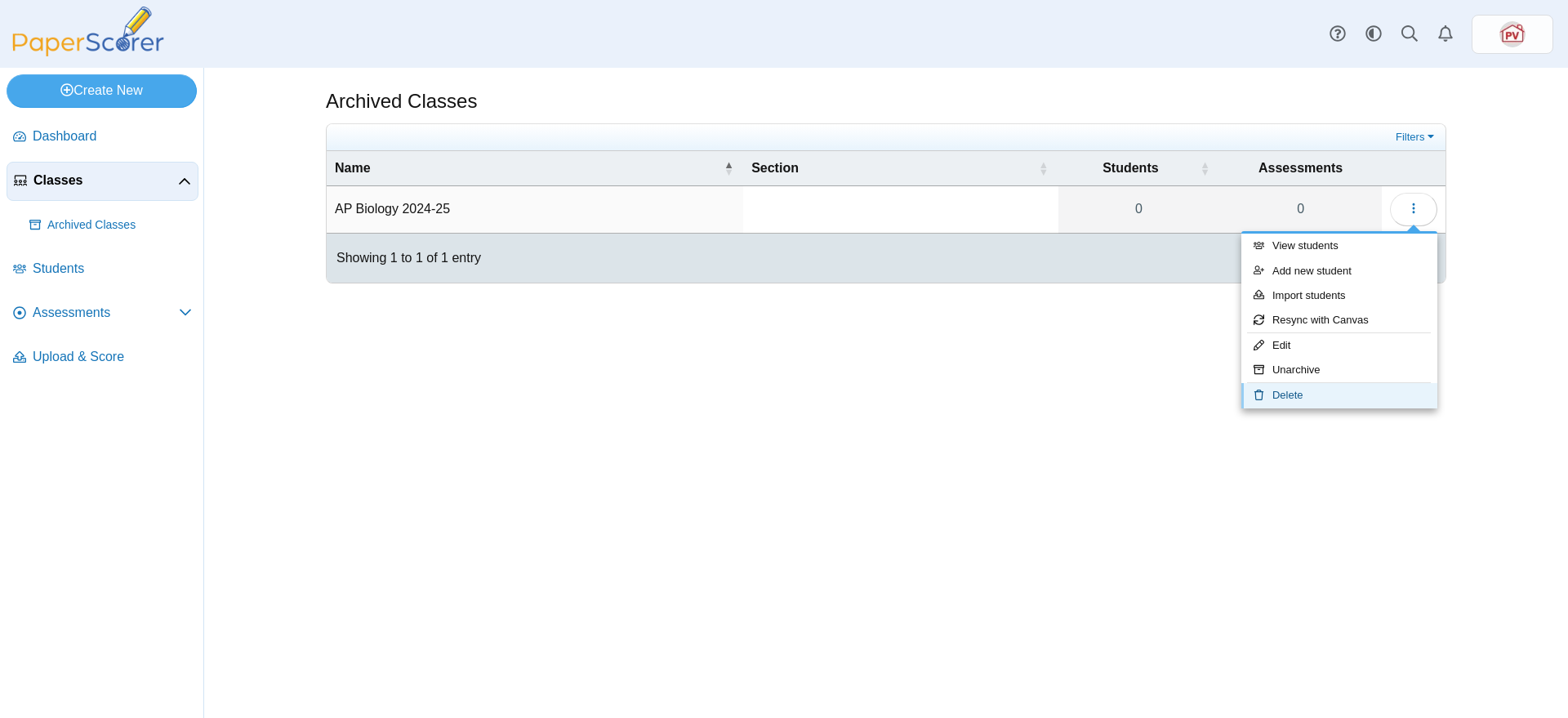
click at [1330, 398] on link "Delete" at bounding box center [1340, 395] width 196 height 25
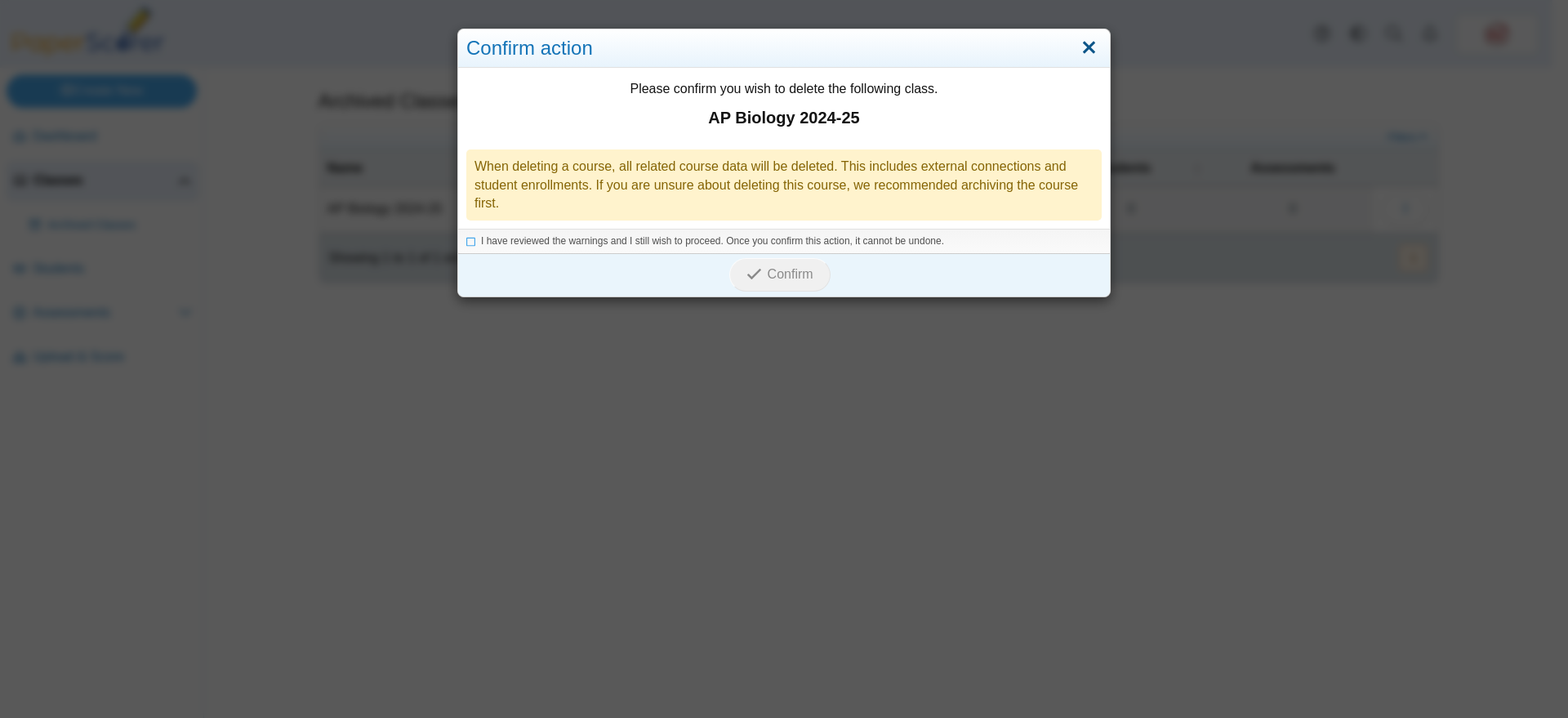
click at [1081, 43] on link "Close" at bounding box center [1089, 48] width 25 height 28
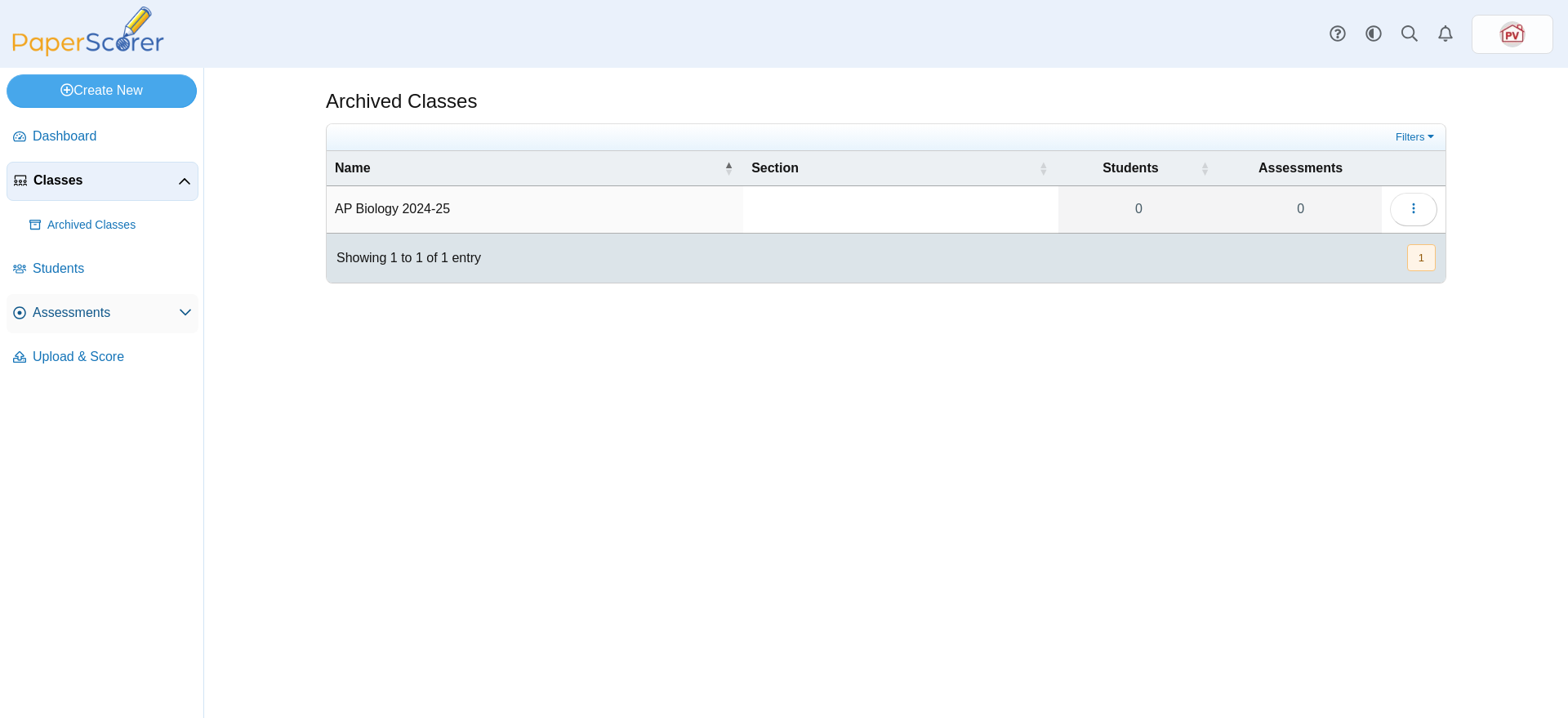
click at [56, 305] on span "Assessments" at bounding box center [106, 313] width 146 height 18
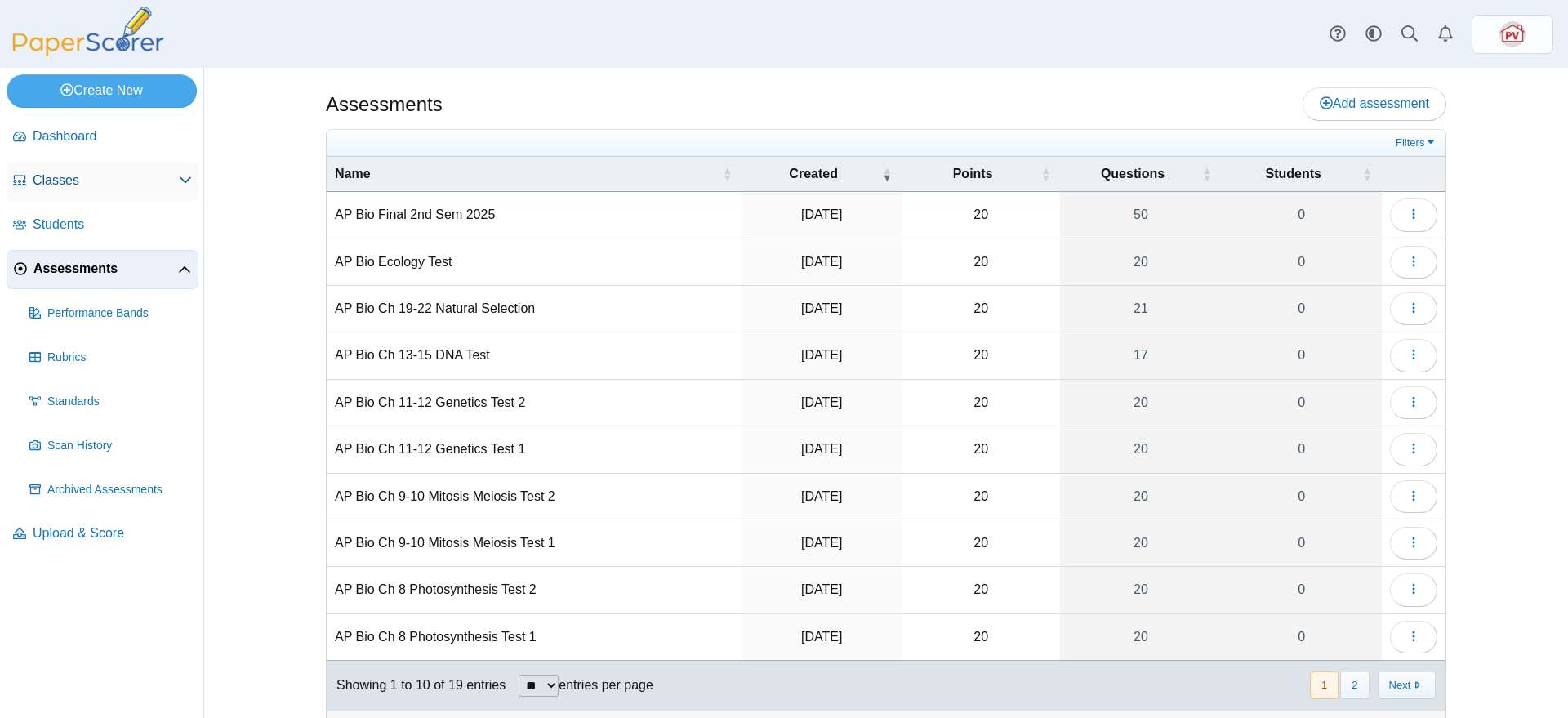
click at [100, 163] on link "Classes" at bounding box center [103, 182] width 192 height 39
